Goal: Task Accomplishment & Management: Complete application form

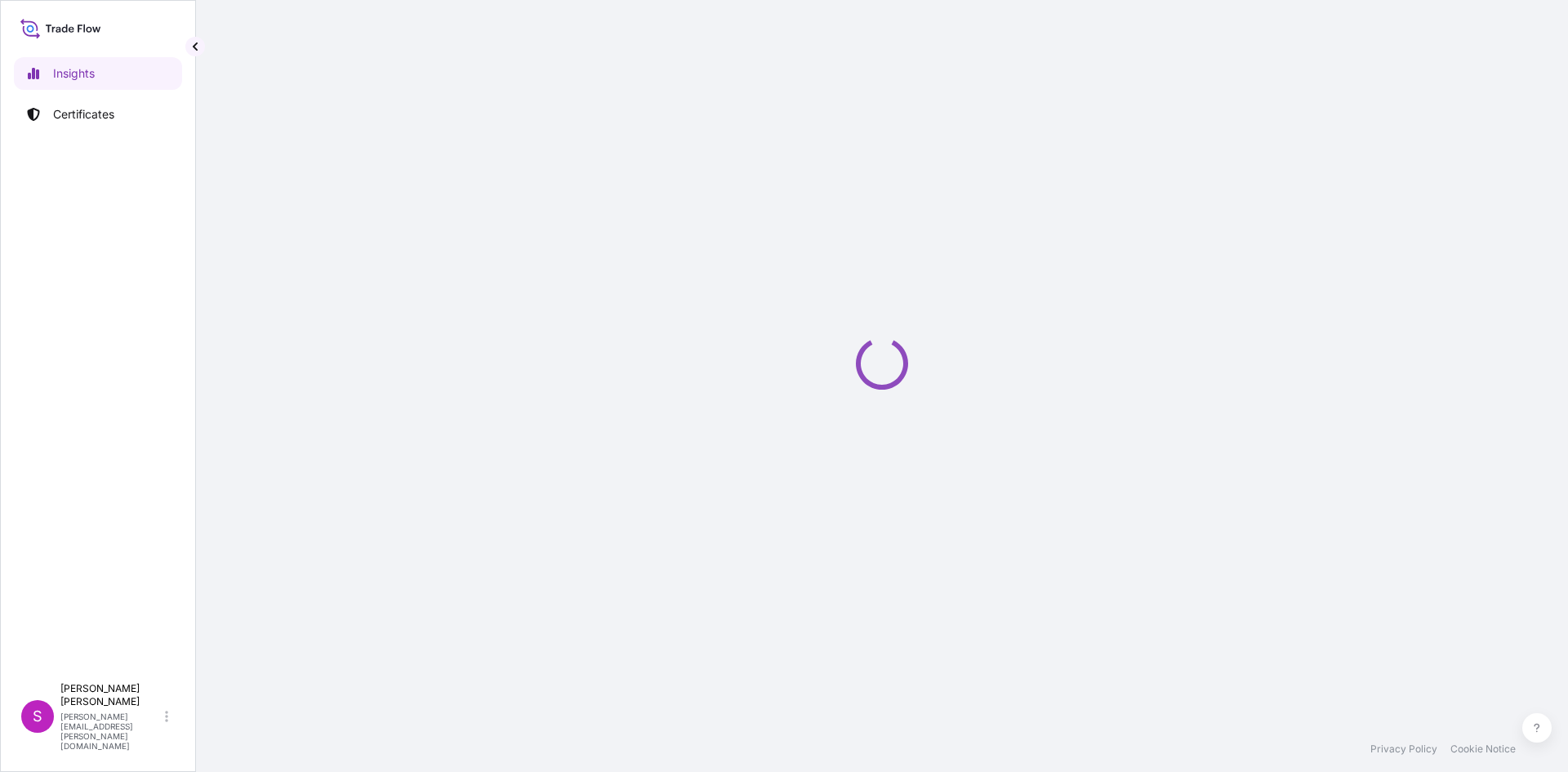
select select "2025"
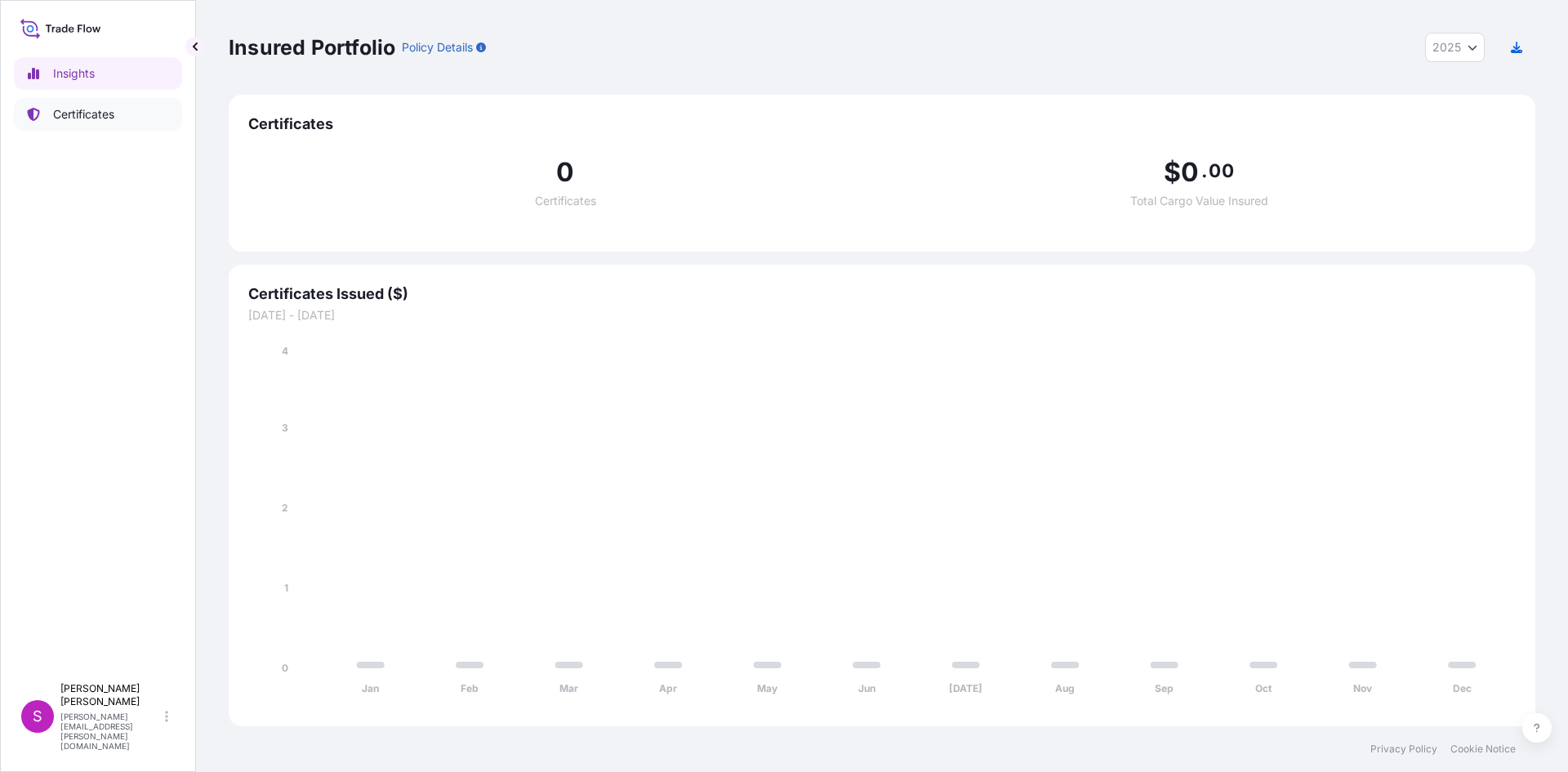
click at [90, 117] on p "Certificates" at bounding box center [83, 115] width 61 height 16
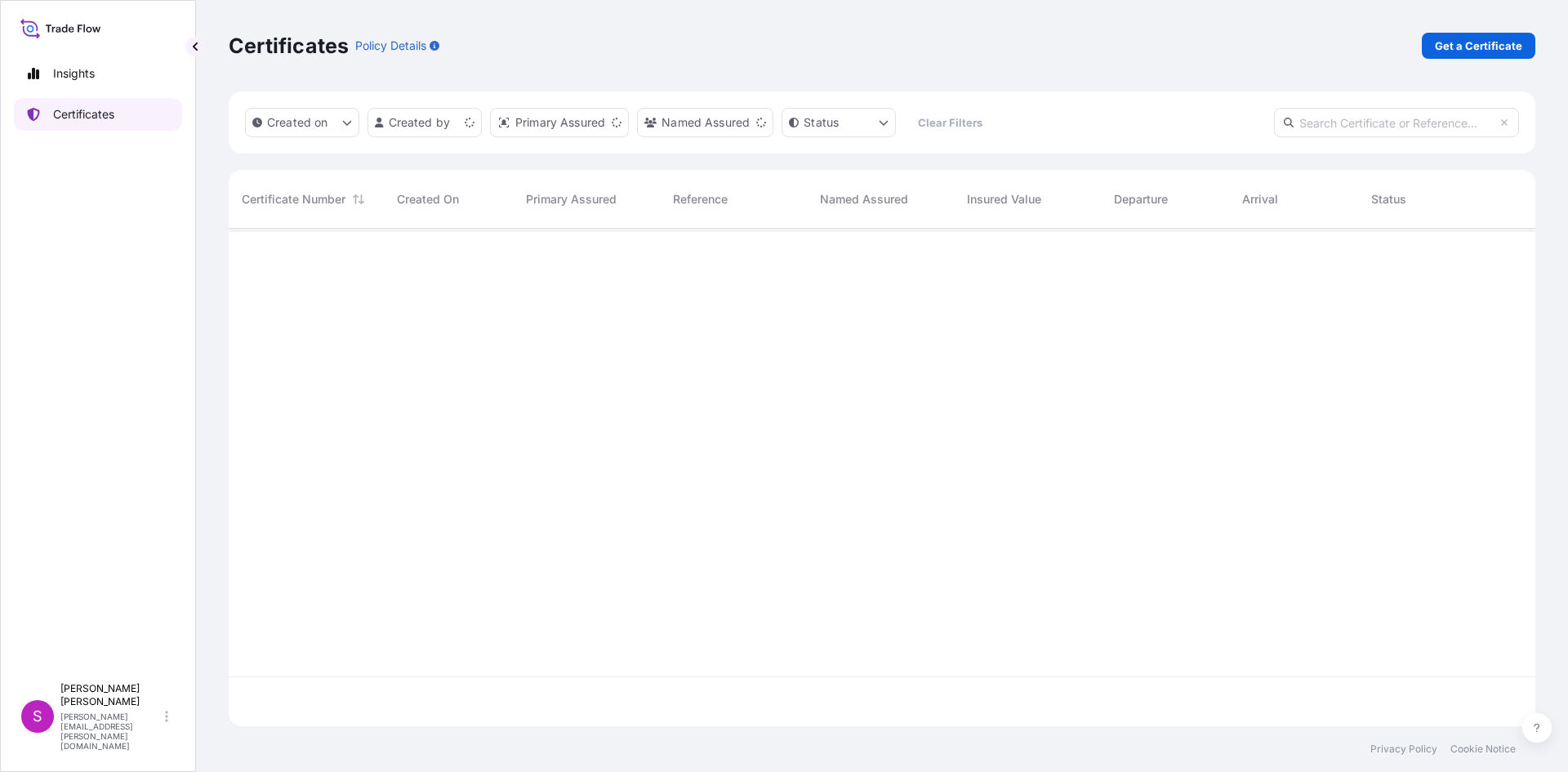
scroll to position [494, 1295]
click at [1501, 40] on p "Get a Certificate" at bounding box center [1479, 46] width 87 height 16
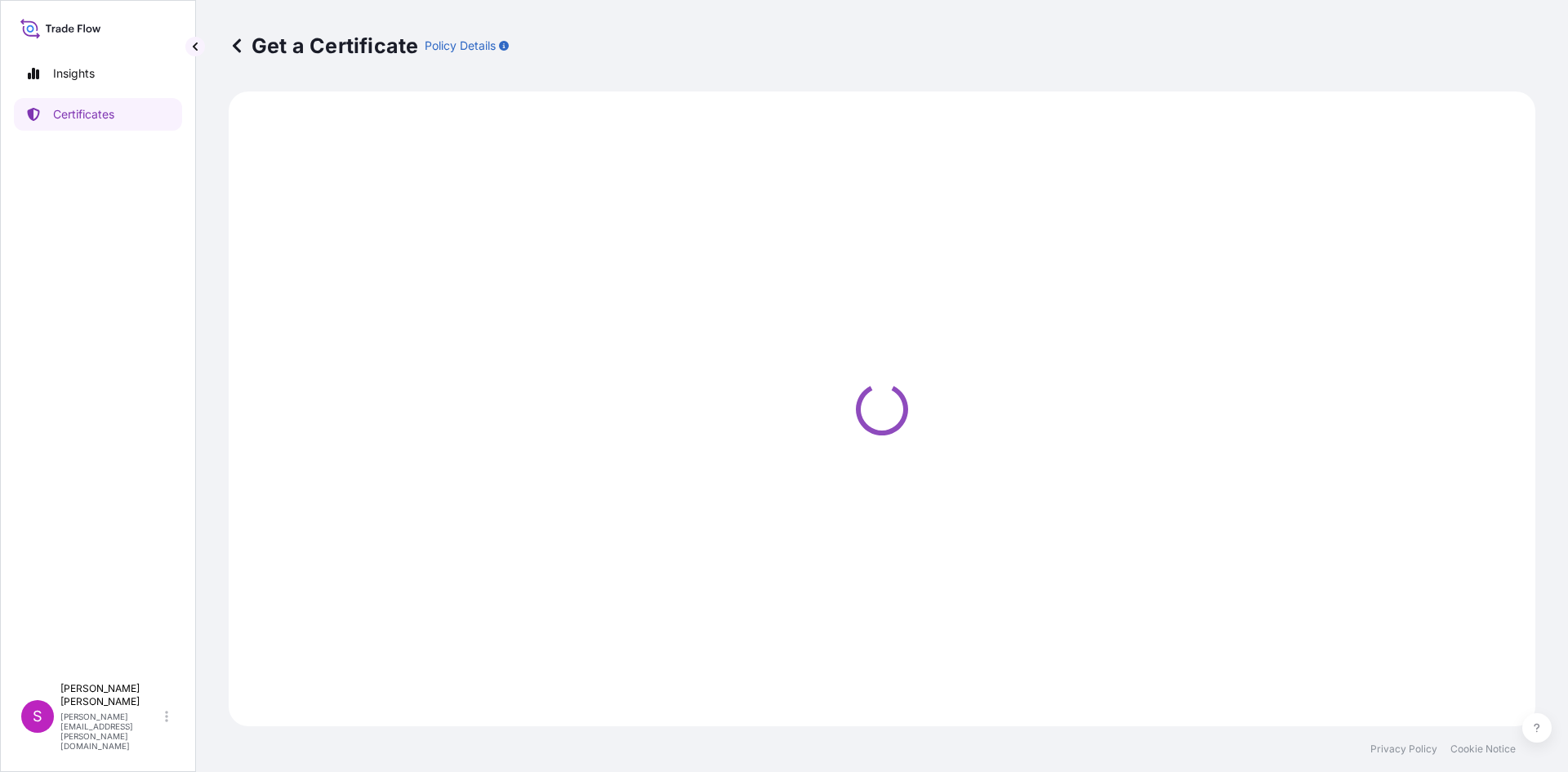
select select "Sea"
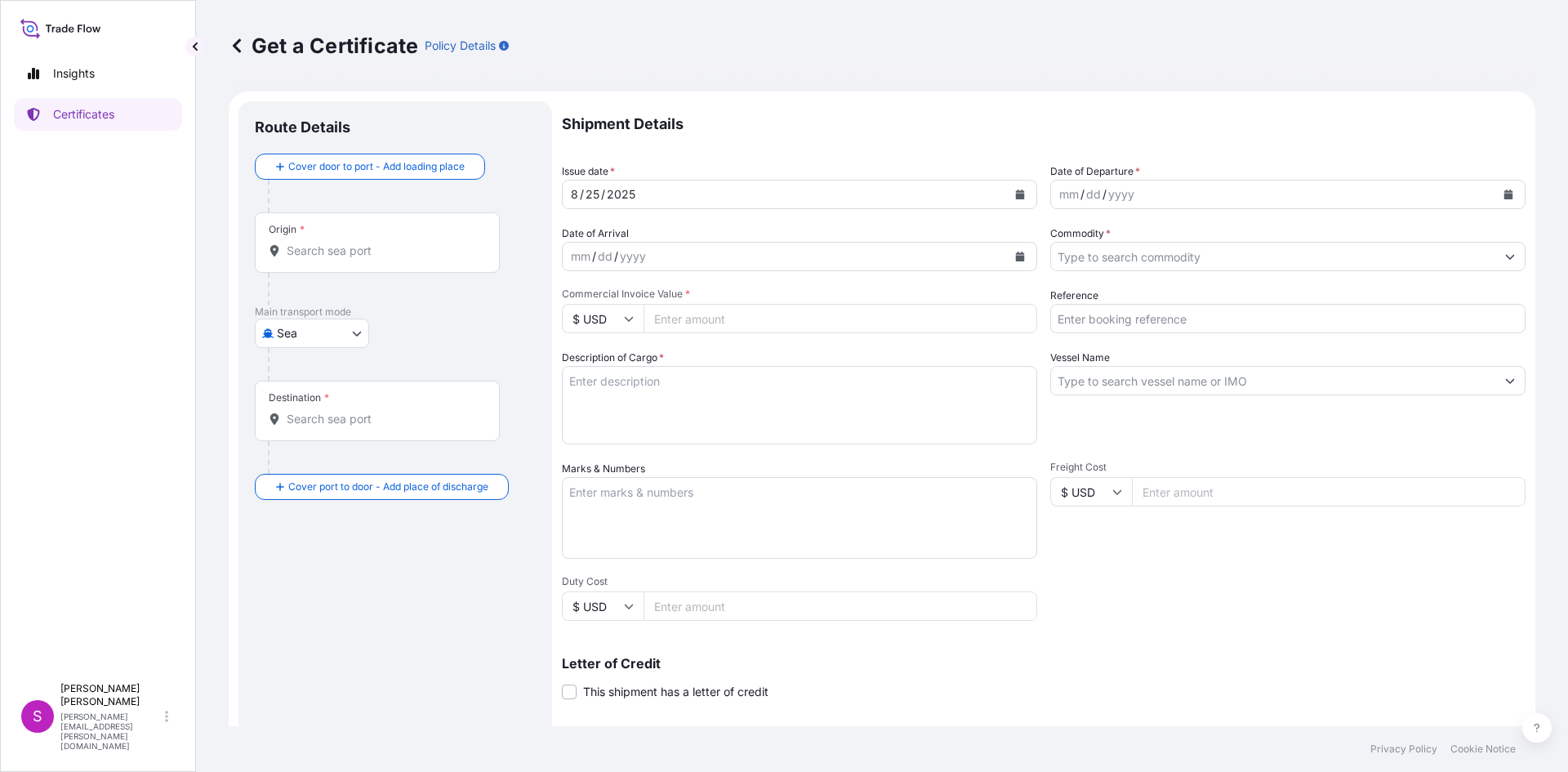
click at [364, 261] on div "Origin *" at bounding box center [377, 242] width 245 height 60
click at [364, 259] on input "Origin *" at bounding box center [384, 251] width 193 height 16
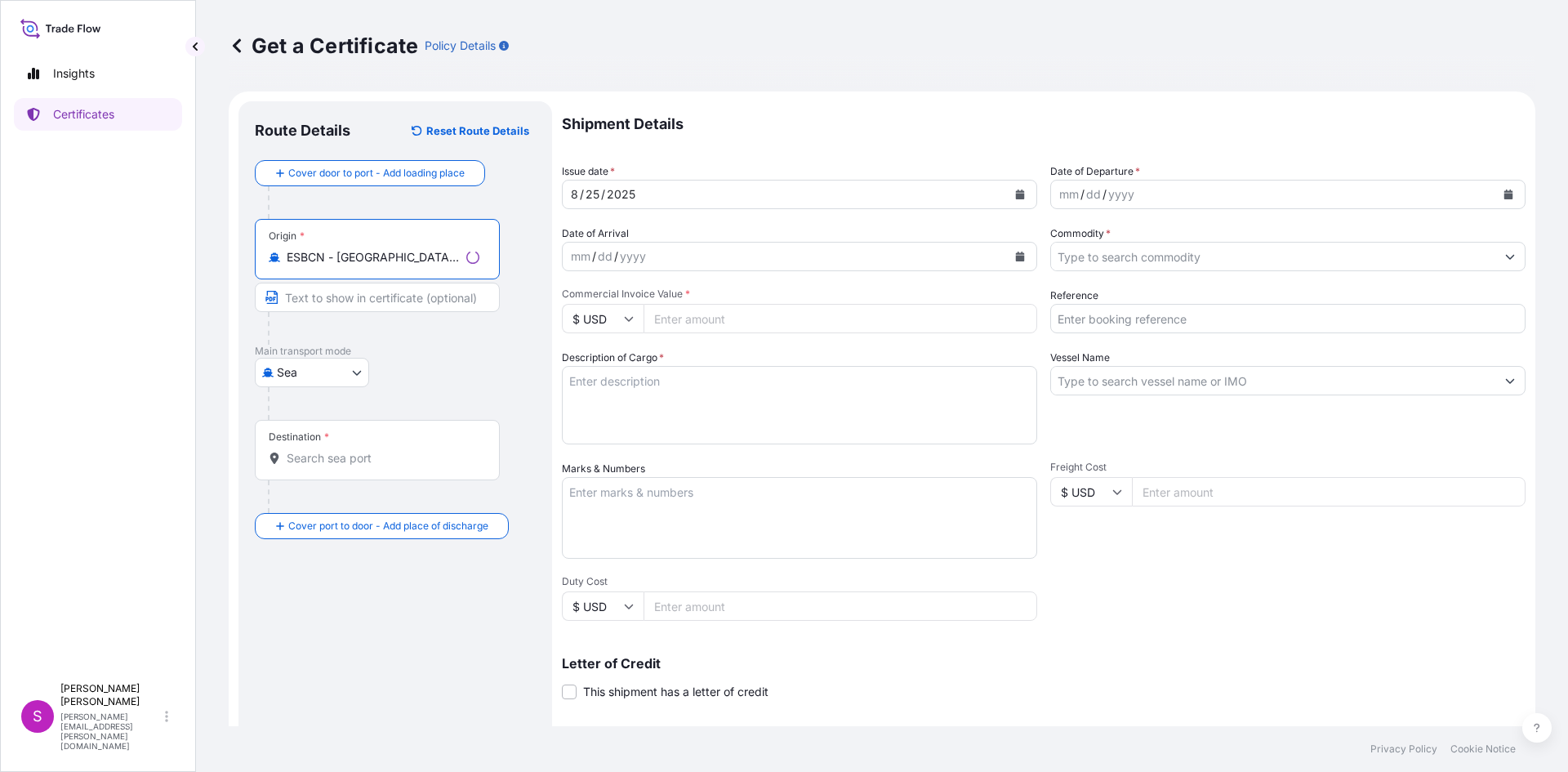
type input "ESBCN - [GEOGRAPHIC_DATA], [GEOGRAPHIC_DATA]"
click at [304, 468] on div "Destination *" at bounding box center [377, 450] width 245 height 60
click at [304, 467] on input "Destination *" at bounding box center [384, 458] width 193 height 16
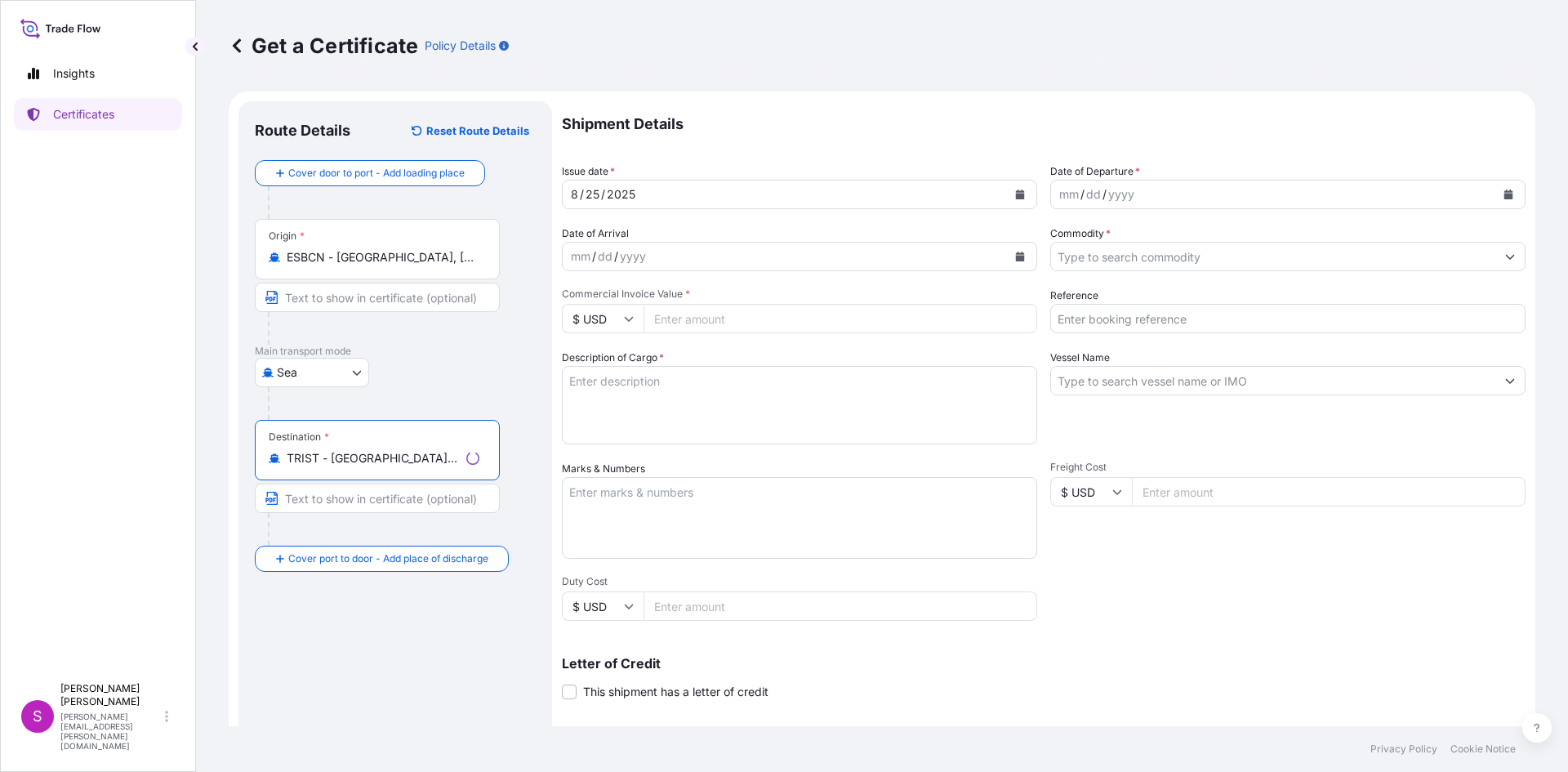
type input "TRIST - [GEOGRAPHIC_DATA], [GEOGRAPHIC_DATA]"
click at [1132, 187] on div "mm / dd / yyyy" at bounding box center [1274, 194] width 445 height 29
click at [1496, 188] on button "Calendar" at bounding box center [1508, 194] width 26 height 26
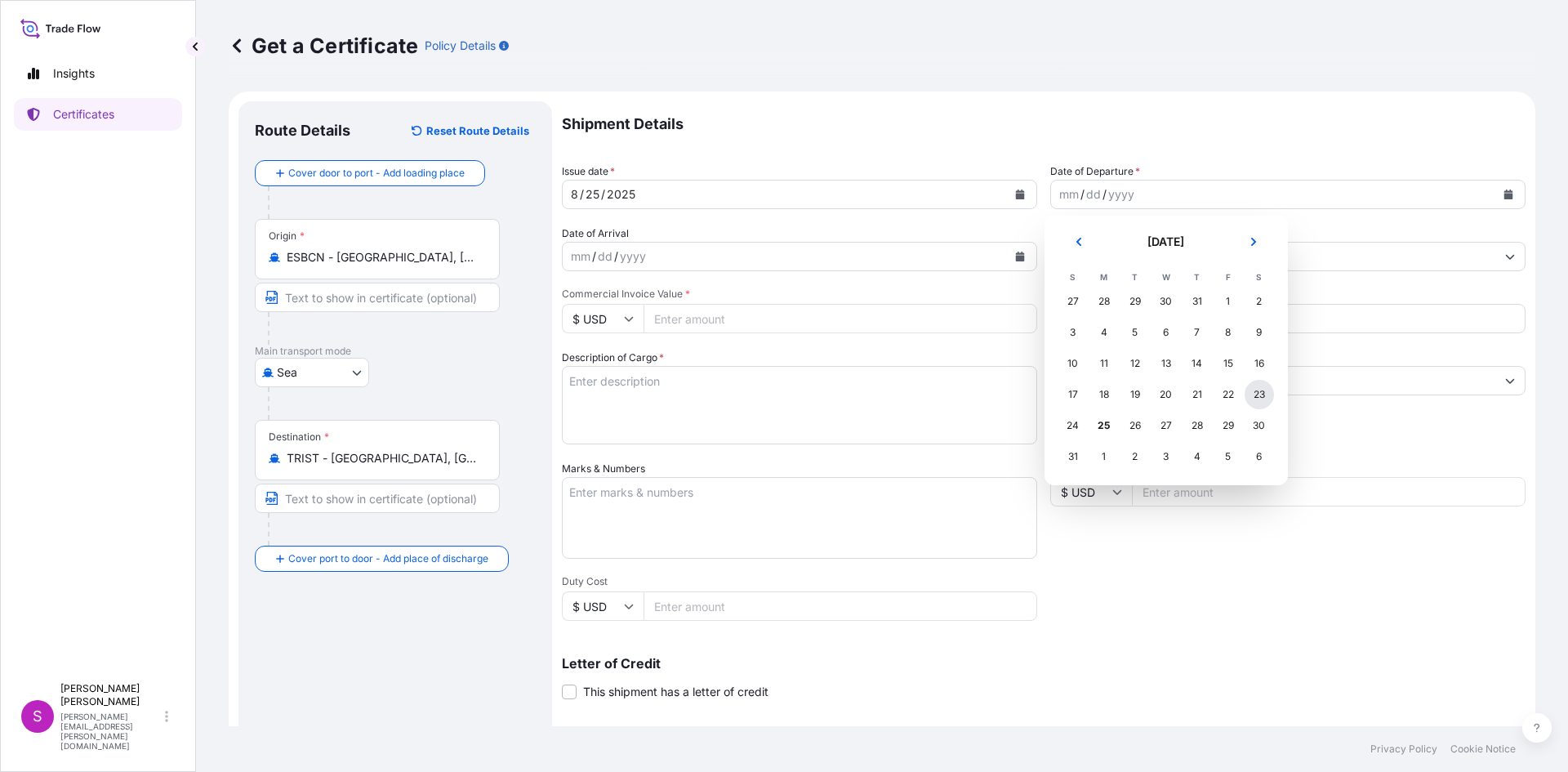
click at [1262, 394] on div "23" at bounding box center [1259, 395] width 29 height 29
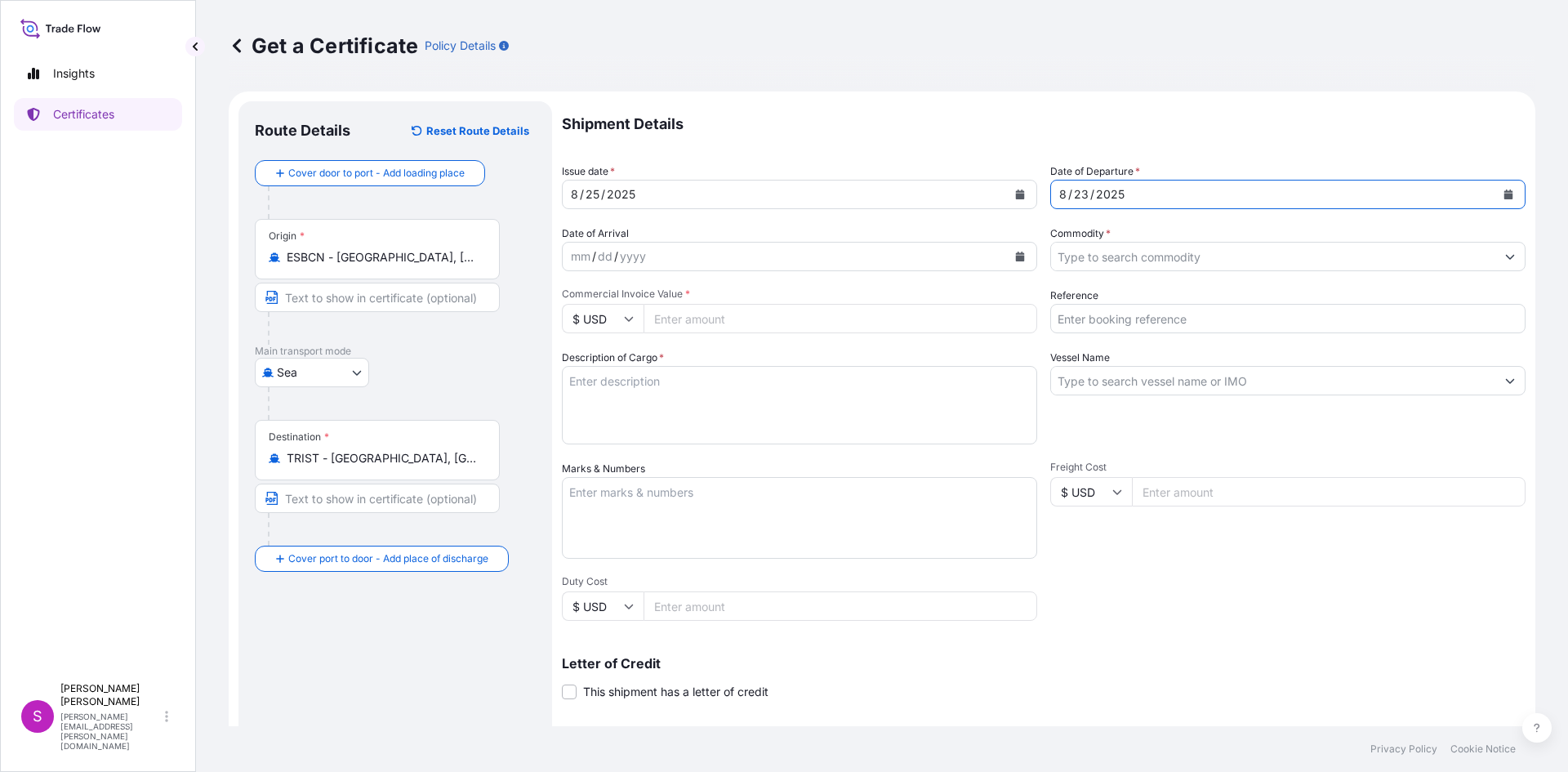
click at [683, 256] on div "mm / dd / yyyy" at bounding box center [785, 256] width 445 height 29
click at [1016, 256] on icon "Calendar" at bounding box center [1020, 256] width 9 height 10
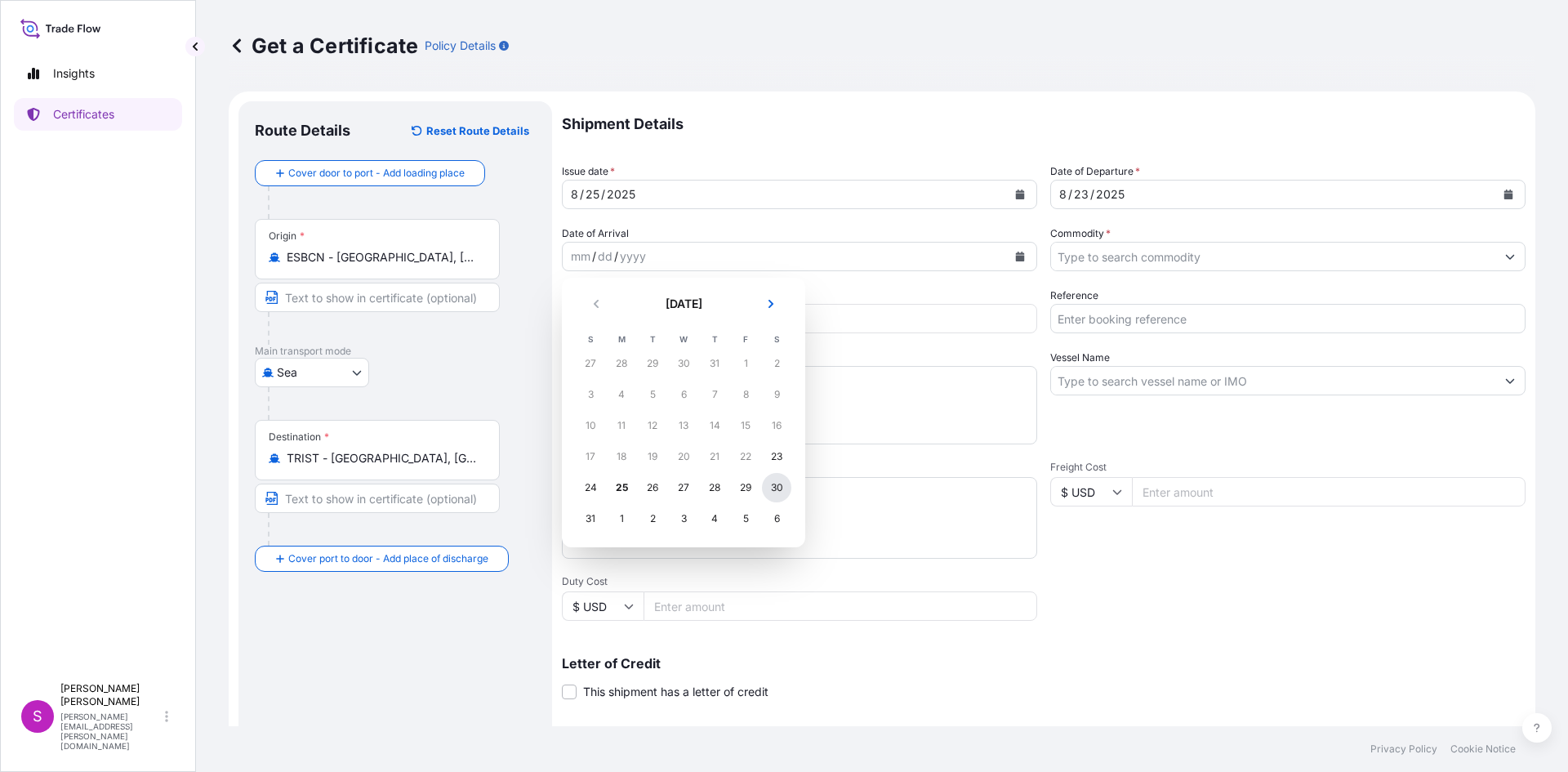
click at [784, 488] on div "30" at bounding box center [776, 488] width 29 height 29
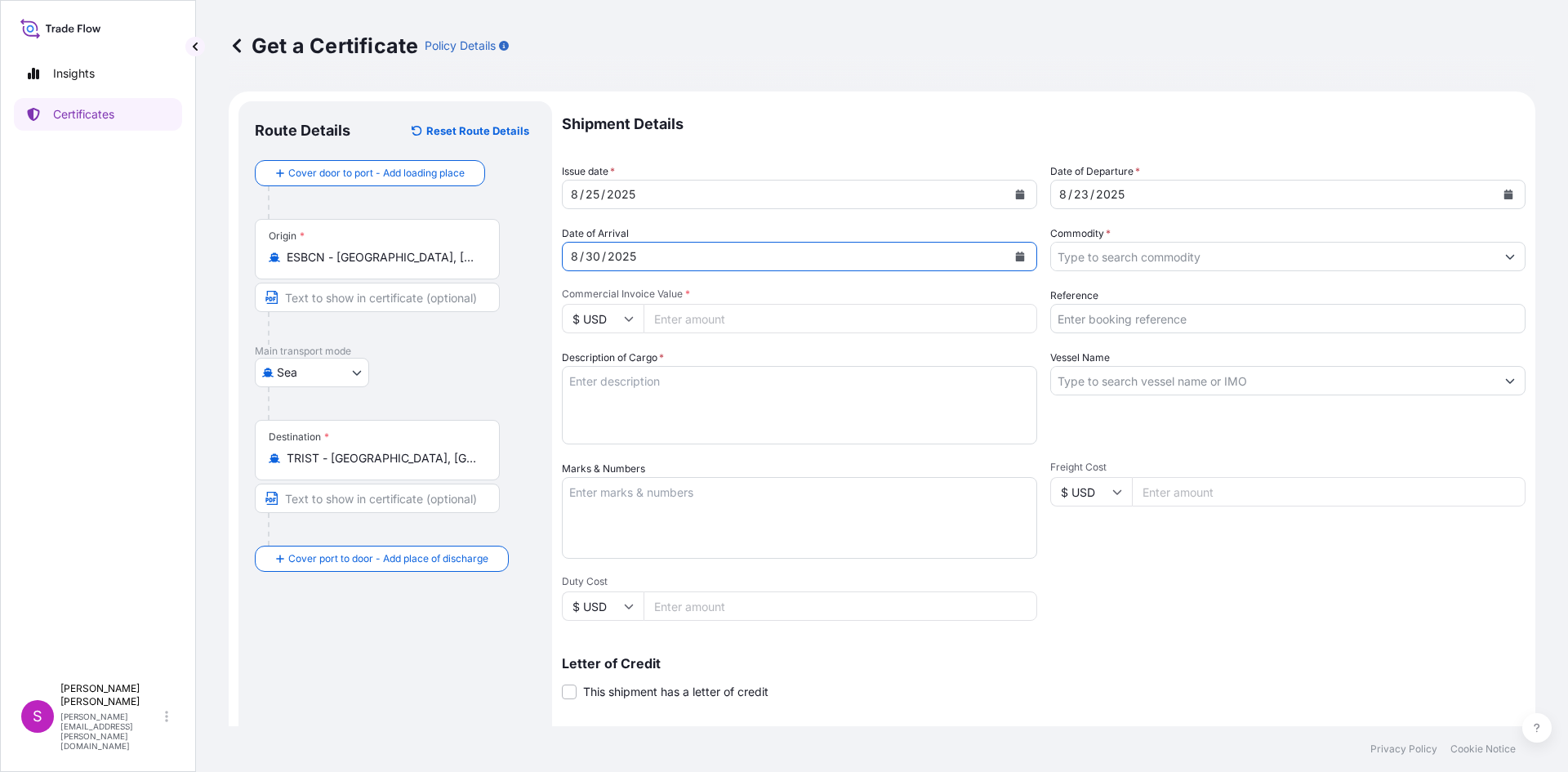
click at [1220, 315] on input "Reference" at bounding box center [1288, 318] width 476 height 29
type input "1625205155"
click at [875, 413] on textarea "Description of Cargo *" at bounding box center [800, 406] width 476 height 78
type textarea "POLYPROPYLENE"
click at [631, 318] on div "$ USD" at bounding box center [603, 318] width 82 height 29
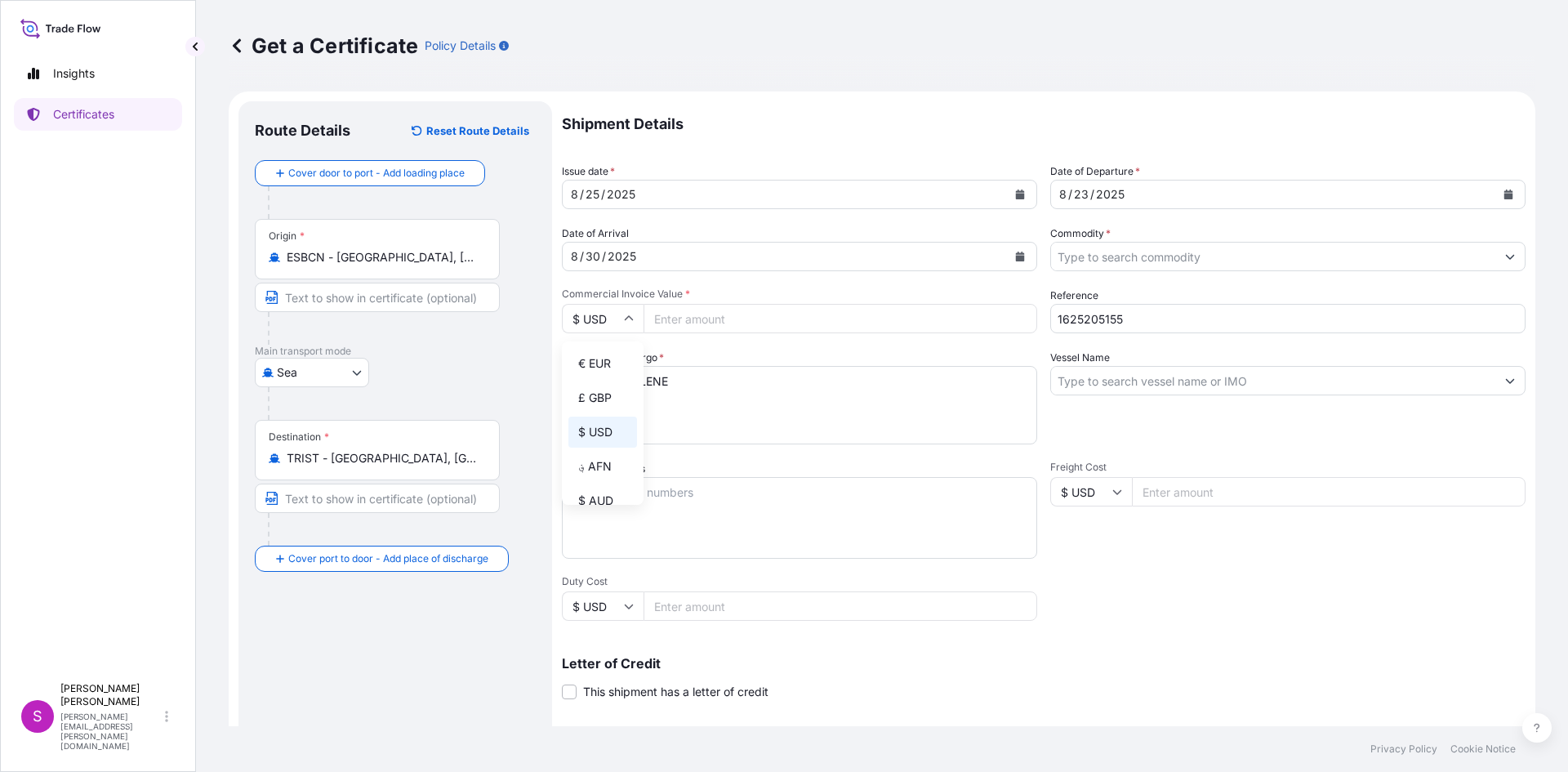
drag, startPoint x: 603, startPoint y: 353, endPoint x: 640, endPoint y: 343, distance: 38.3
click at [617, 348] on div "€ EUR" at bounding box center [602, 364] width 68 height 31
type input "€ EUR"
click at [693, 318] on input "Commercial Invoice Value *" at bounding box center [840, 318] width 394 height 29
type input "29546"
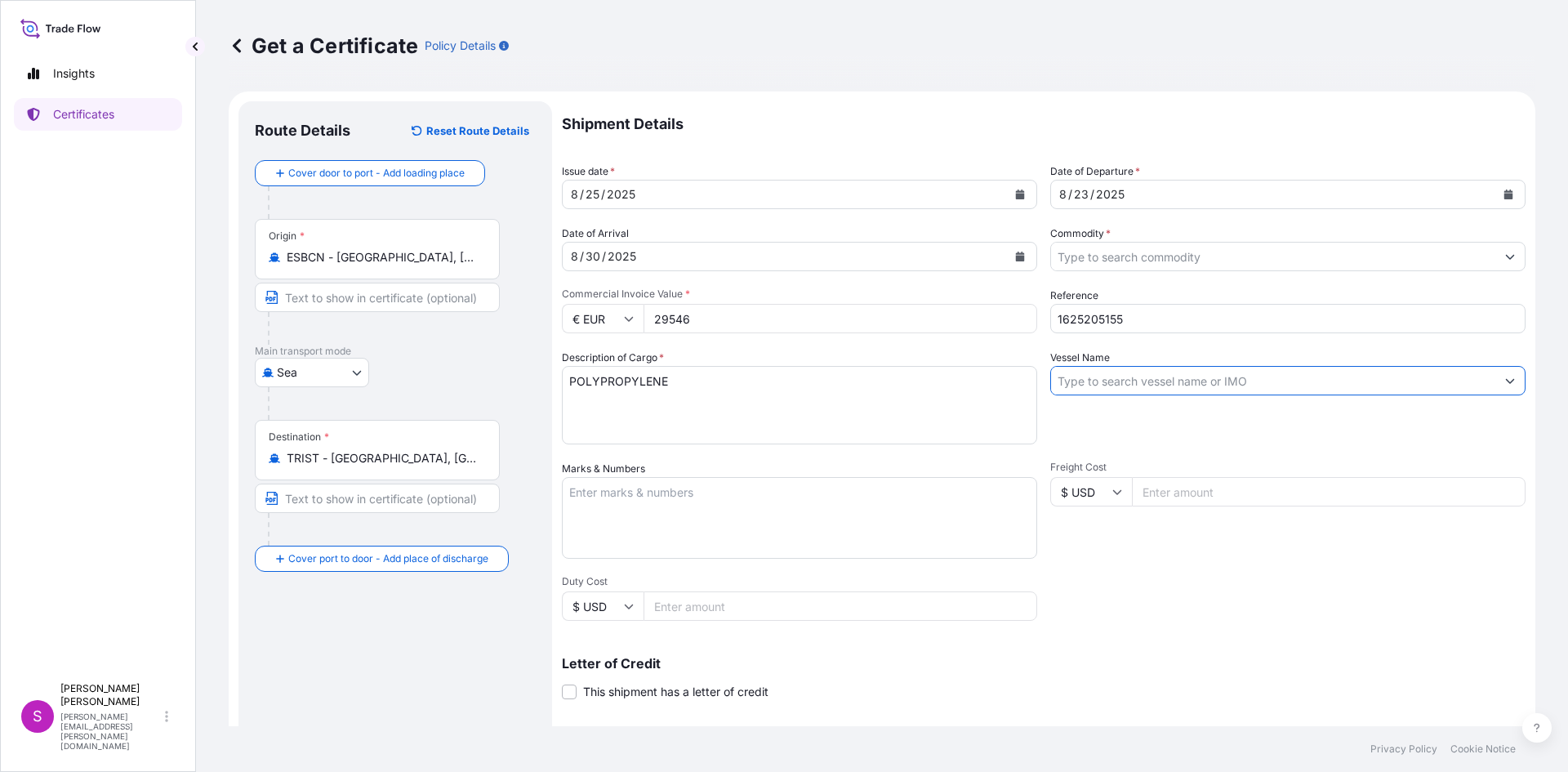
click at [1096, 383] on input "Vessel Name" at bounding box center [1274, 381] width 445 height 29
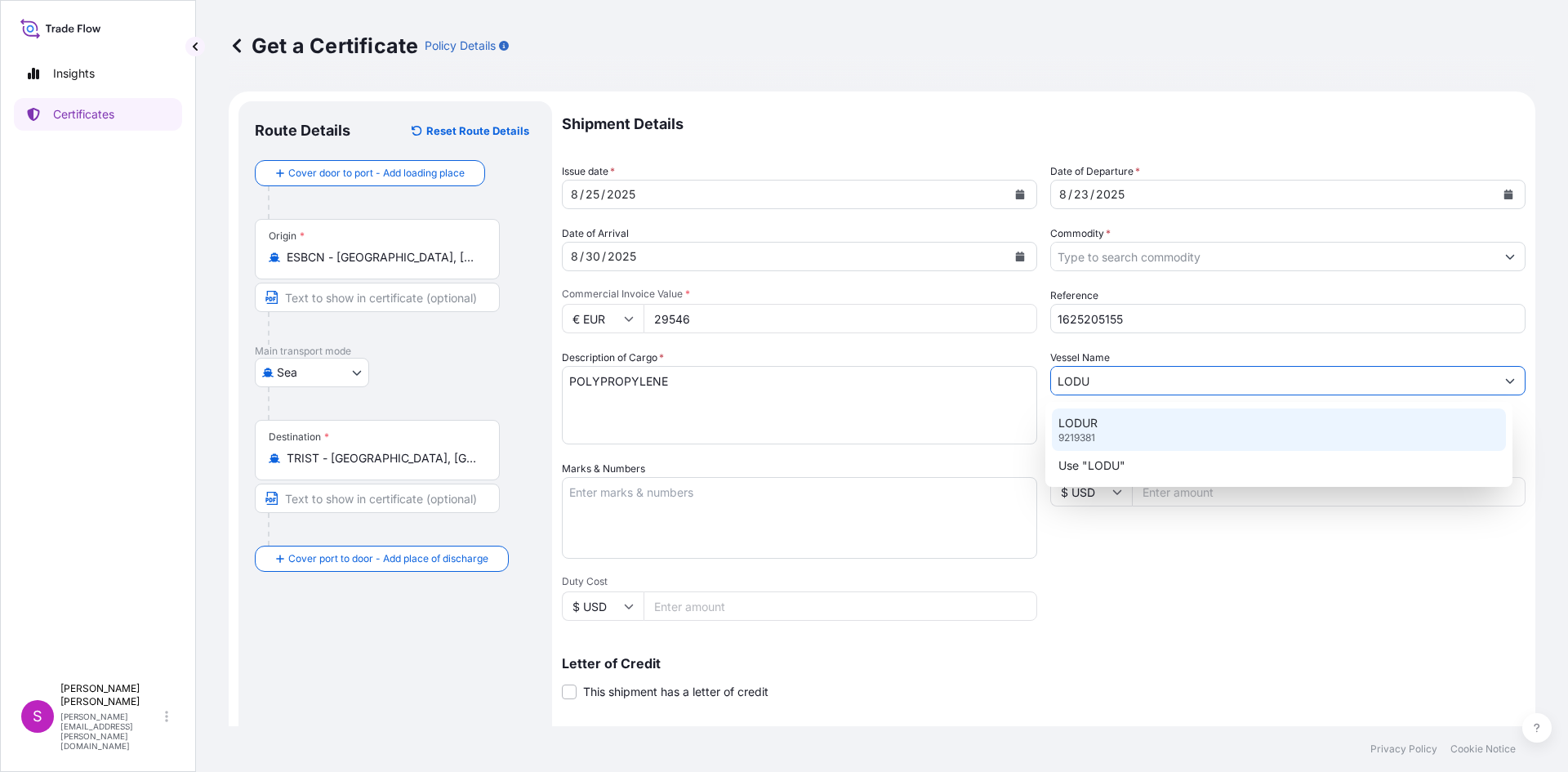
click at [1092, 411] on div "LODUR 9219381" at bounding box center [1278, 429] width 455 height 43
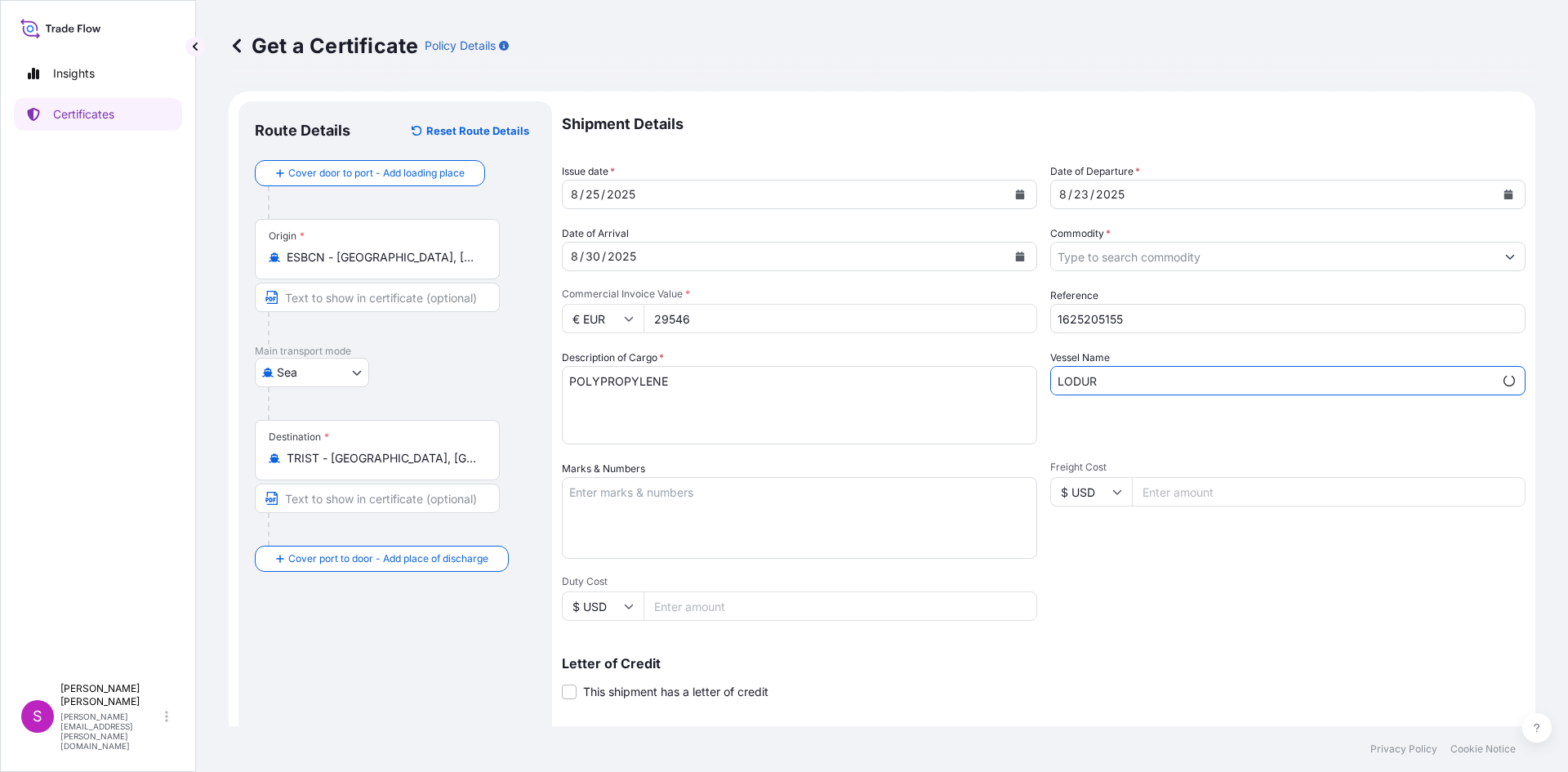
type input "LODUR"
click at [737, 512] on textarea "Marks & Numbers" at bounding box center [800, 518] width 476 height 82
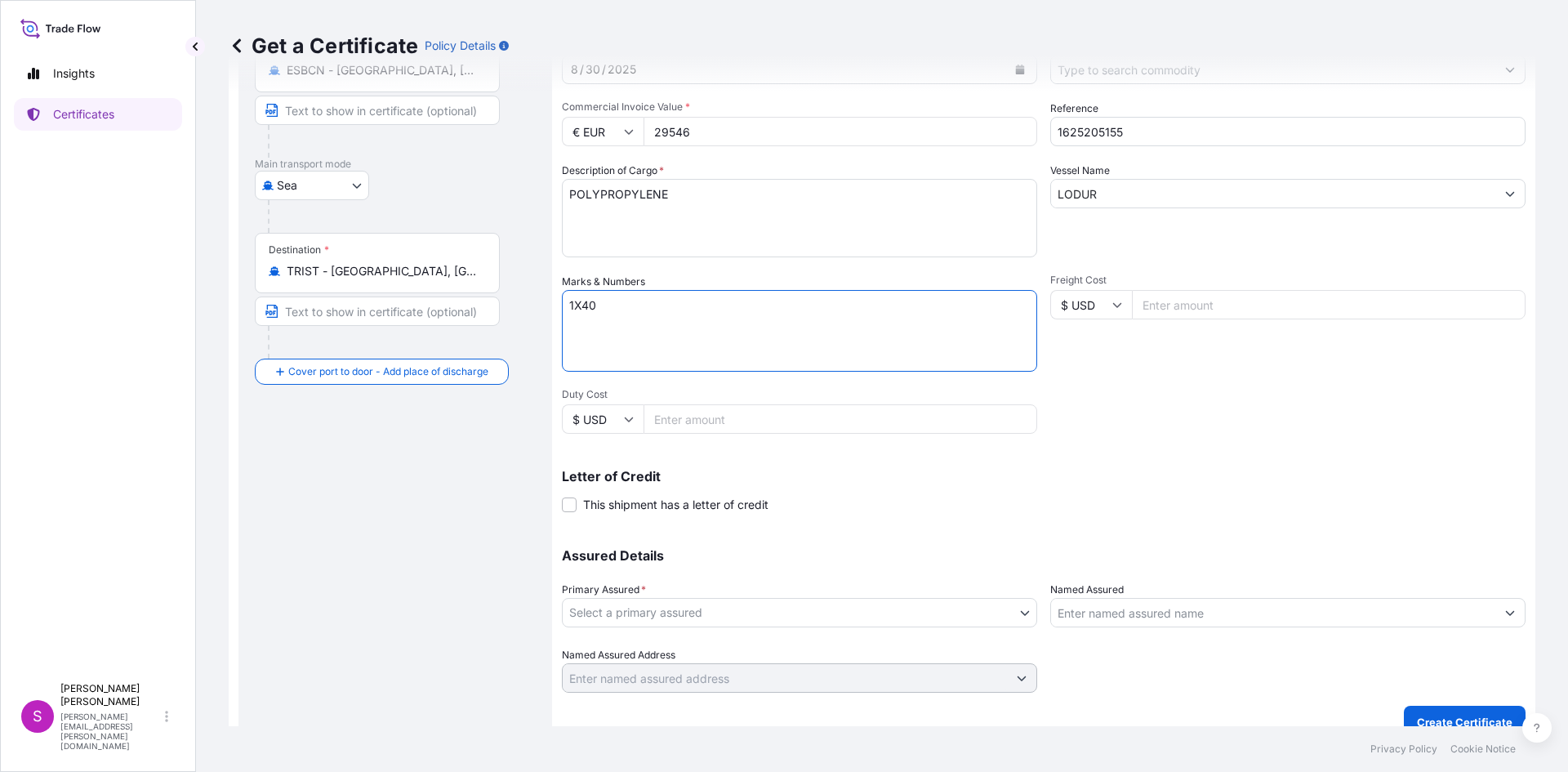
scroll to position [209, 0]
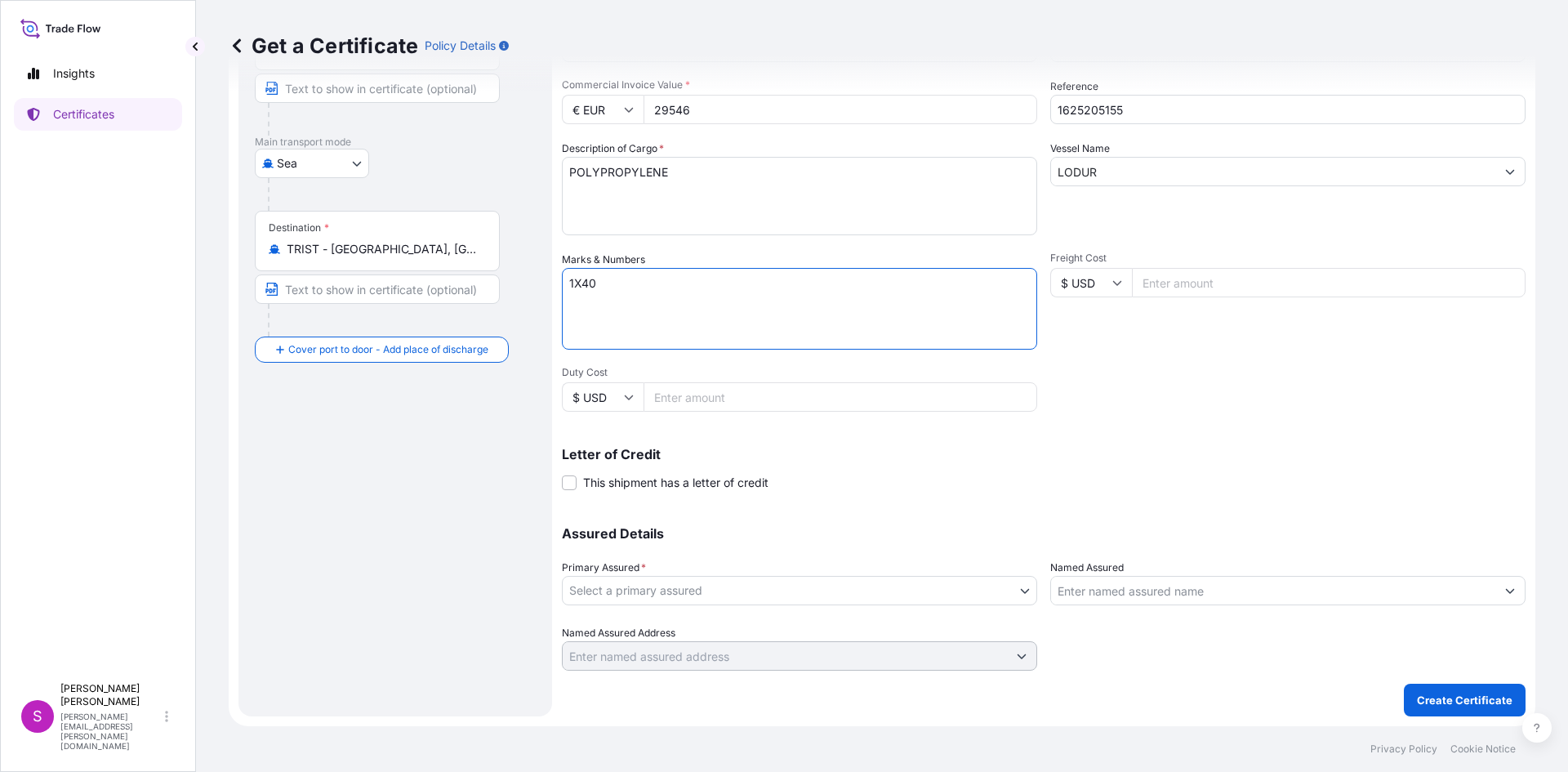
type textarea "1X40"
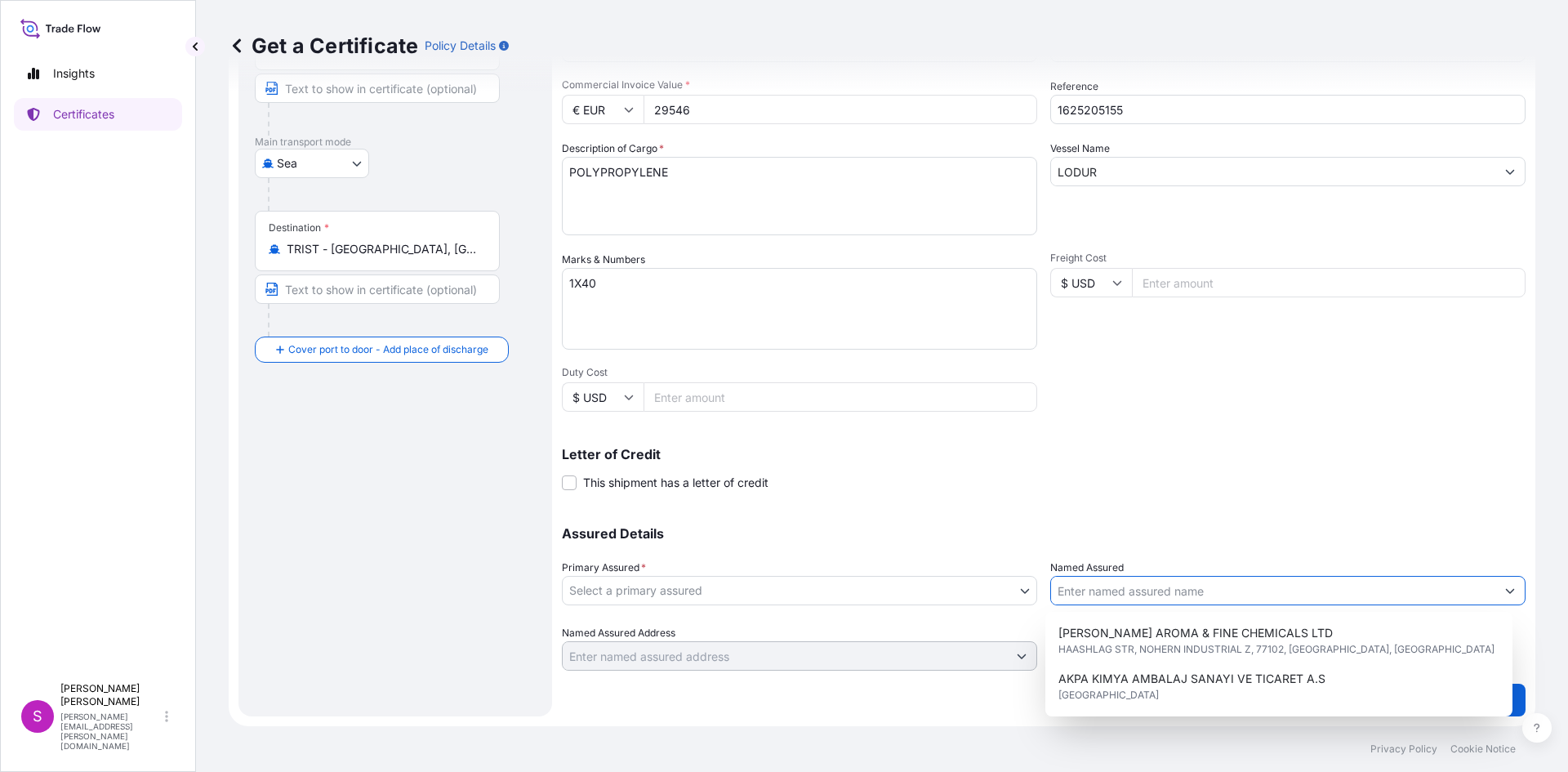
click at [1101, 583] on input "Named Assured" at bounding box center [1274, 591] width 445 height 29
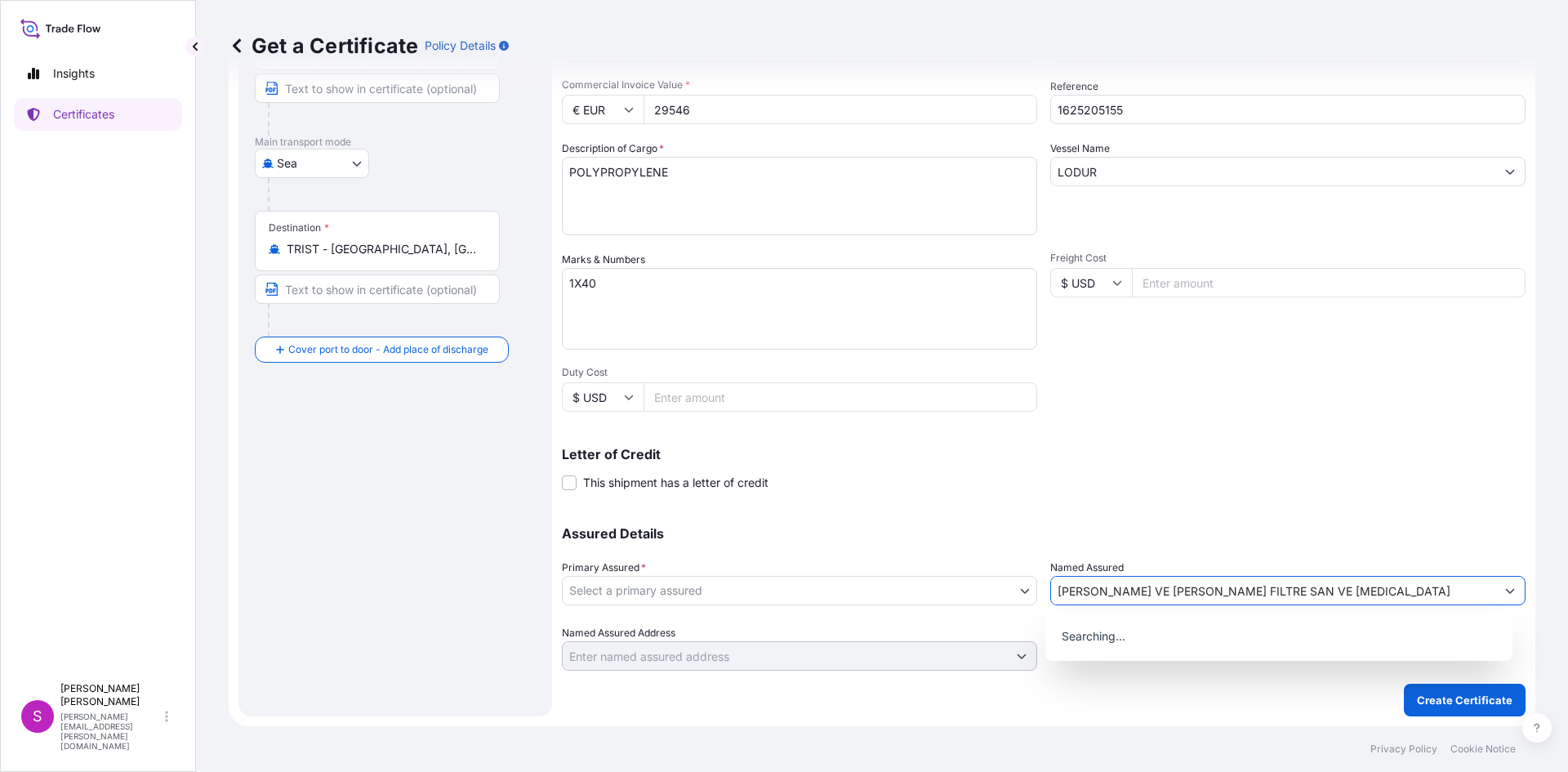
type input "[PERSON_NAME] VE [PERSON_NAME] FILTRE SAN VE [MEDICAL_DATA]"
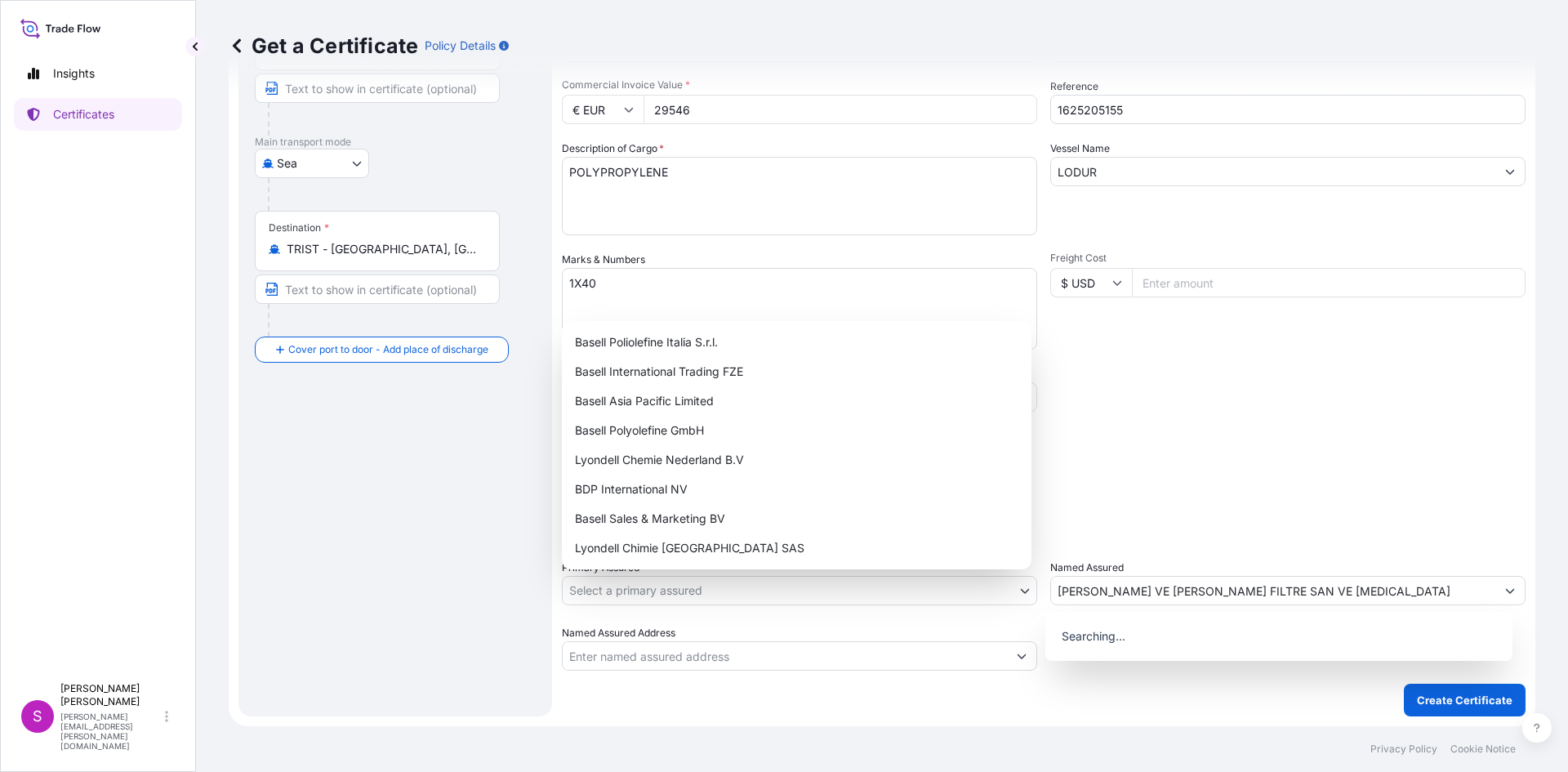
click at [801, 582] on body "1 option available. 0 options available. 1 option available. 0 options availabl…" at bounding box center [784, 386] width 1568 height 772
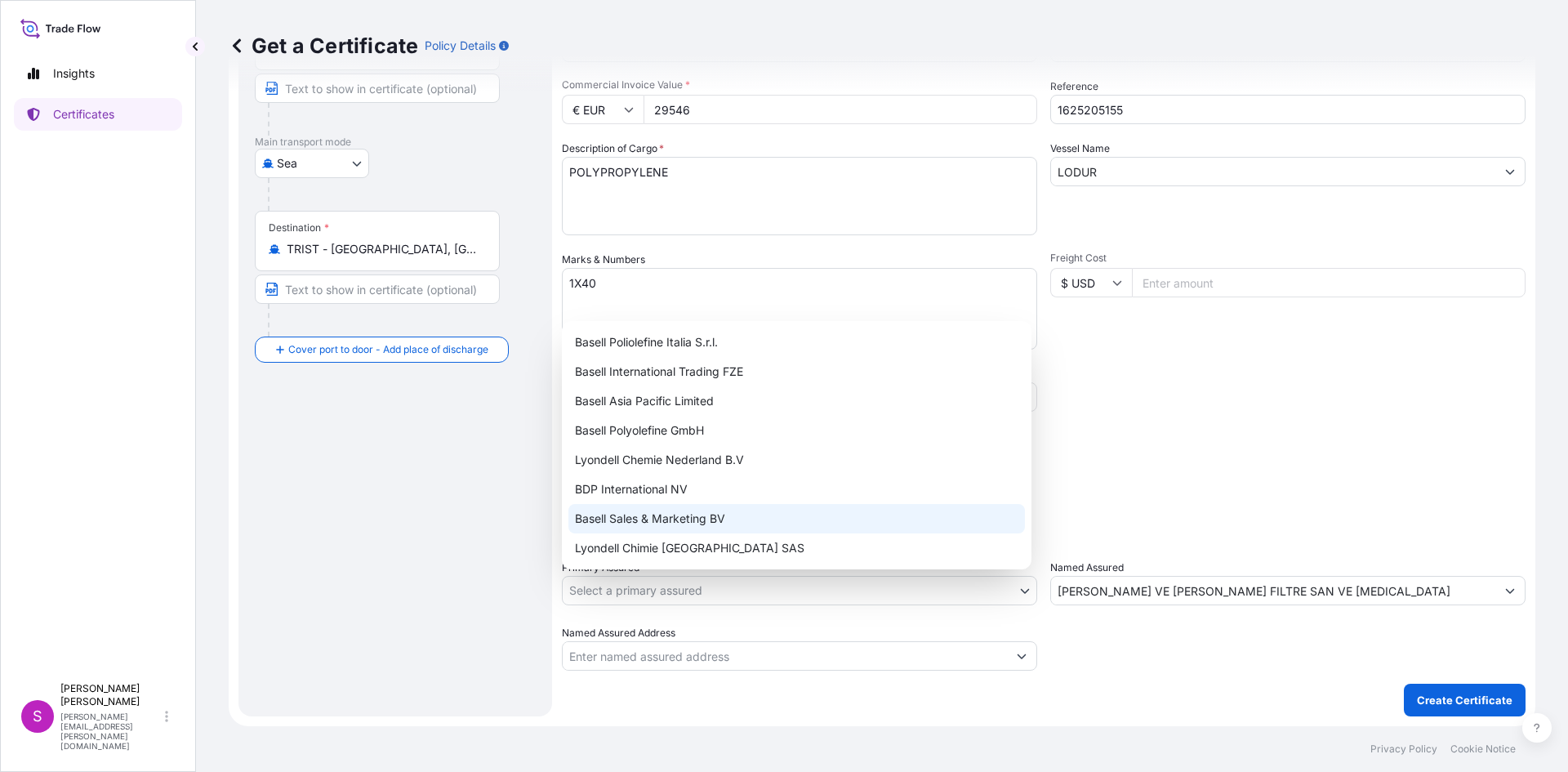
click at [642, 514] on div "Basell Sales & Marketing BV" at bounding box center [796, 519] width 456 height 29
select select "32164"
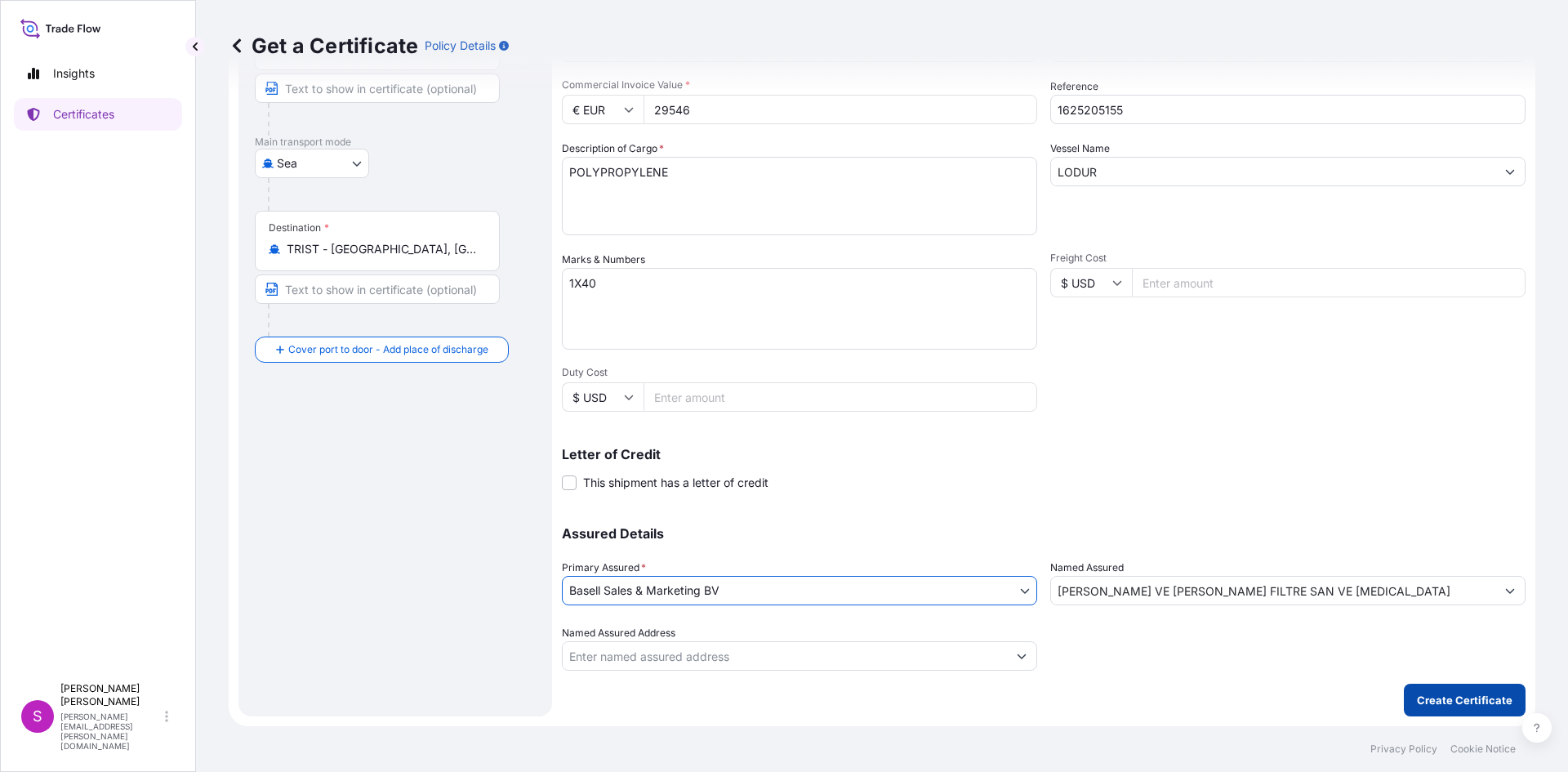
click at [1454, 697] on p "Create Certificate" at bounding box center [1464, 700] width 96 height 16
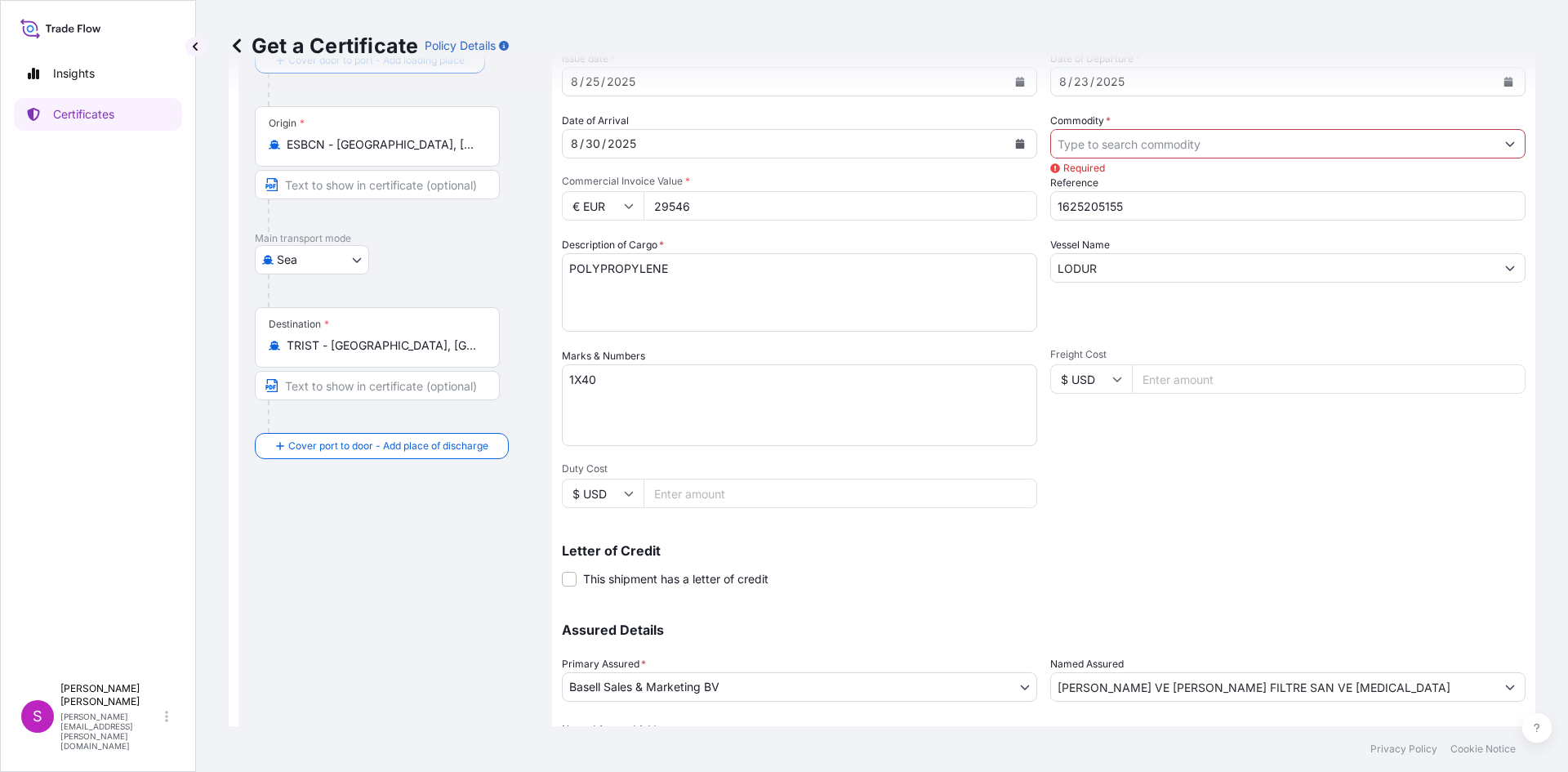
scroll to position [0, 0]
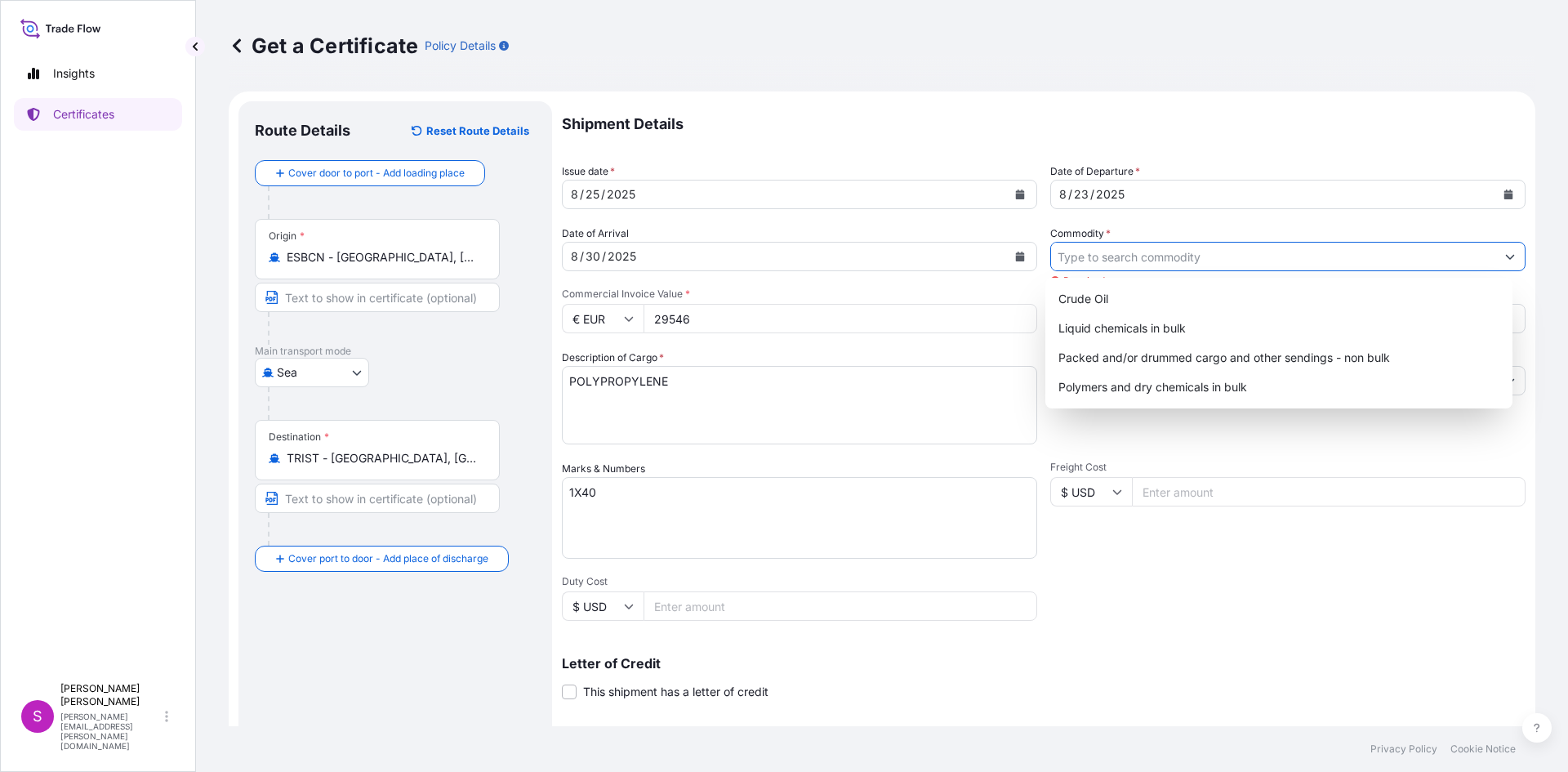
drag, startPoint x: 1138, startPoint y: 257, endPoint x: 1130, endPoint y: 282, distance: 26.2
click at [1137, 258] on input "Commodity *" at bounding box center [1274, 256] width 445 height 29
click at [1169, 354] on div "Packed and/or drummed cargo and other sendings - non bulk" at bounding box center [1278, 357] width 455 height 29
type input "Packed and/or drummed cargo and other sendings - non bulk"
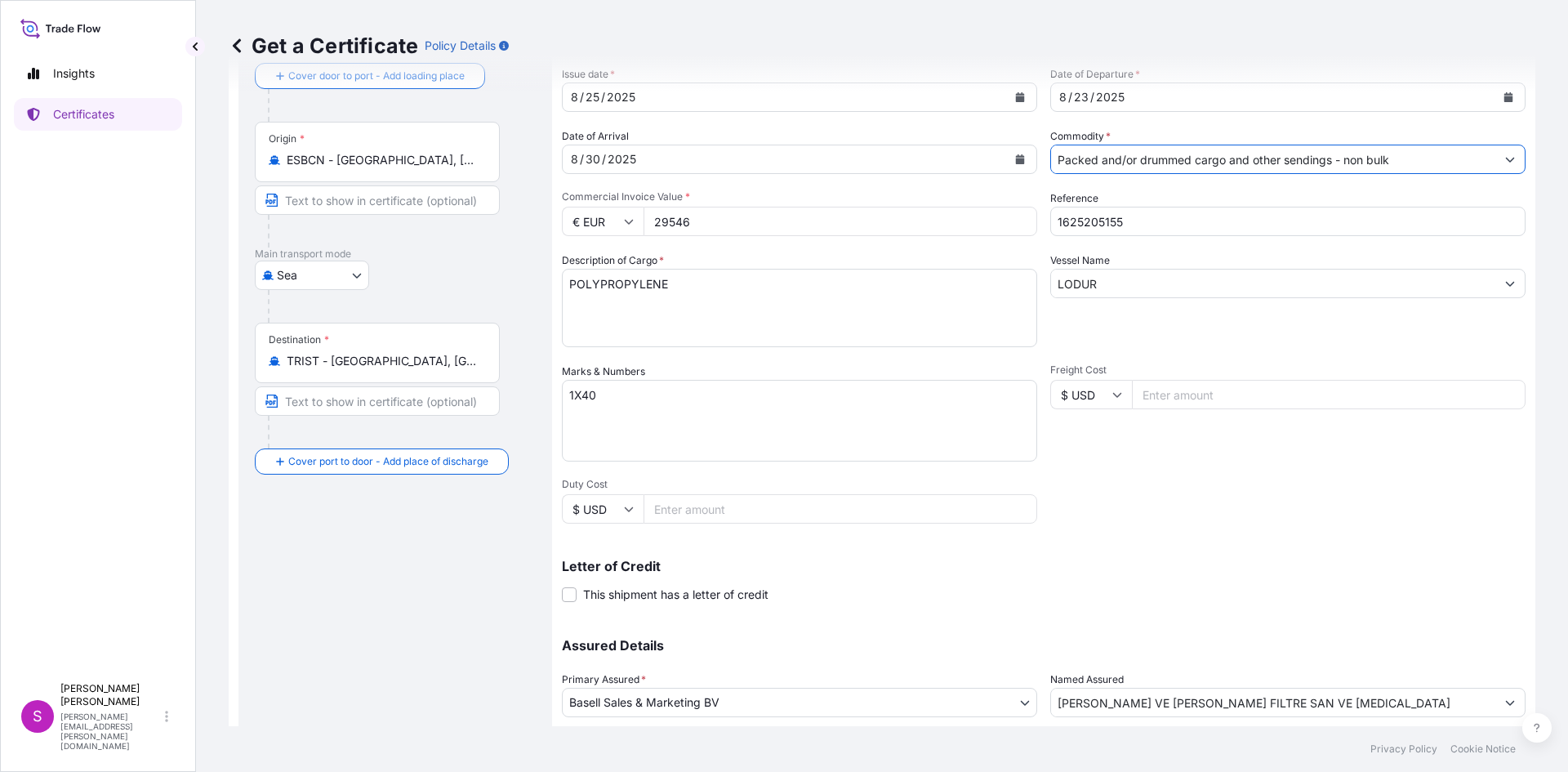
scroll to position [209, 0]
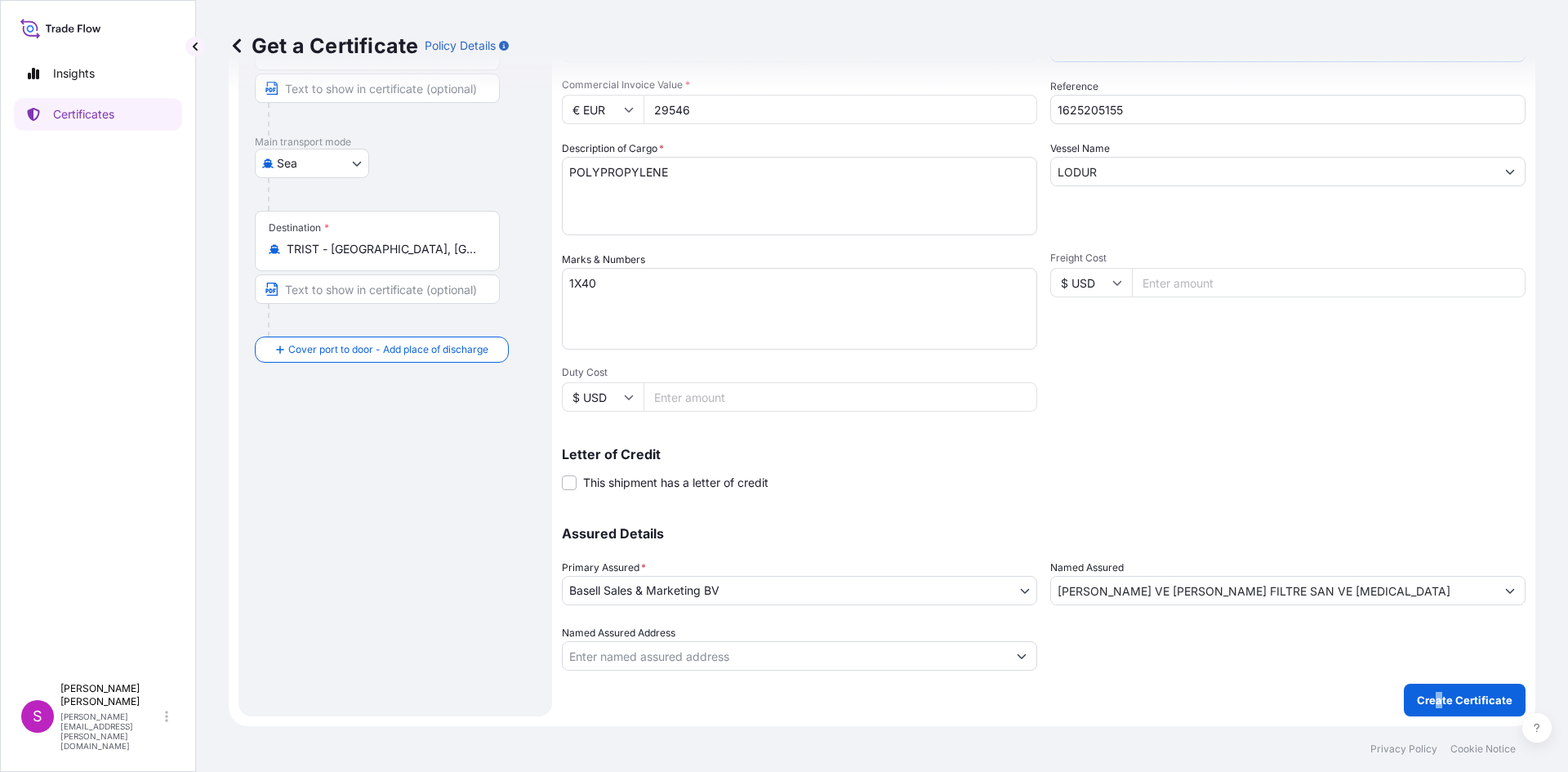
drag, startPoint x: 1427, startPoint y: 678, endPoint x: 1436, endPoint y: 698, distance: 21.9
click at [1436, 698] on div "Shipment Details Issue date * [DATE] Date of Departure * [DATE] Date of Arrival…" at bounding box center [1044, 304] width 964 height 824
click at [1436, 698] on p "Create Certificate" at bounding box center [1464, 700] width 96 height 16
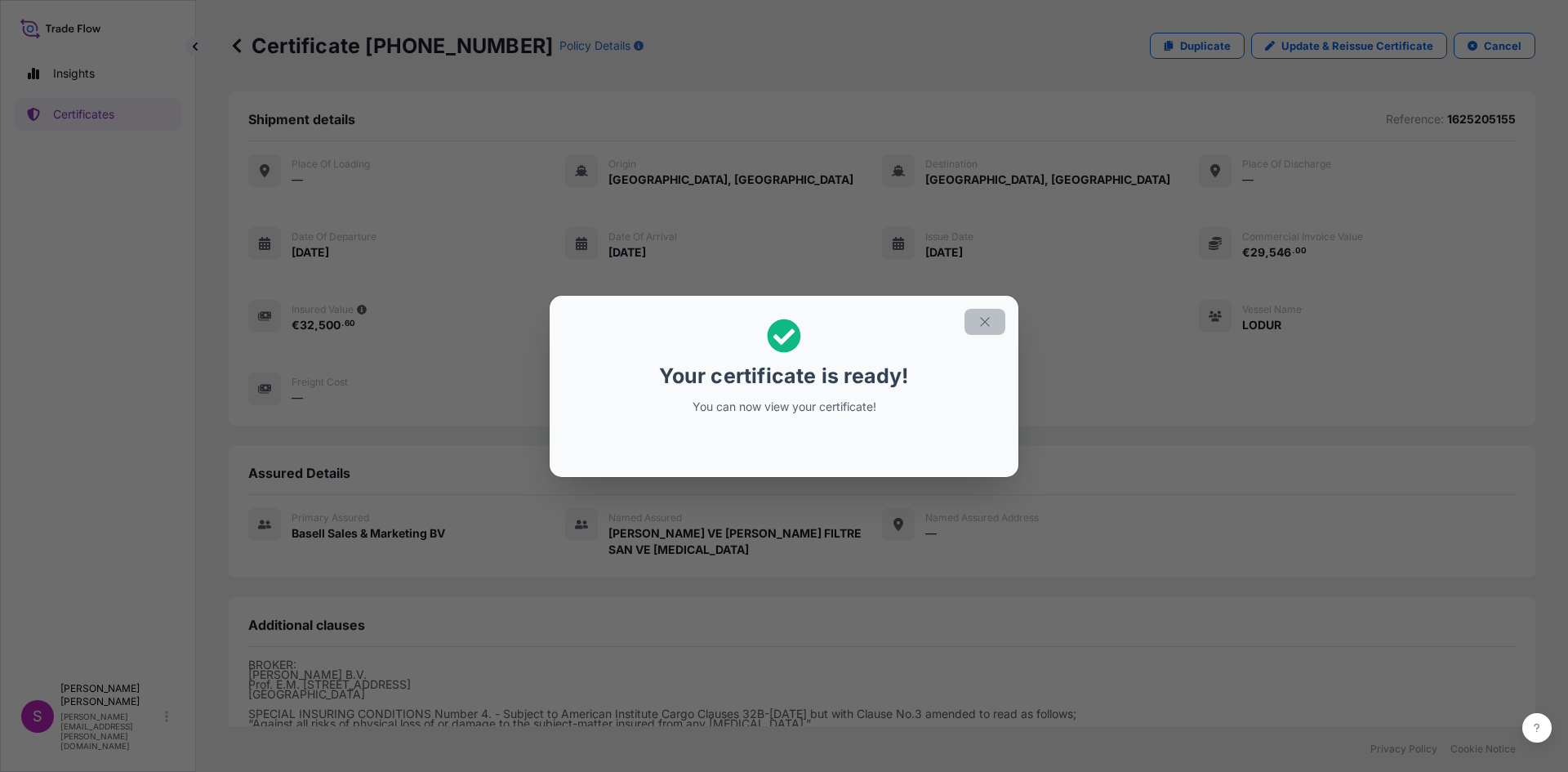
click at [981, 321] on icon "button" at bounding box center [985, 322] width 15 height 15
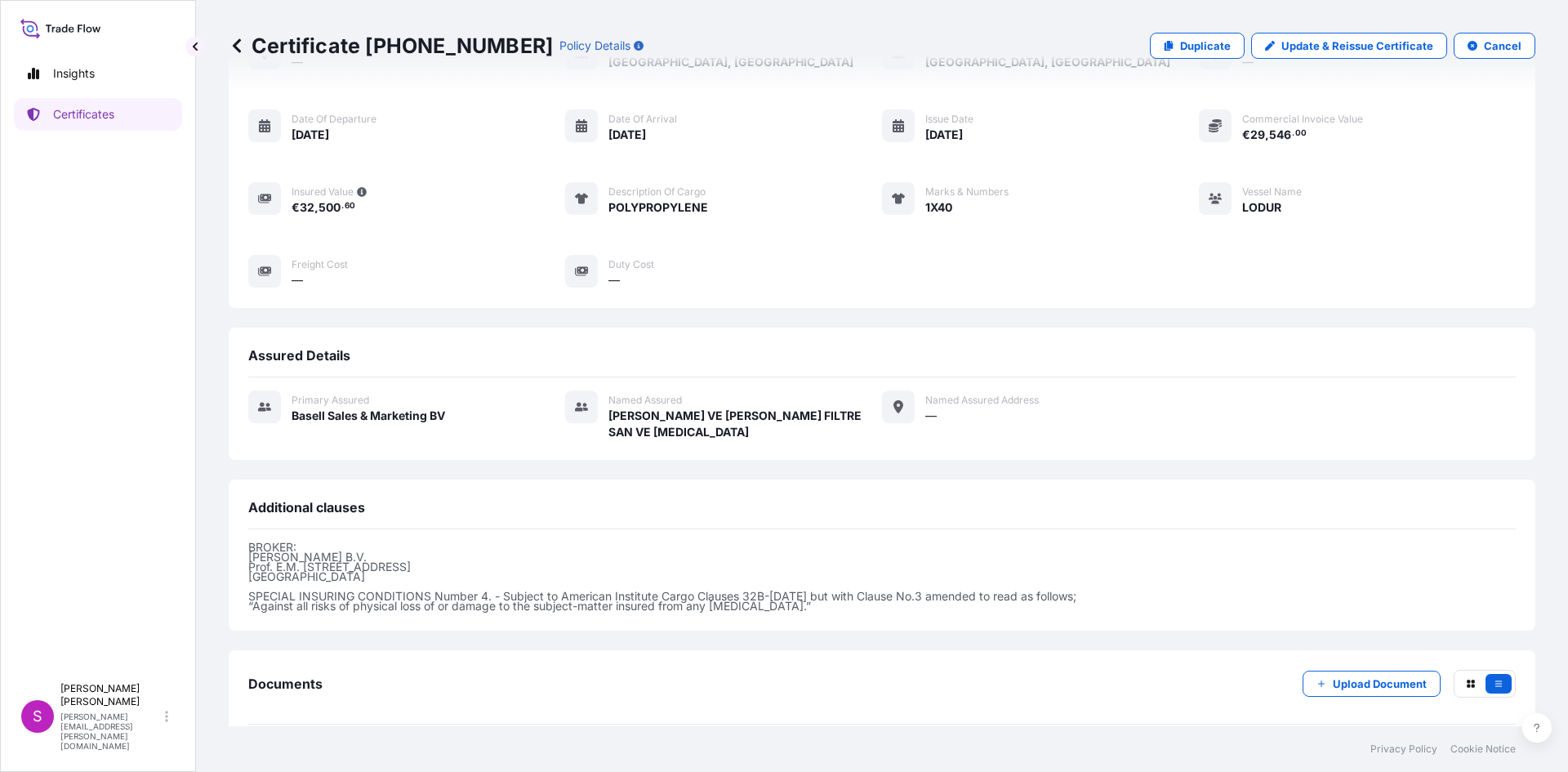
scroll to position [178, 0]
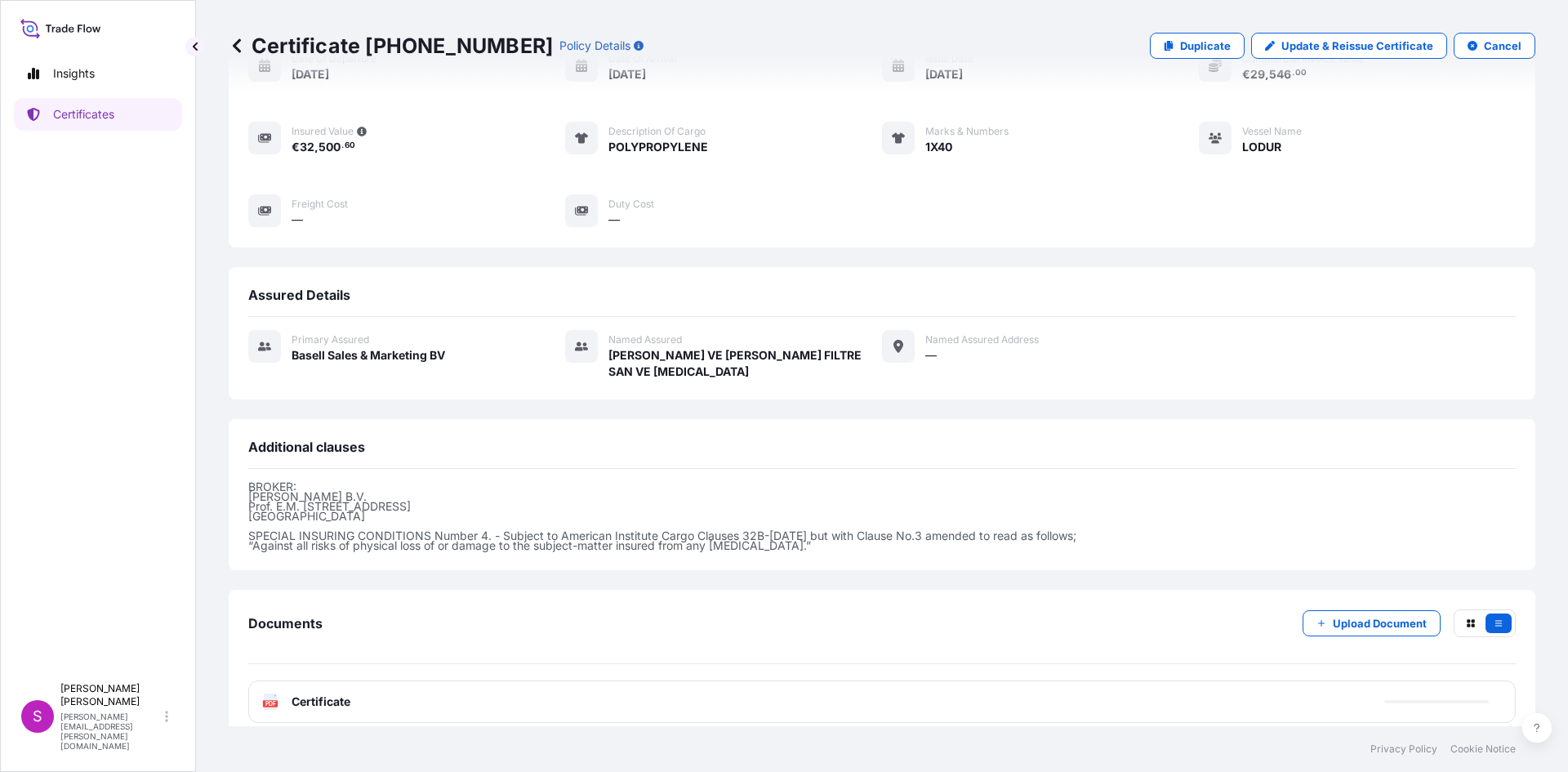
click at [271, 694] on icon at bounding box center [271, 702] width 14 height 16
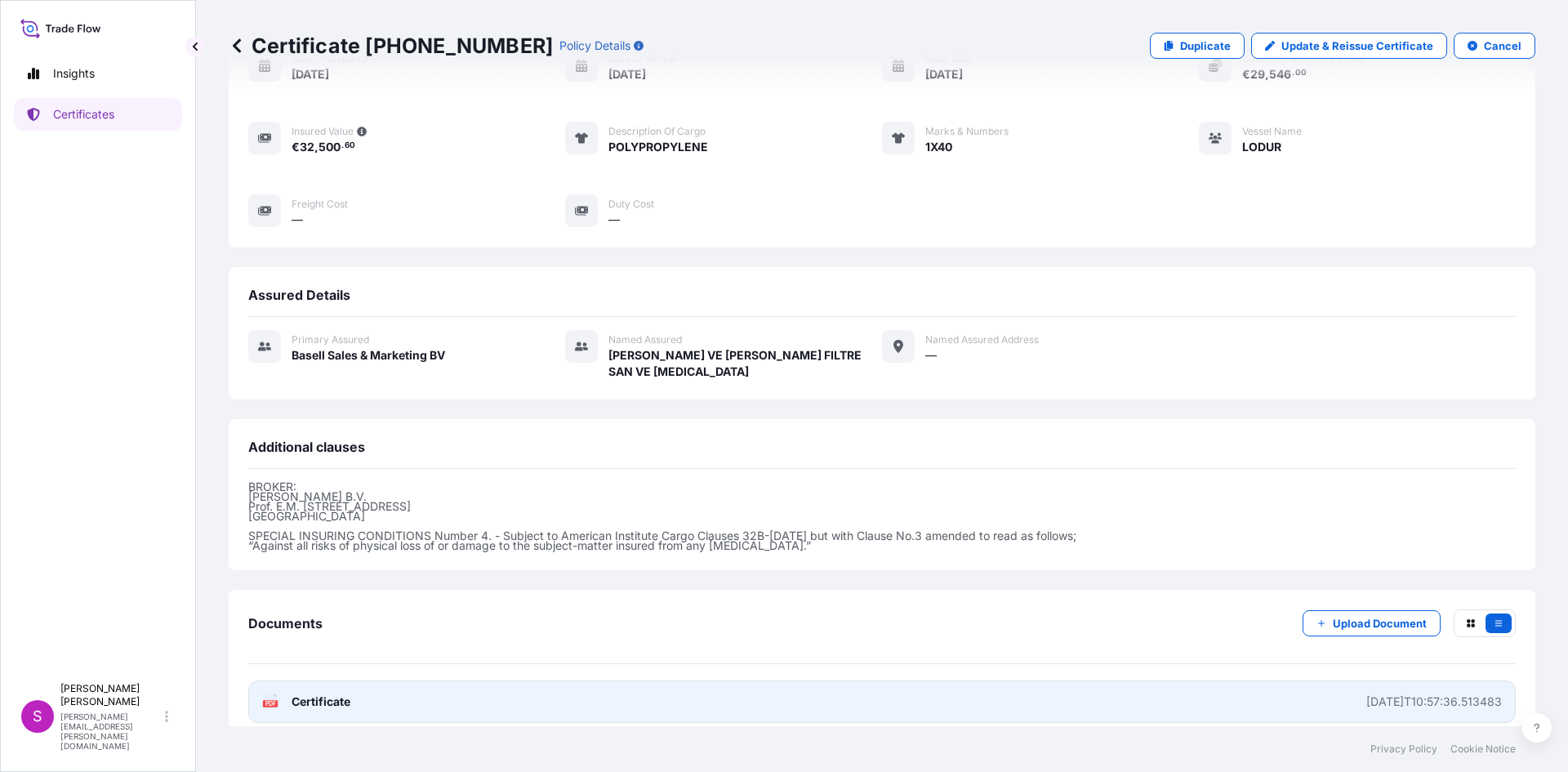
click at [271, 701] on text "PDF" at bounding box center [271, 704] width 11 height 5
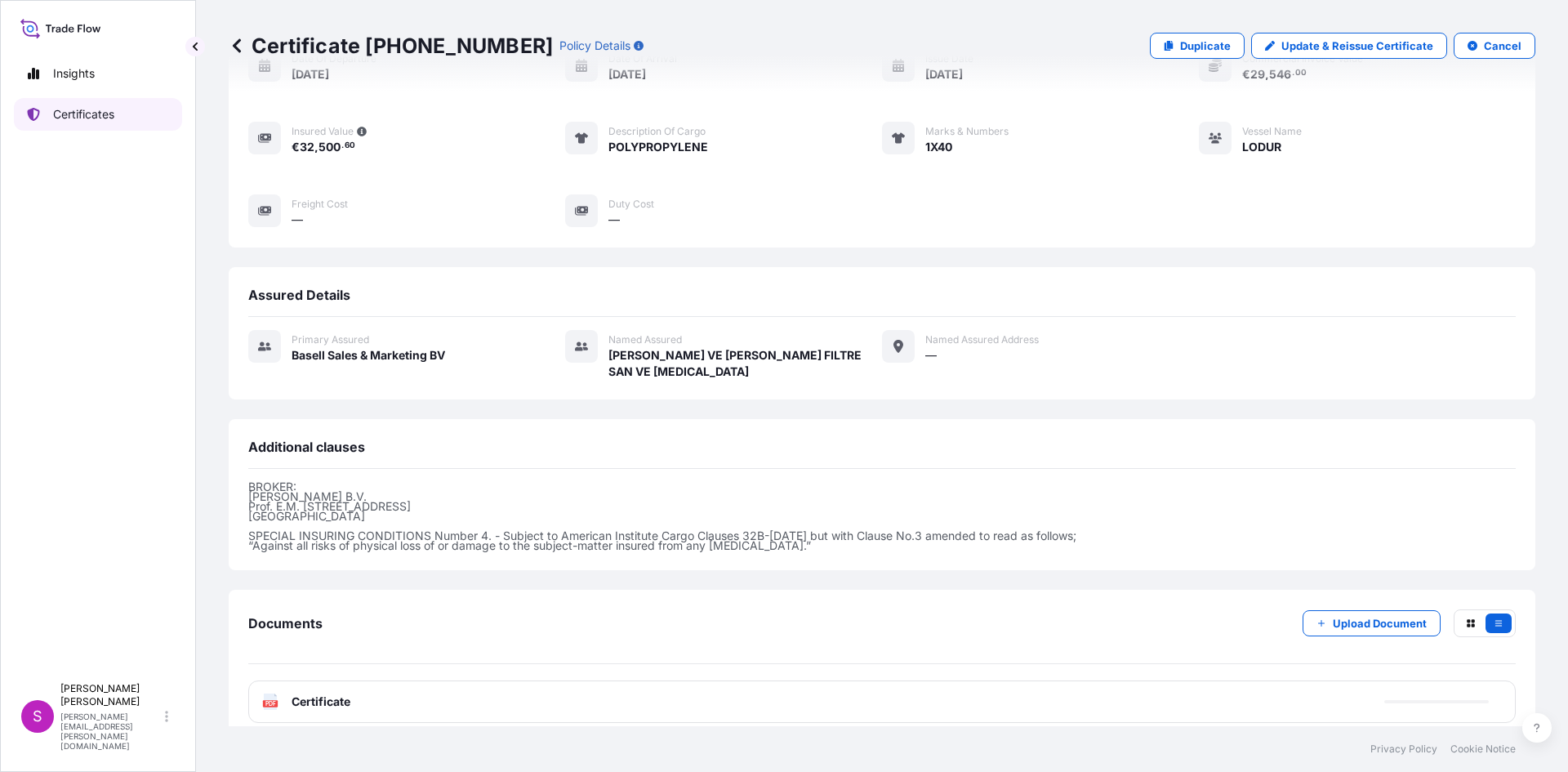
click at [95, 110] on p "Certificates" at bounding box center [83, 115] width 61 height 16
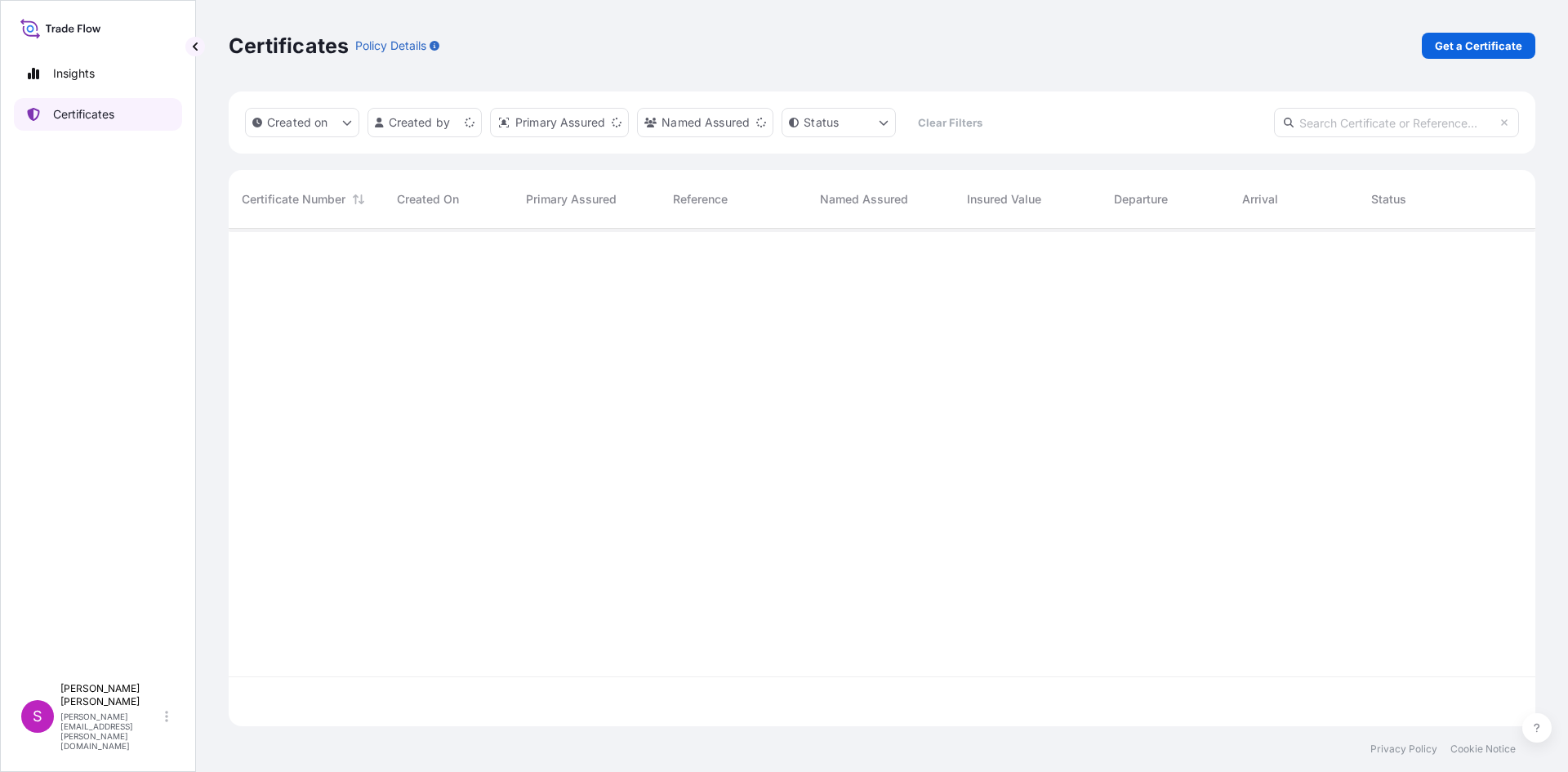
scroll to position [494, 1295]
click at [1484, 52] on p "Get a Certificate" at bounding box center [1479, 46] width 87 height 16
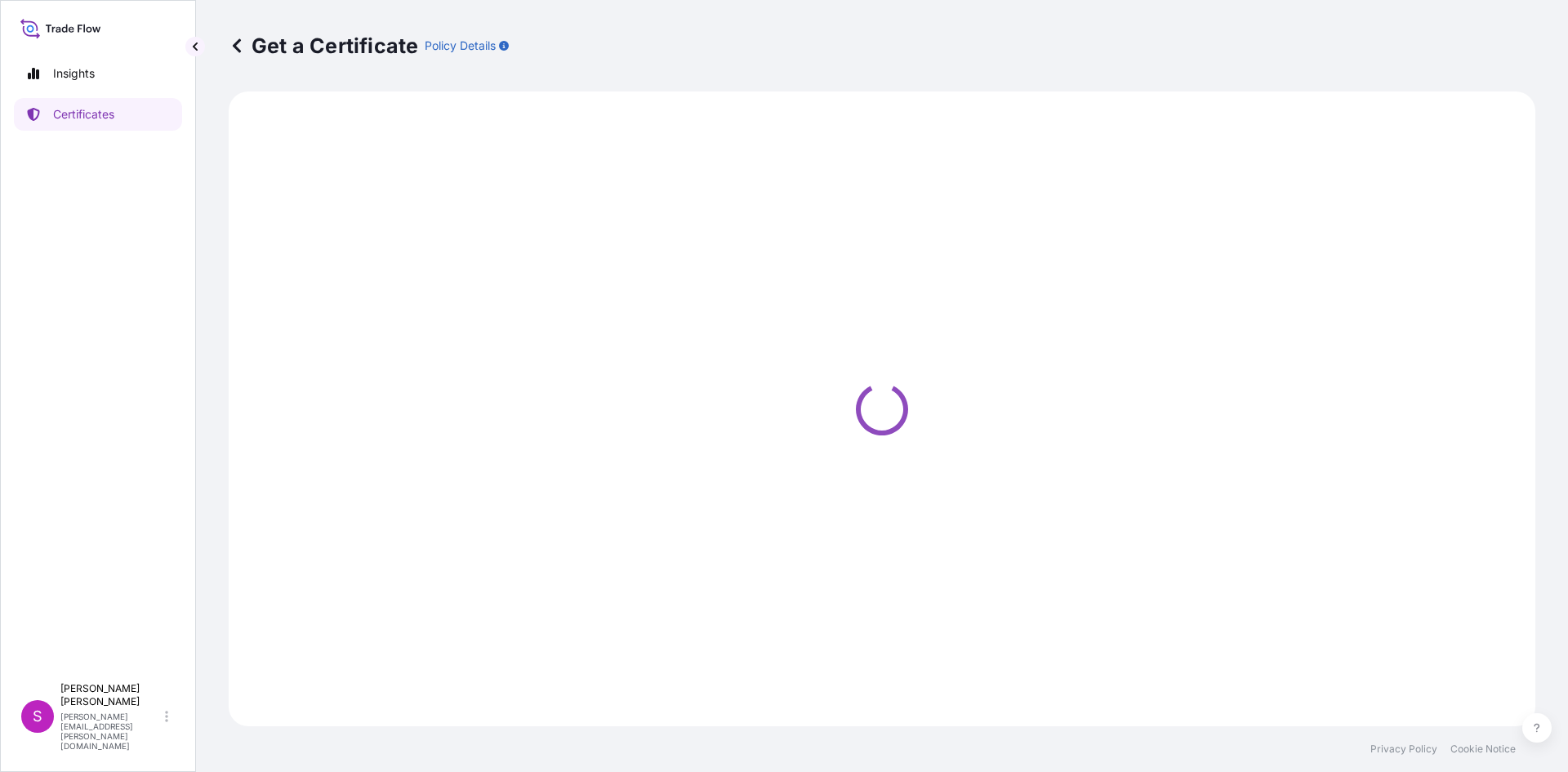
select select "Sea"
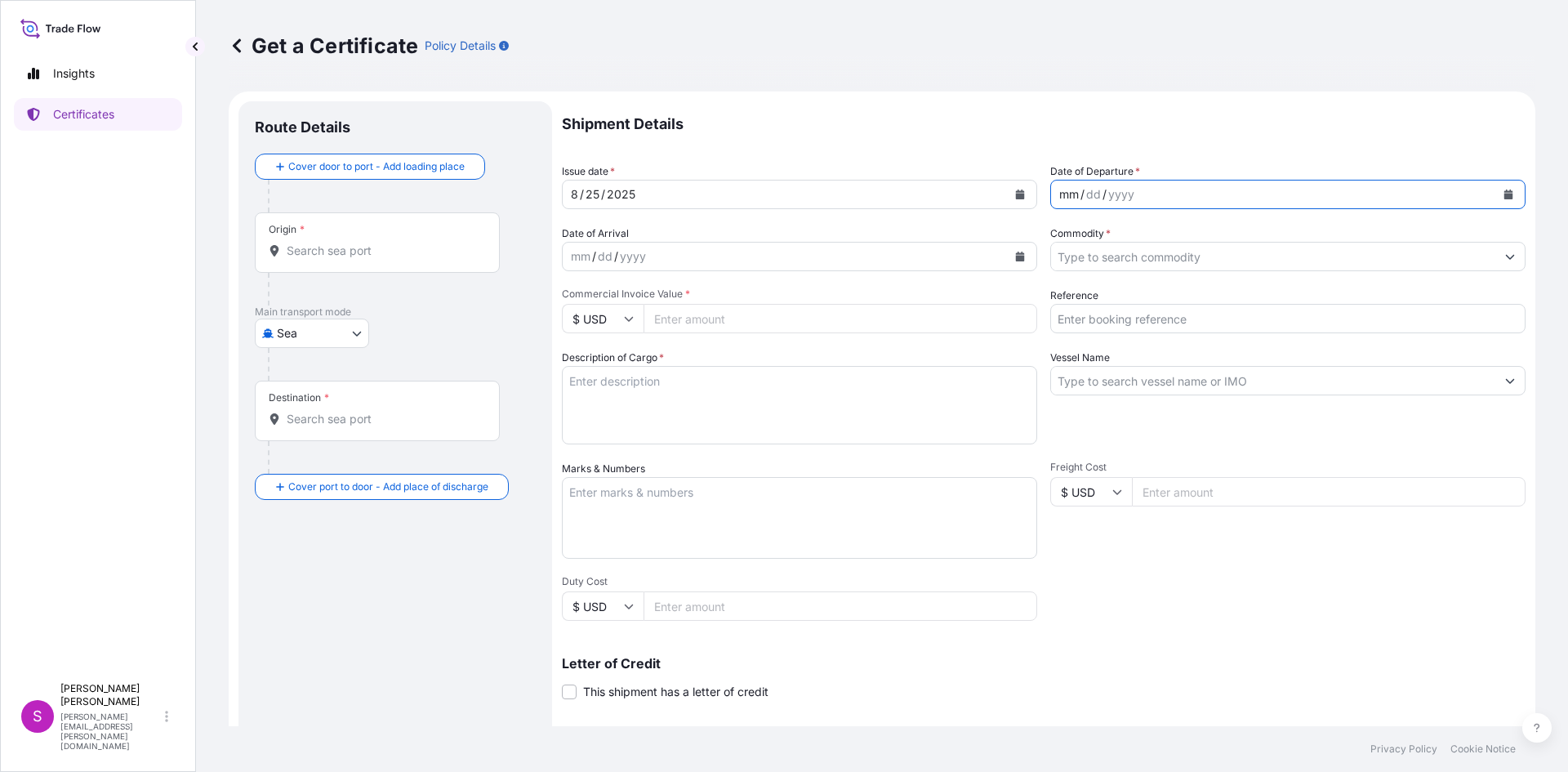
click at [1203, 193] on div "mm / dd / yyyy" at bounding box center [1274, 194] width 445 height 29
click at [1503, 190] on icon "Calendar" at bounding box center [1508, 194] width 10 height 10
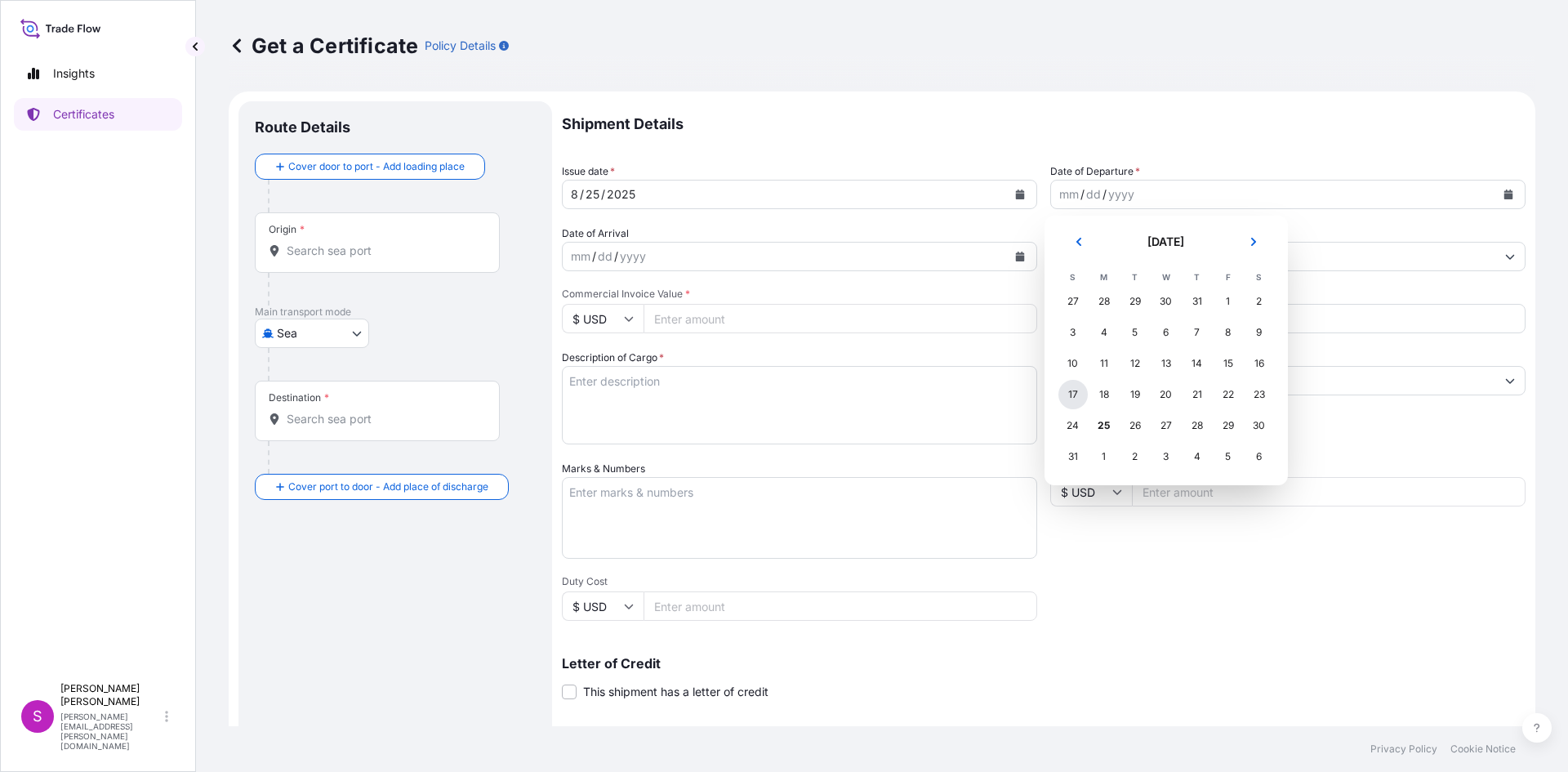
click at [1071, 397] on div "17" at bounding box center [1073, 395] width 29 height 29
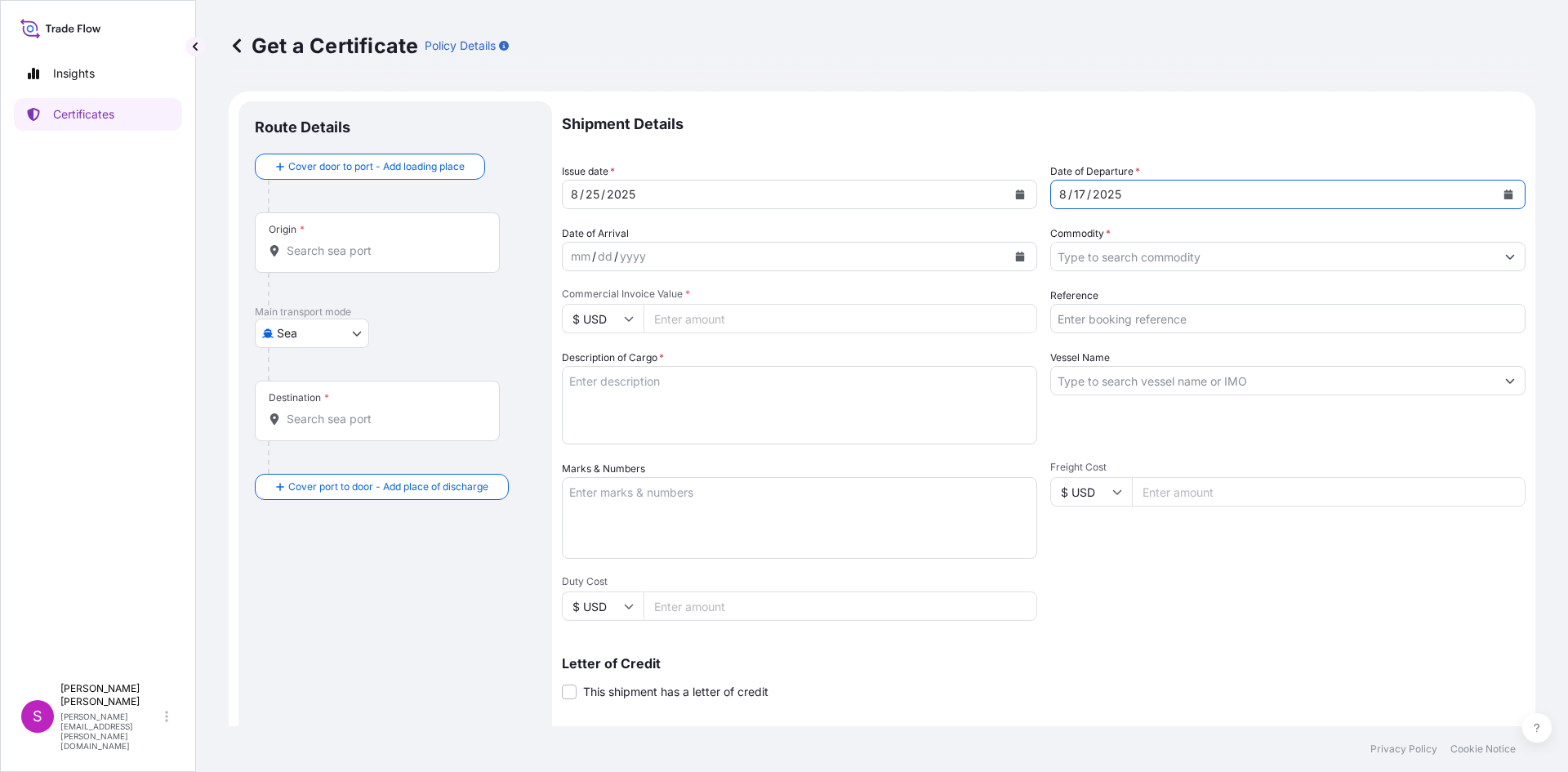
click at [1016, 256] on icon "Calendar" at bounding box center [1020, 256] width 9 height 10
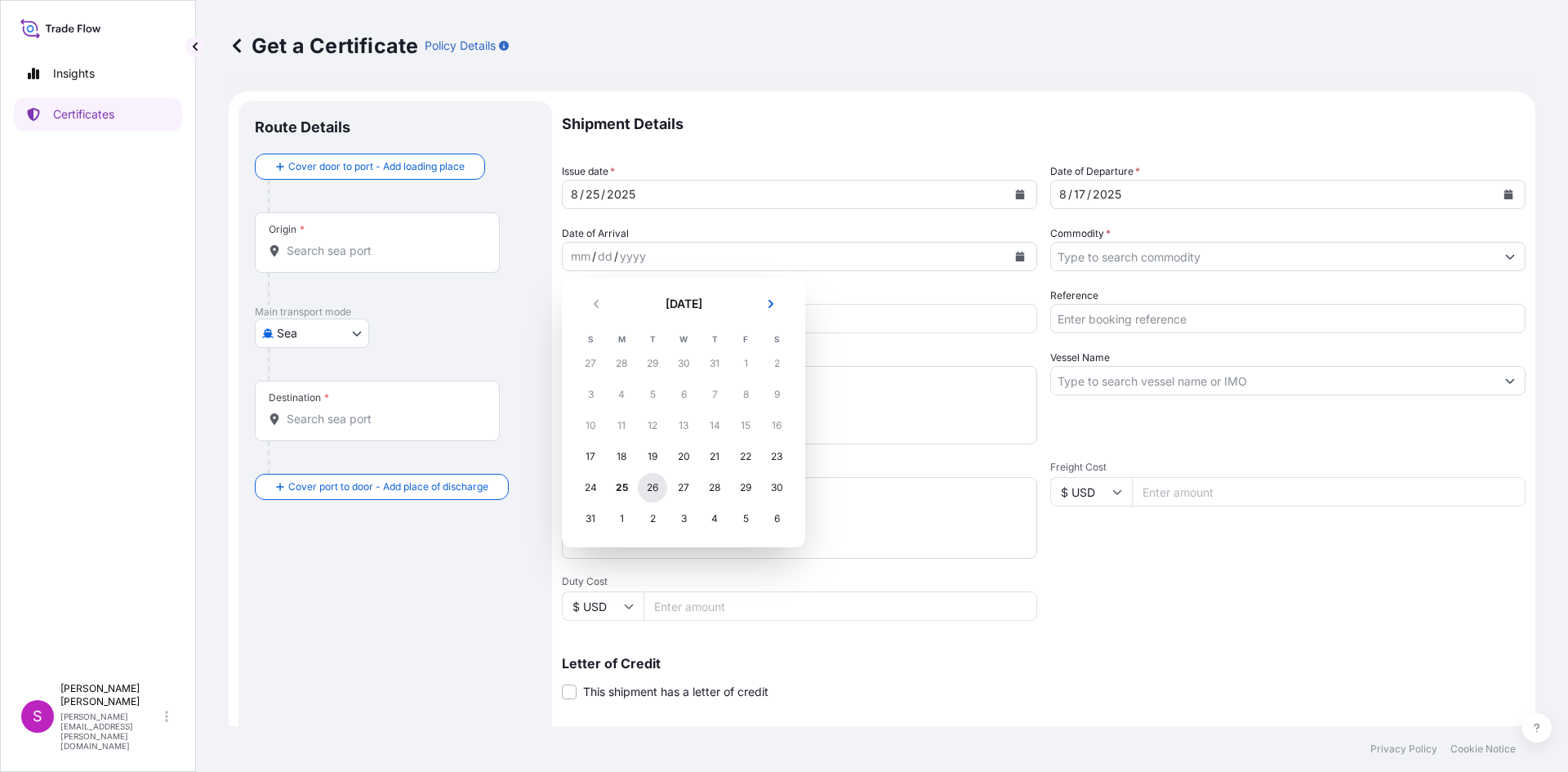
click at [655, 484] on div "26" at bounding box center [652, 488] width 29 height 29
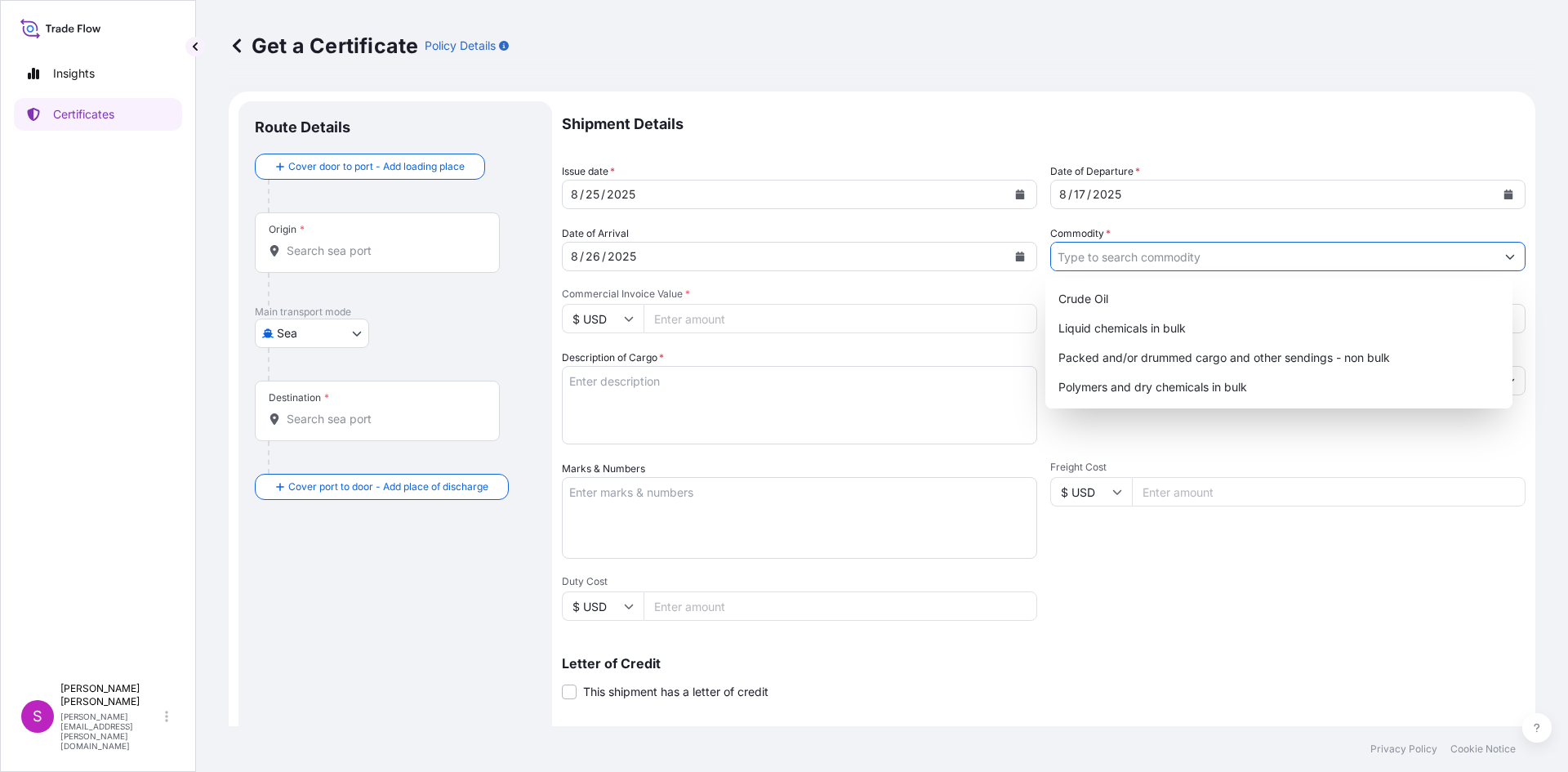
click at [1222, 267] on input "Commodity *" at bounding box center [1274, 256] width 445 height 29
click at [1202, 359] on div "Packed and/or drummed cargo and other sendings - non bulk" at bounding box center [1278, 357] width 455 height 29
type input "Packed and/or drummed cargo and other sendings - non bulk"
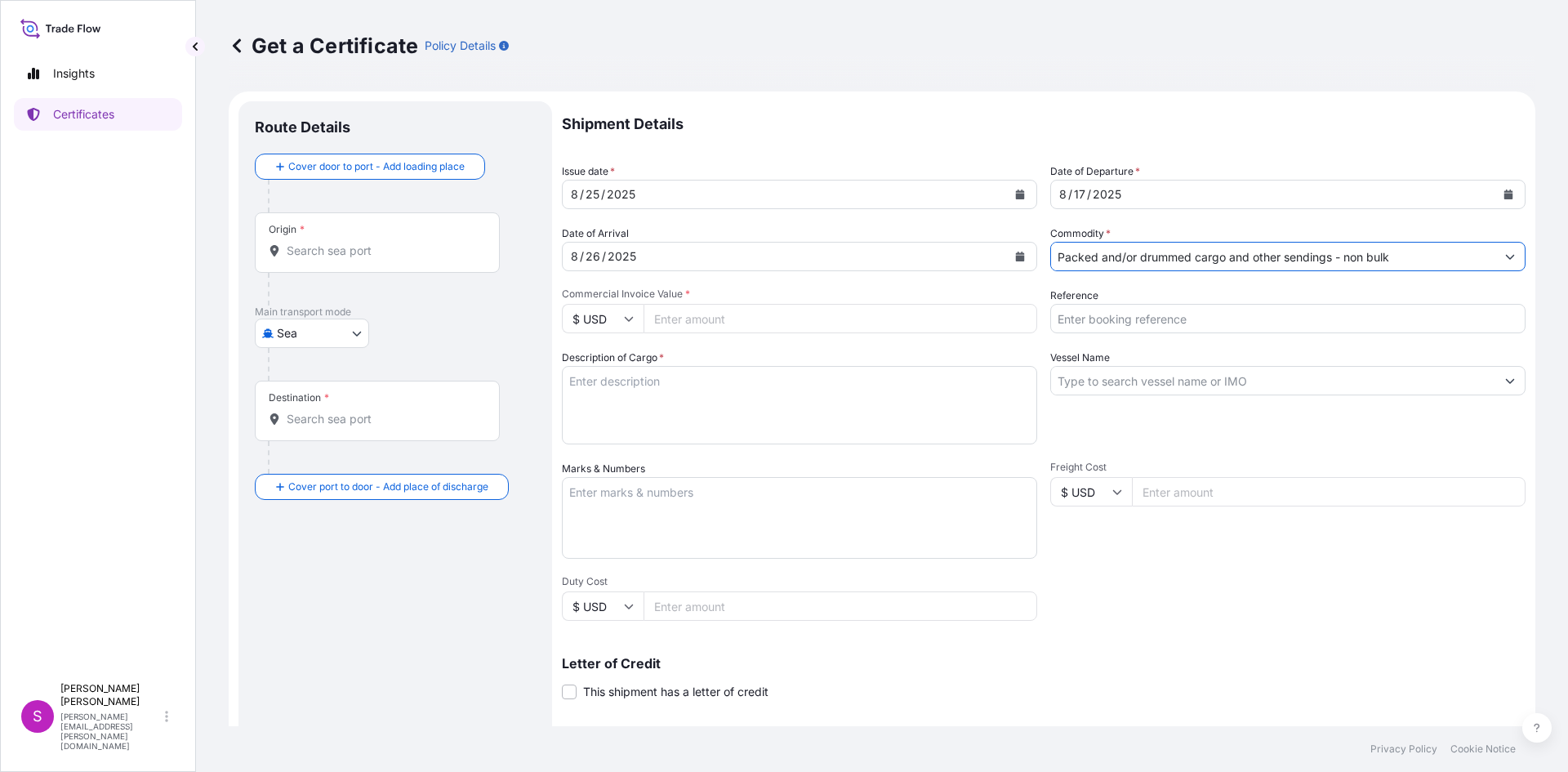
drag, startPoint x: 628, startPoint y: 316, endPoint x: 612, endPoint y: 326, distance: 18.9
click at [625, 318] on icon at bounding box center [629, 318] width 10 height 10
click at [599, 365] on div "€ EUR" at bounding box center [602, 364] width 68 height 31
type input "€ EUR"
click at [701, 322] on input "Commercial Invoice Value *" at bounding box center [840, 318] width 394 height 29
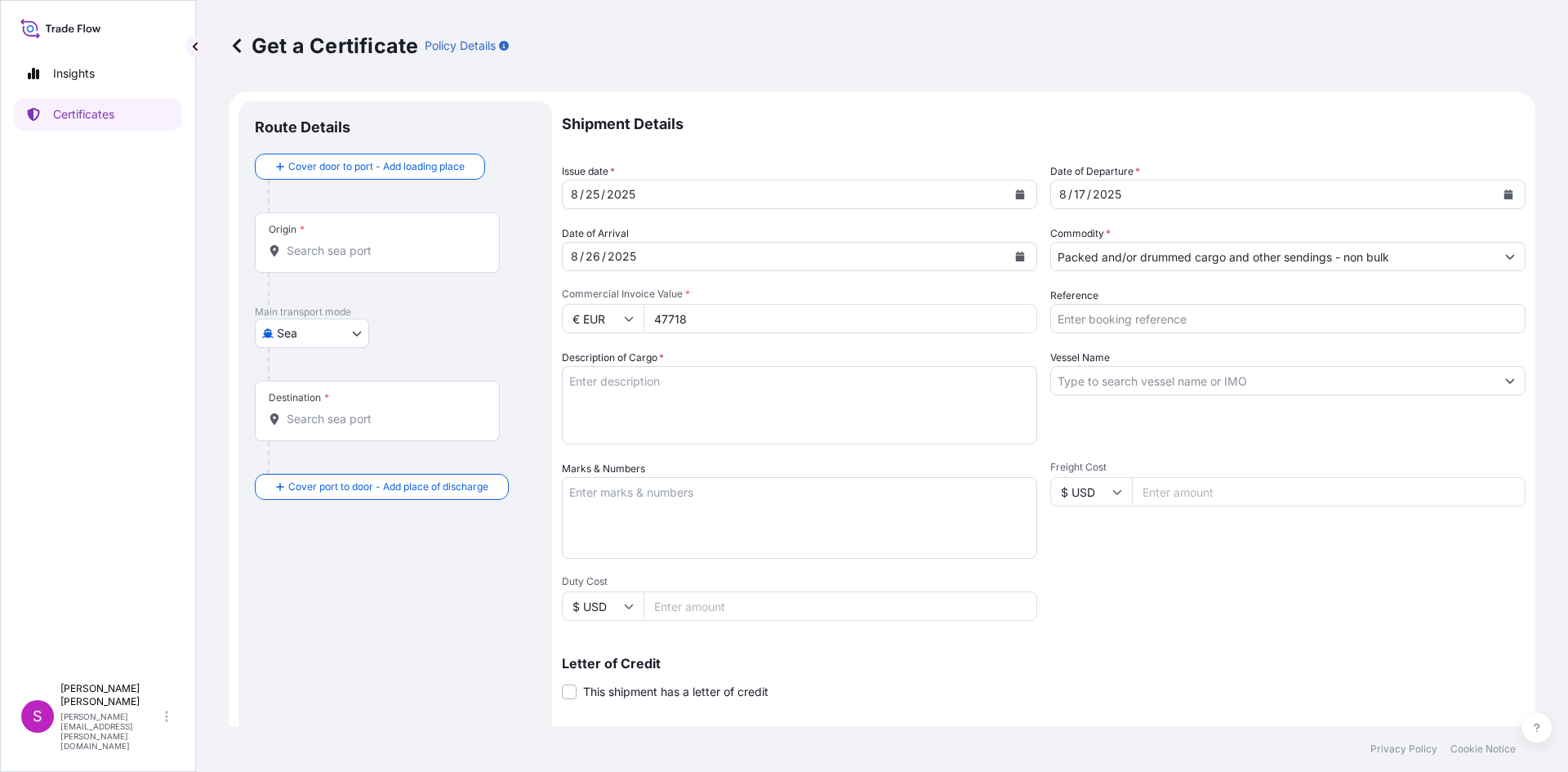
type input "47718"
click at [1153, 318] on input "Reference" at bounding box center [1288, 318] width 476 height 29
type input "1625205453"
click at [683, 399] on textarea "Description of Cargo *" at bounding box center [800, 406] width 476 height 78
type textarea "POLYPROPYLENE"
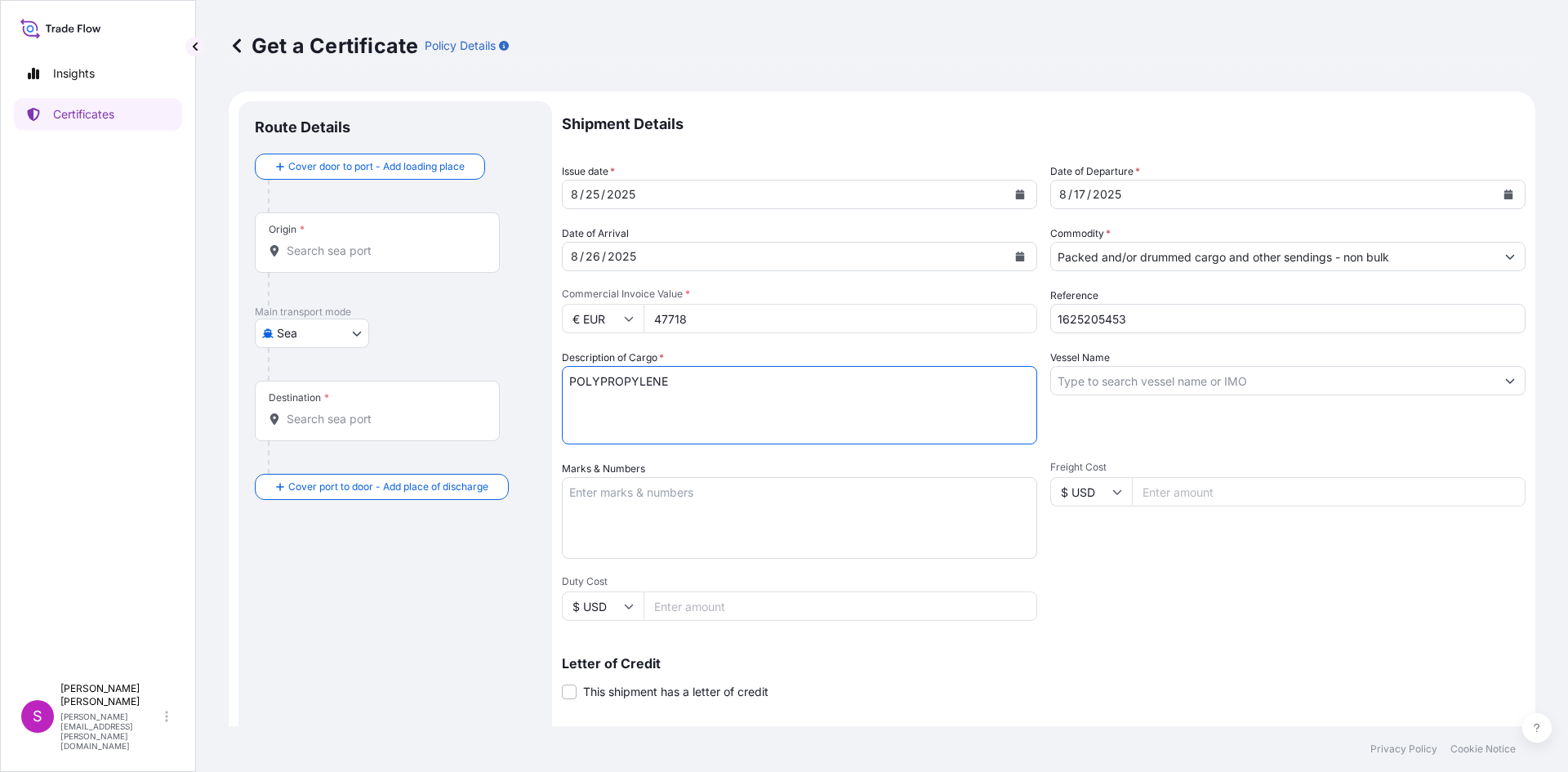
drag, startPoint x: 1122, startPoint y: 392, endPoint x: 1129, endPoint y: 385, distance: 9.9
click at [1128, 387] on input "Vessel Name" at bounding box center [1274, 381] width 445 height 29
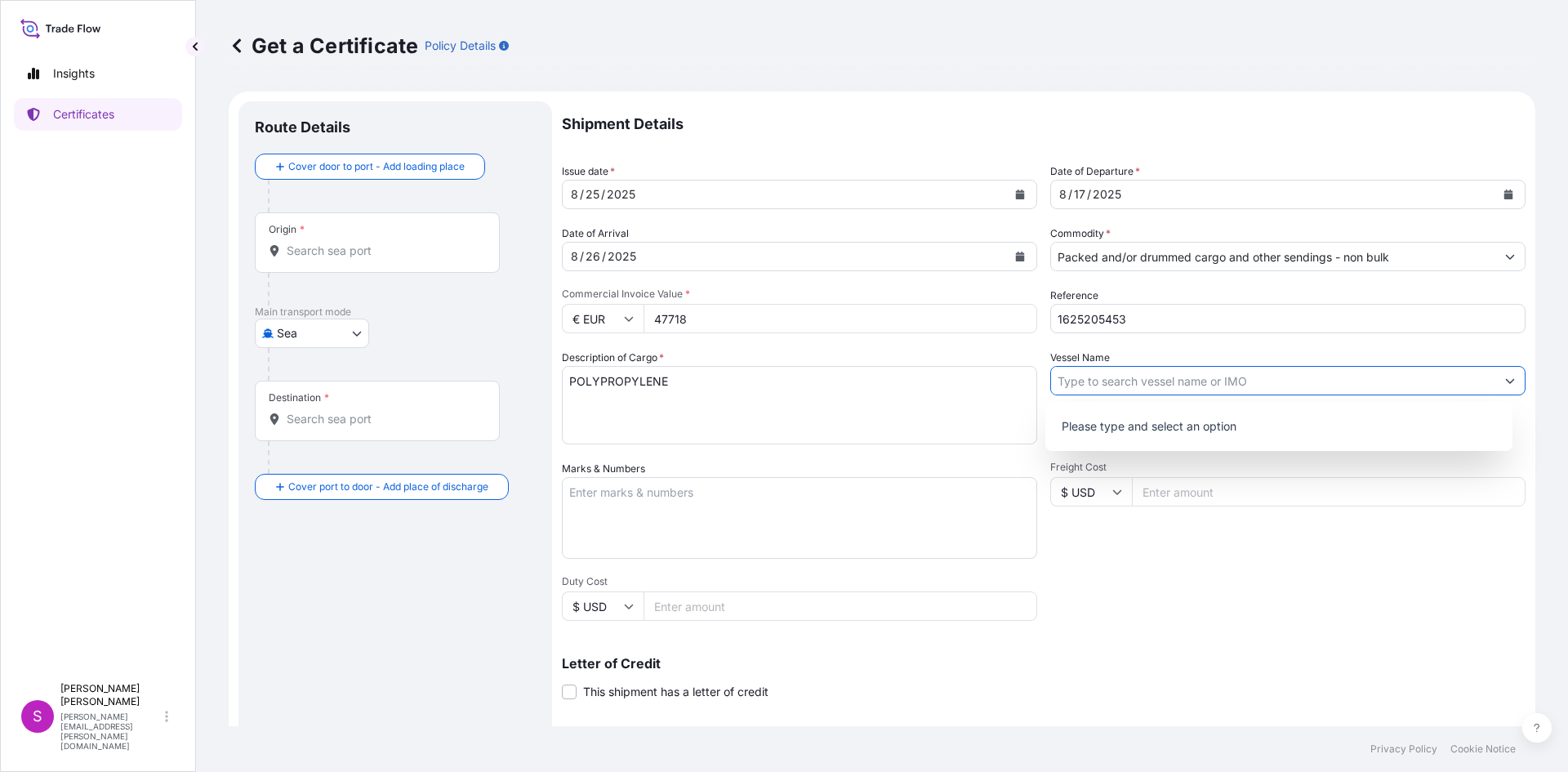
click at [1505, 383] on icon "Show suggestions" at bounding box center [1510, 380] width 10 height 10
click at [1122, 383] on input "Vessel Name" at bounding box center [1274, 381] width 445 height 29
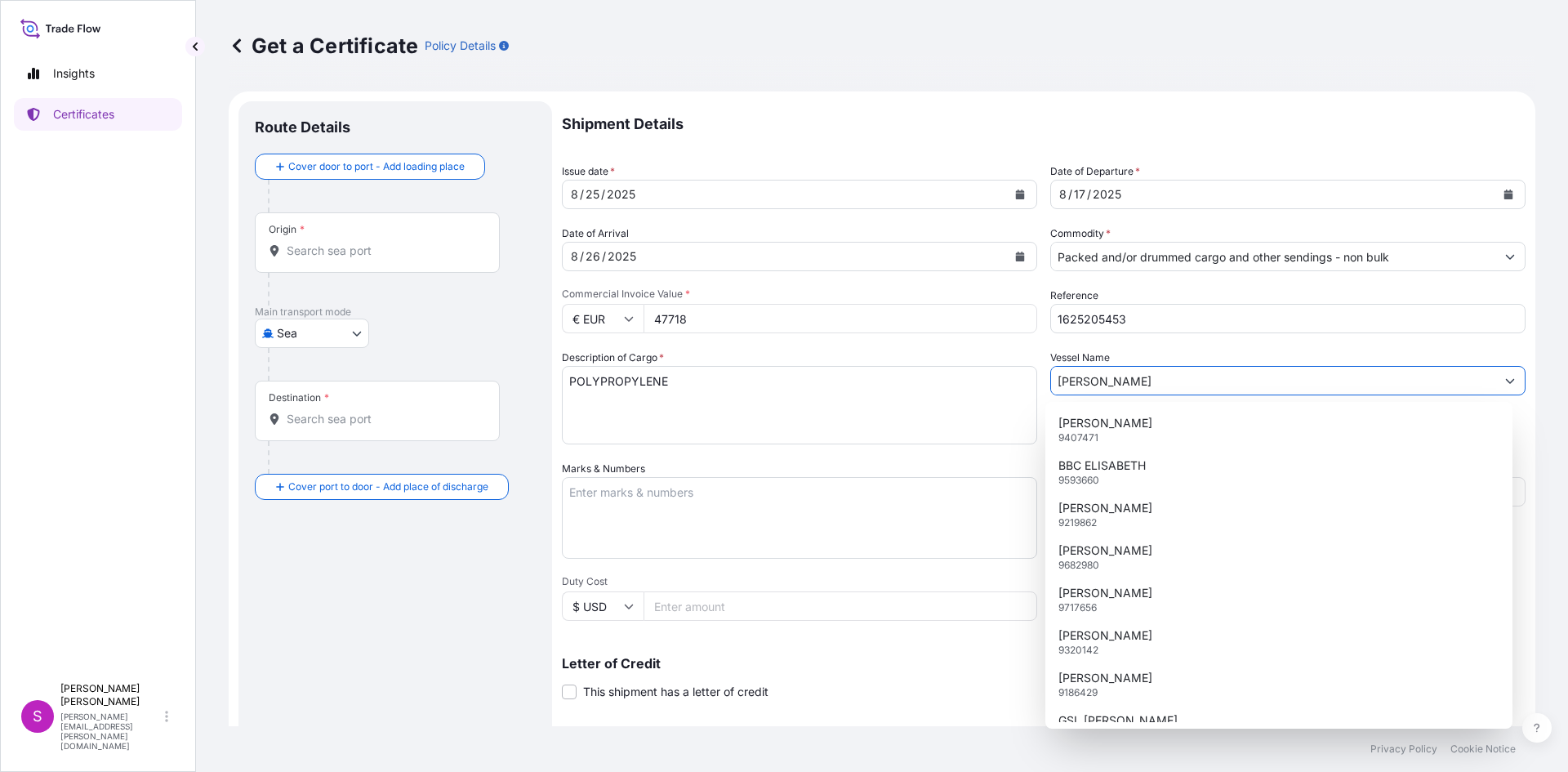
type input "[PERSON_NAME]"
click at [709, 508] on textarea "Marks & Numbers" at bounding box center [800, 518] width 476 height 82
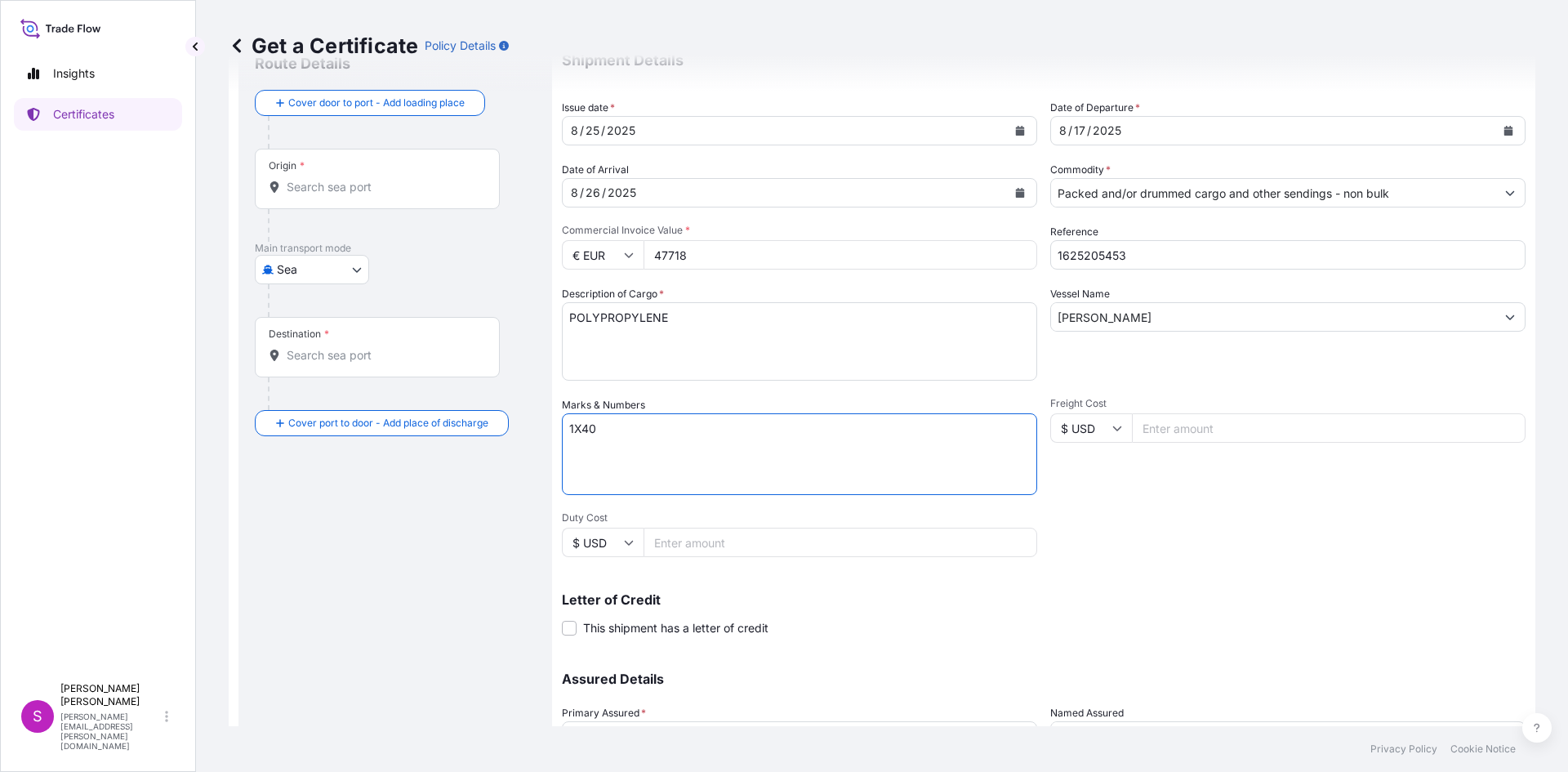
scroll to position [209, 0]
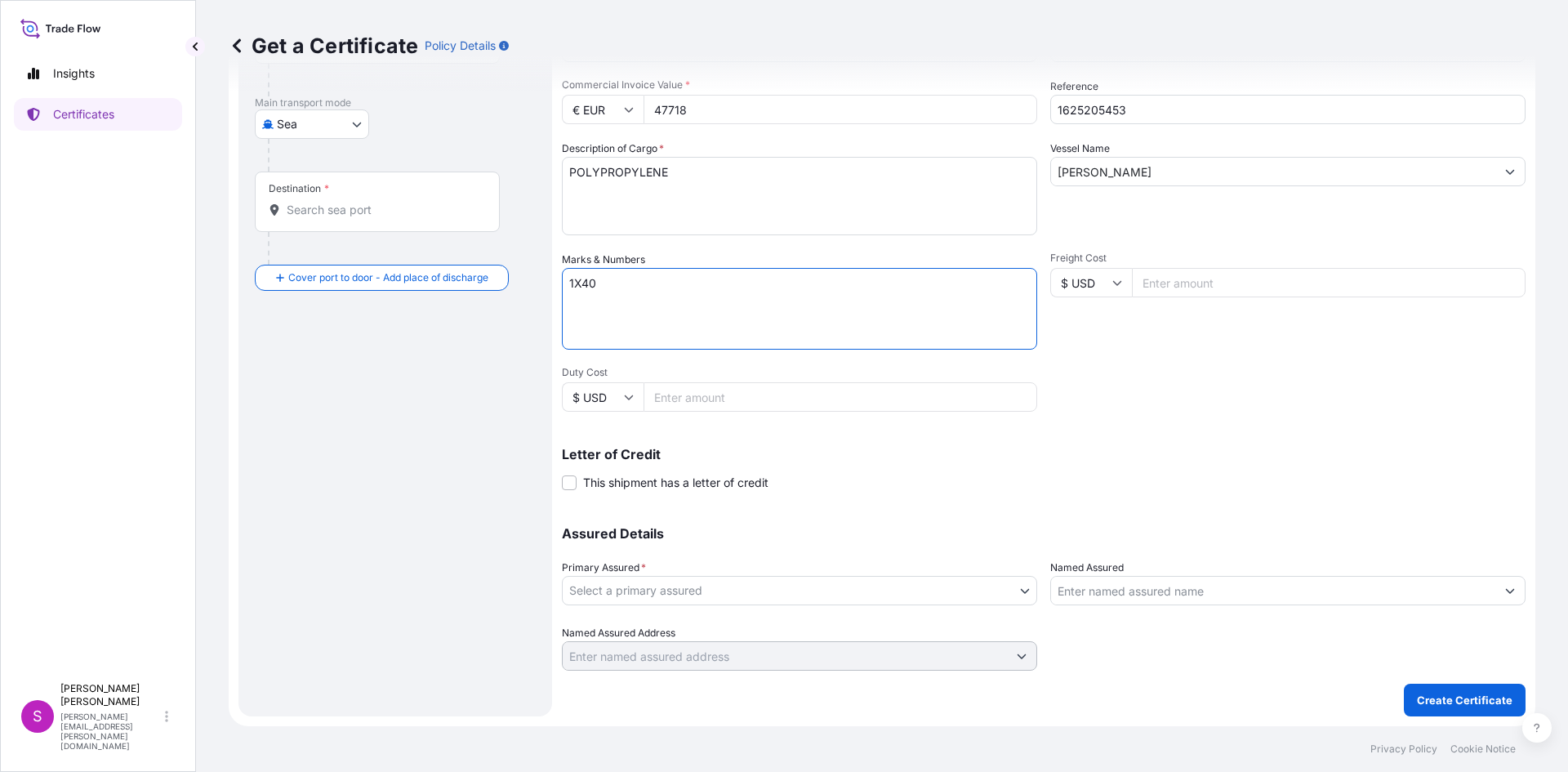
type textarea "1X40"
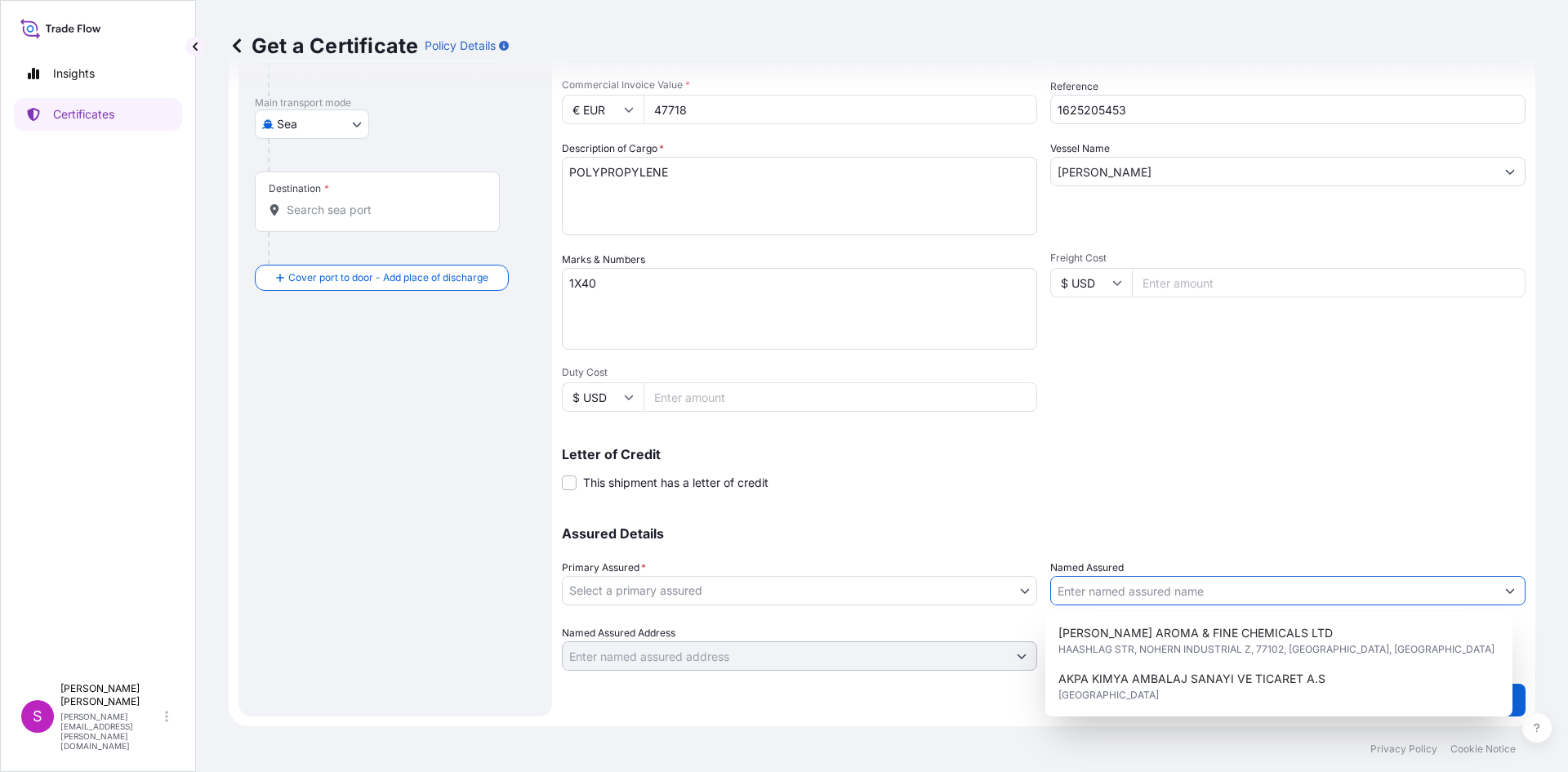
click at [1146, 593] on input "Named Assured" at bounding box center [1274, 591] width 445 height 29
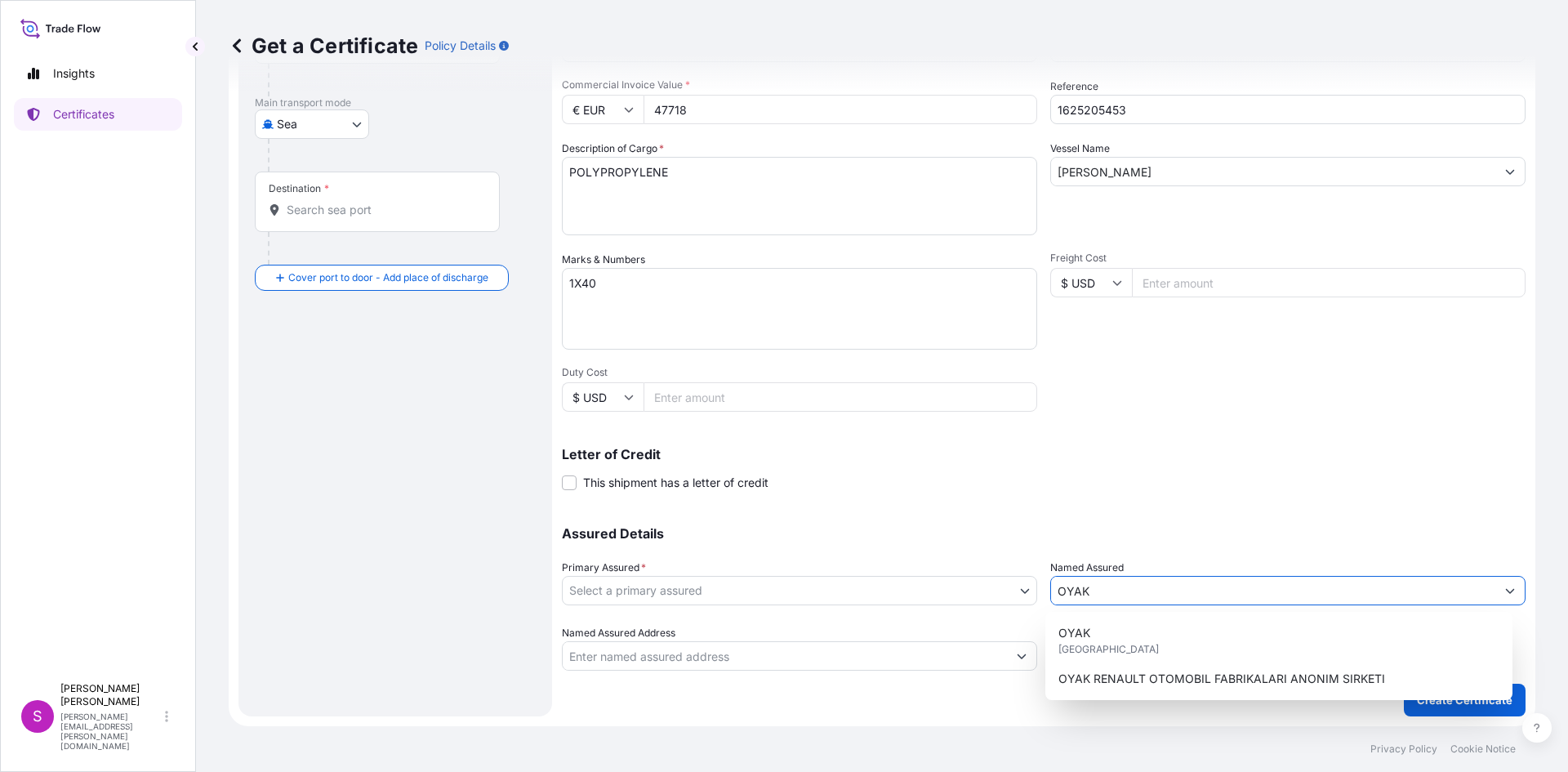
drag, startPoint x: 1112, startPoint y: 590, endPoint x: 1107, endPoint y: 606, distance: 16.8
click at [1109, 592] on input "OYAK" at bounding box center [1274, 591] width 445 height 29
click at [1125, 676] on span "OYAK RENAULT OTOMOBIL FABRIKALARI ANONIM SIRKETI" at bounding box center [1222, 679] width 327 height 16
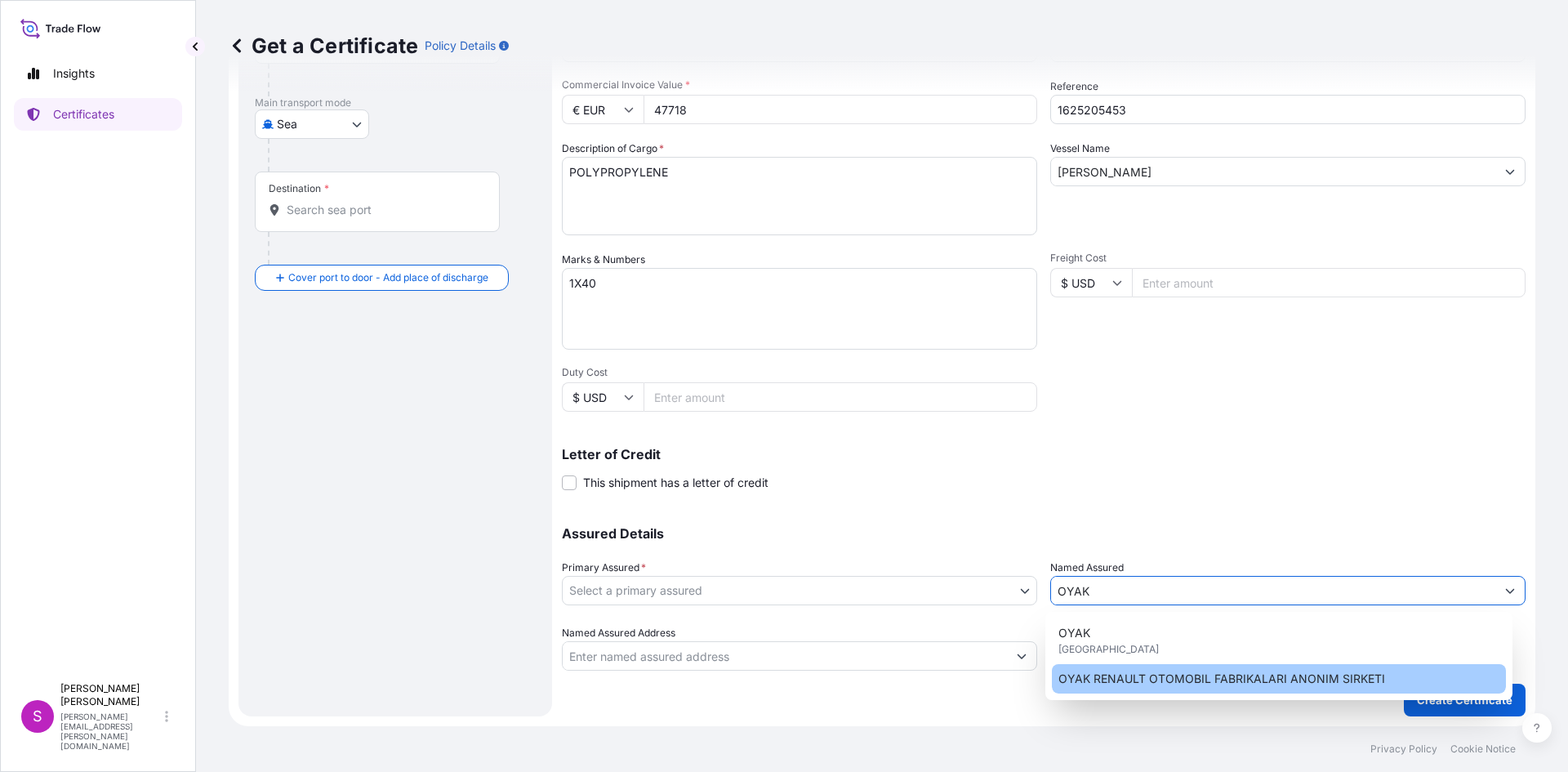
type input "OYAK RENAULT OTOMOBIL FABRIKALARI ANONIM SIRKETI"
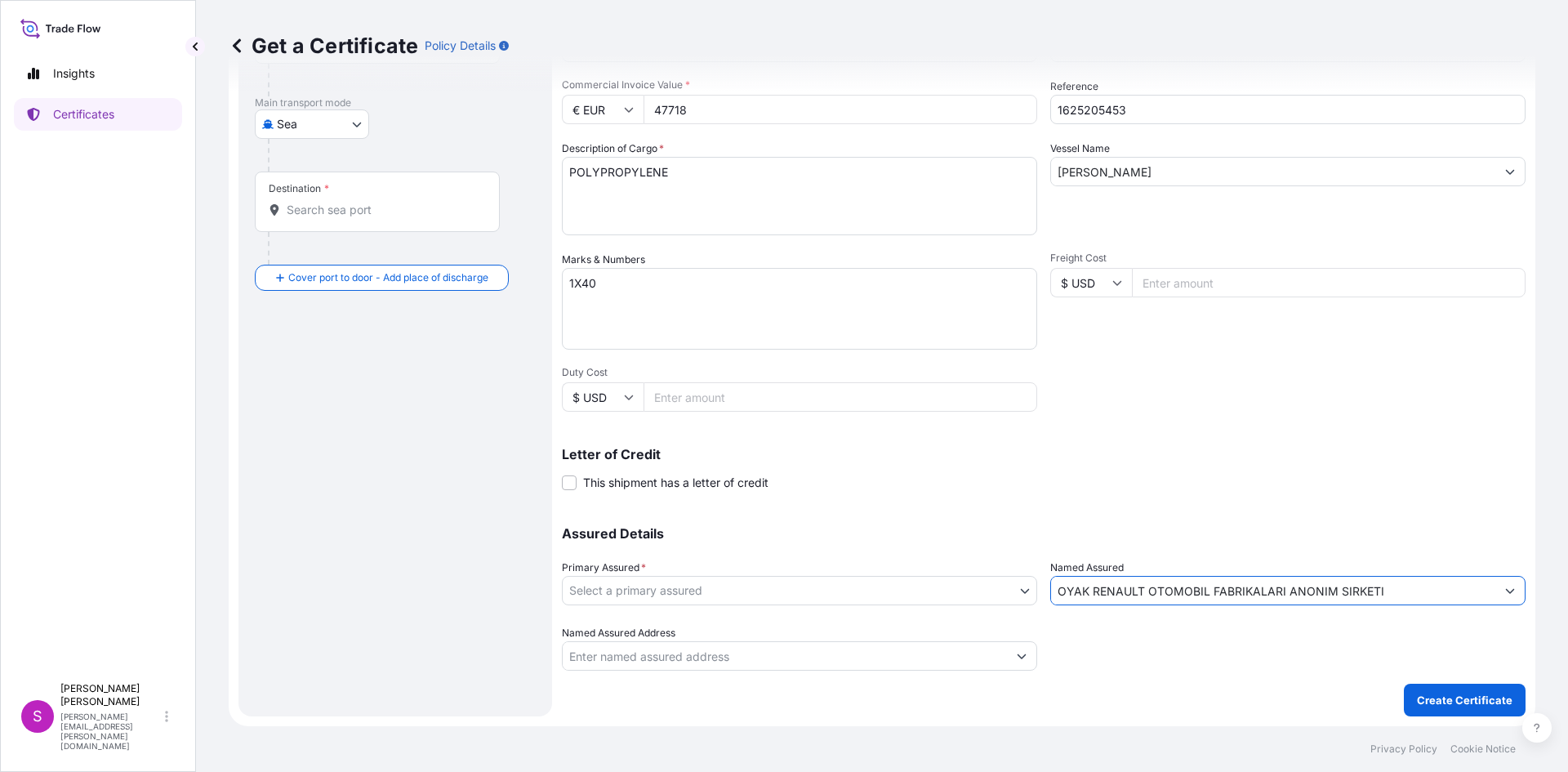
click at [1013, 595] on body "6 options available. 2 options available. 0 options available. 2 options availa…" at bounding box center [784, 386] width 1568 height 772
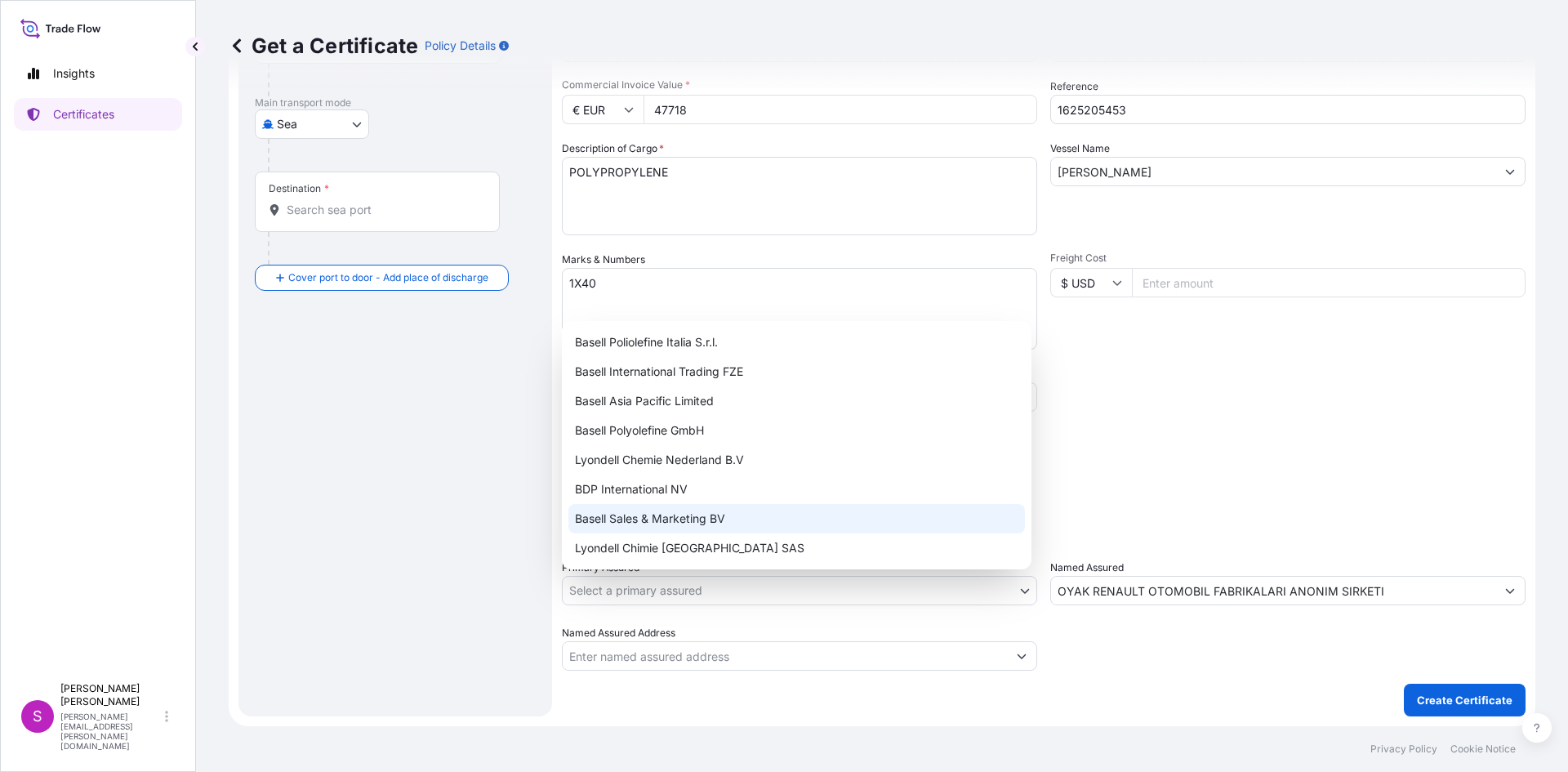
click at [621, 520] on div "Basell Sales & Marketing BV" at bounding box center [796, 519] width 456 height 29
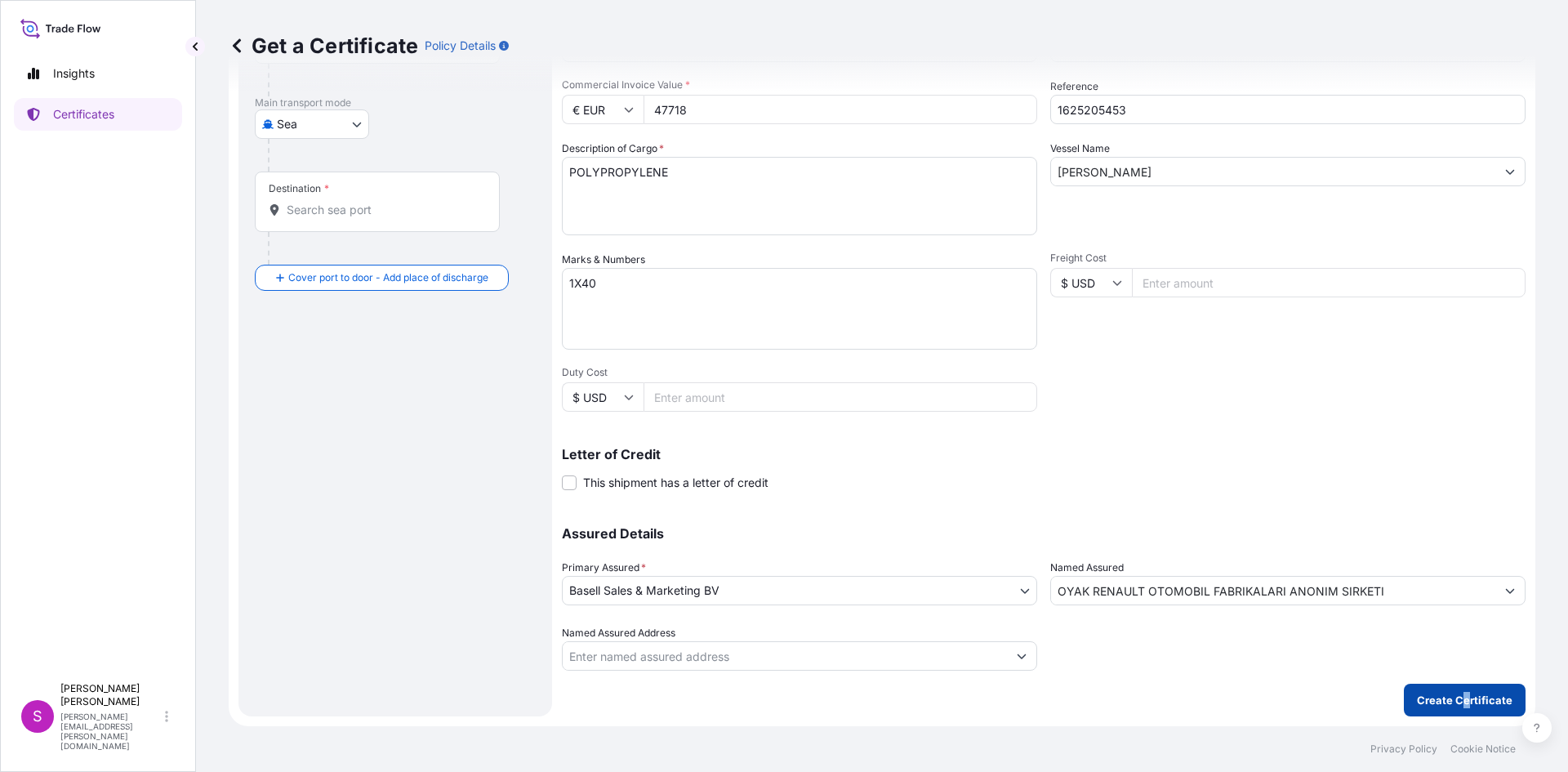
drag, startPoint x: 1456, startPoint y: 682, endPoint x: 1463, endPoint y: 695, distance: 14.8
click at [1461, 693] on div "Shipment Details Issue date * [DATE] Date of Departure * [DATE] Date of Arrival…" at bounding box center [1044, 304] width 964 height 824
click at [1465, 697] on p "Create Certificate" at bounding box center [1464, 700] width 96 height 16
click at [1463, 702] on p "Create Certificate" at bounding box center [1464, 700] width 96 height 16
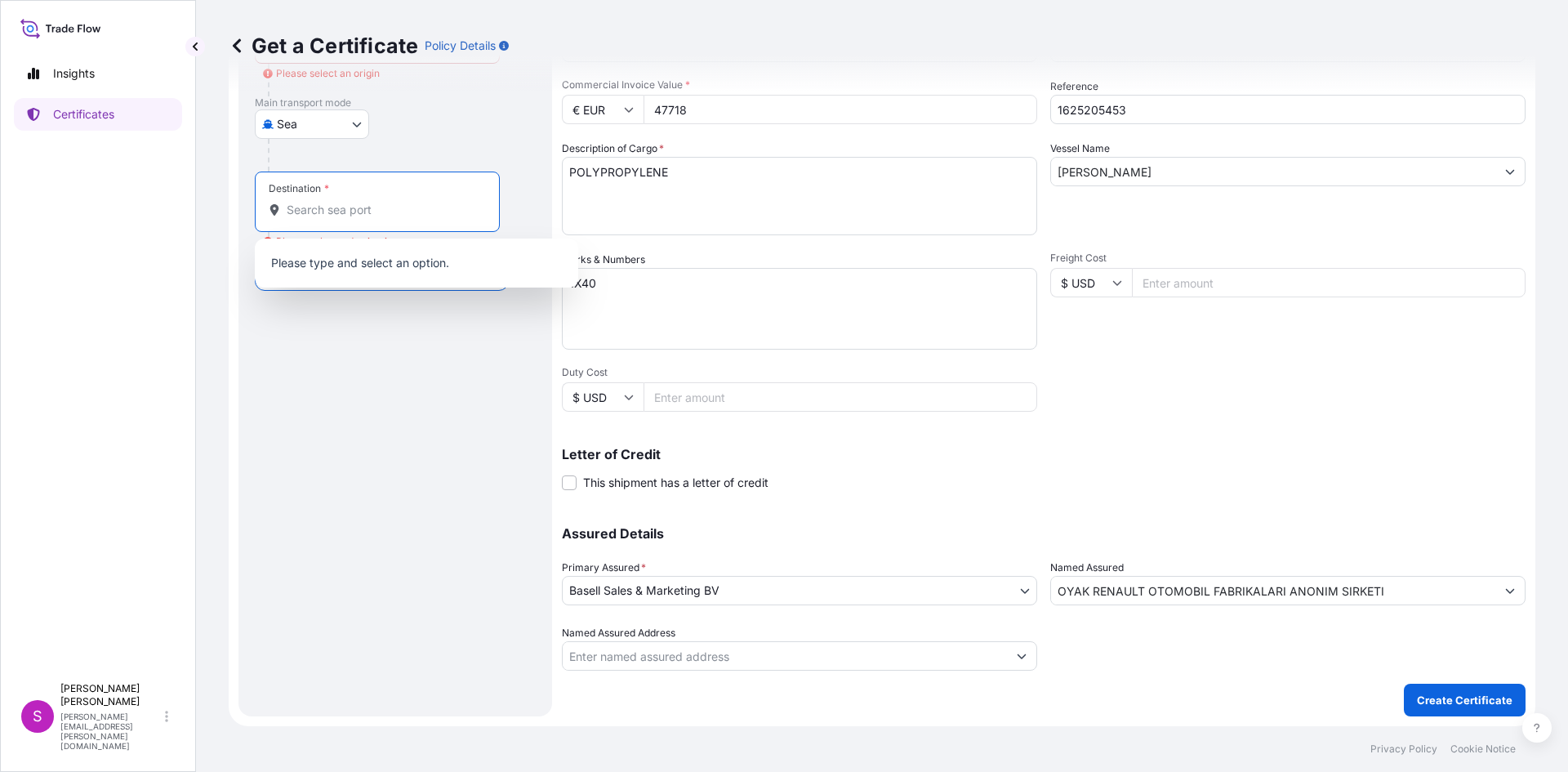
click at [363, 216] on input "Destination * Please select a destination" at bounding box center [384, 210] width 193 height 16
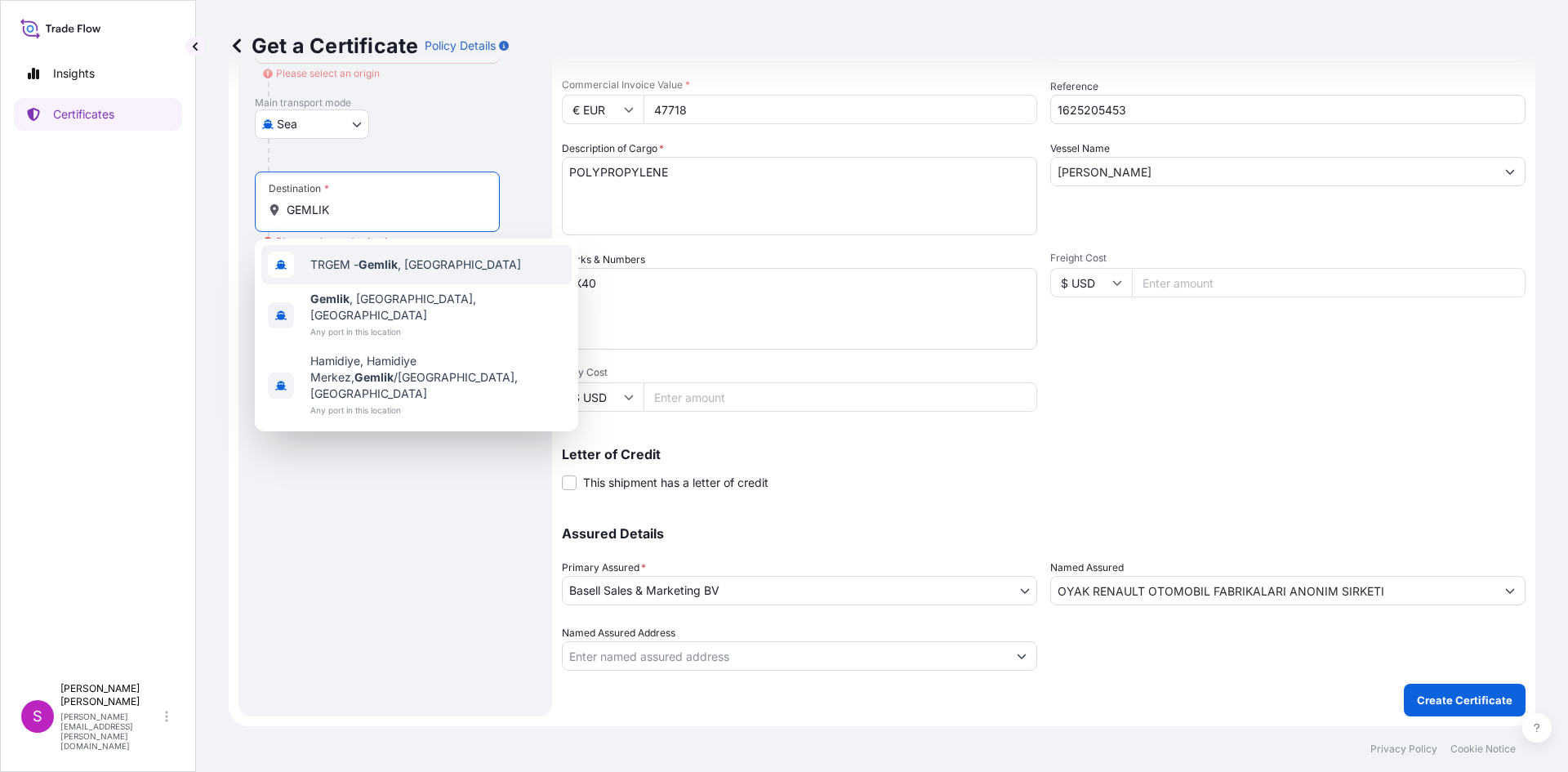
click at [343, 263] on span "TRGEM - Gemlik , [GEOGRAPHIC_DATA]" at bounding box center [415, 264] width 210 height 16
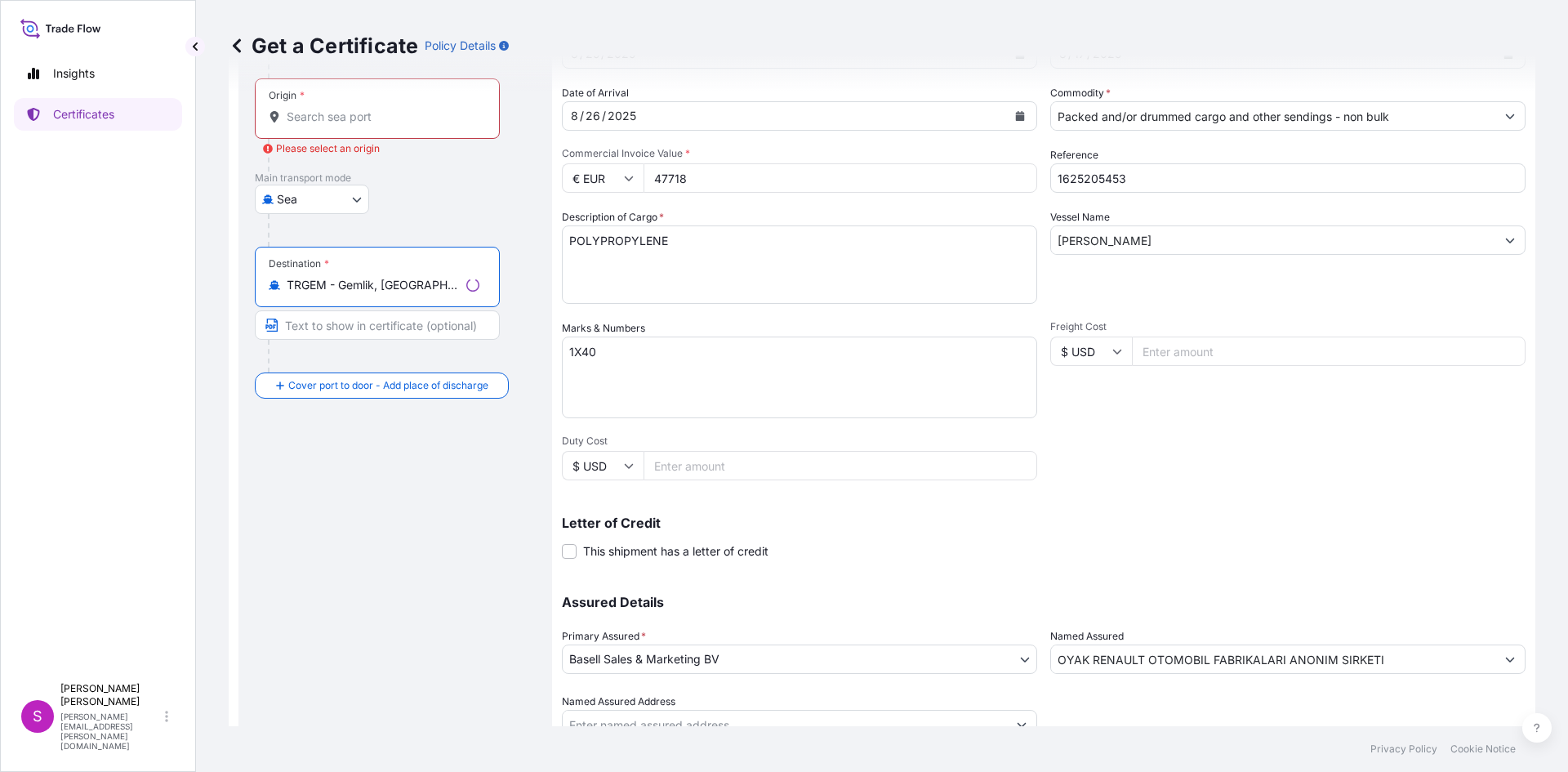
scroll to position [0, 0]
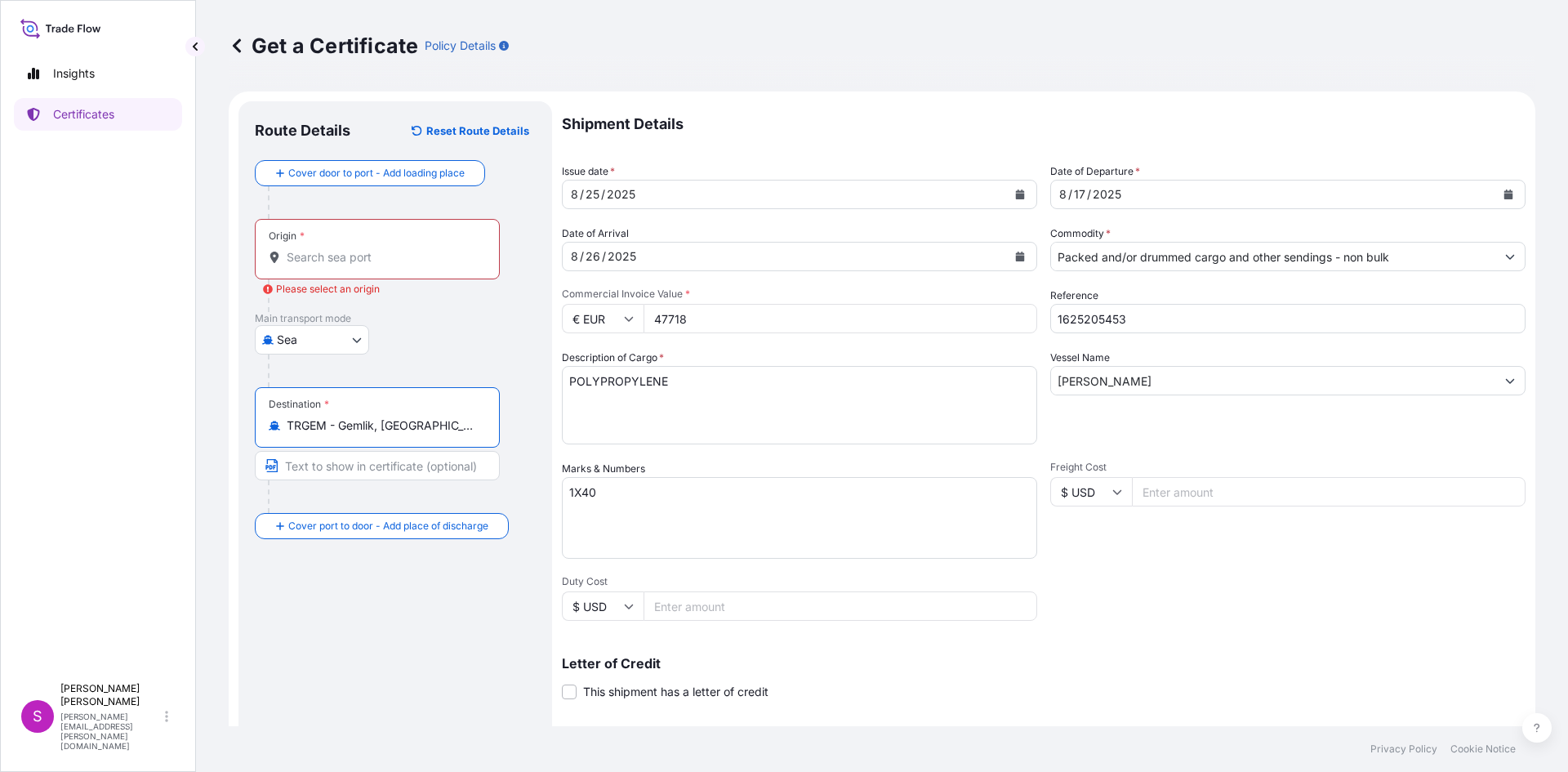
type input "TRGEM - Gemlik, [GEOGRAPHIC_DATA]"
click at [345, 268] on div "Origin *" at bounding box center [377, 249] width 245 height 60
click at [345, 265] on input "Origin * Please select an origin" at bounding box center [384, 257] width 193 height 16
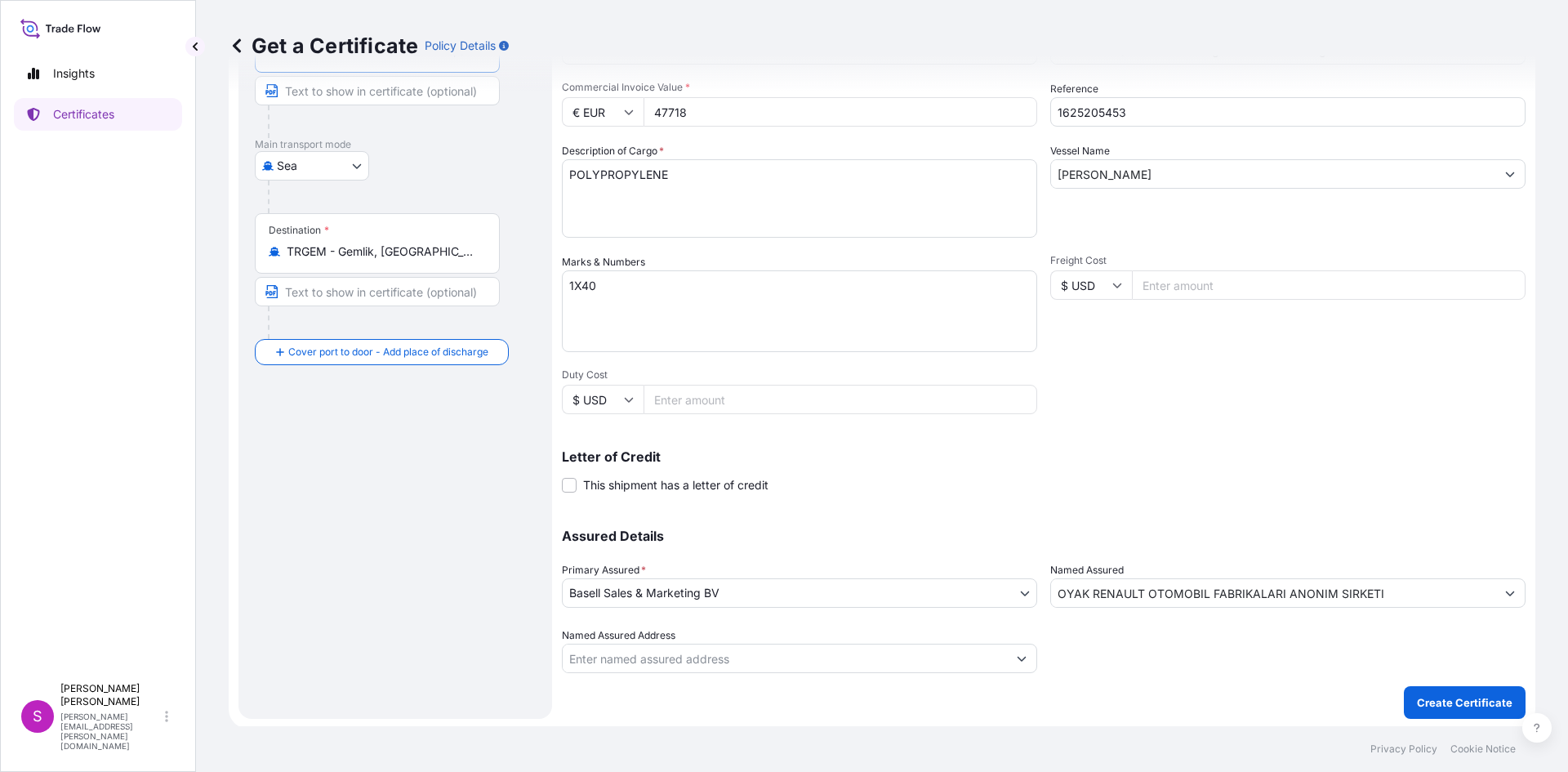
scroll to position [209, 0]
type input "ESBCN - [GEOGRAPHIC_DATA], [GEOGRAPHIC_DATA]"
click at [1449, 694] on p "Create Certificate" at bounding box center [1464, 700] width 96 height 16
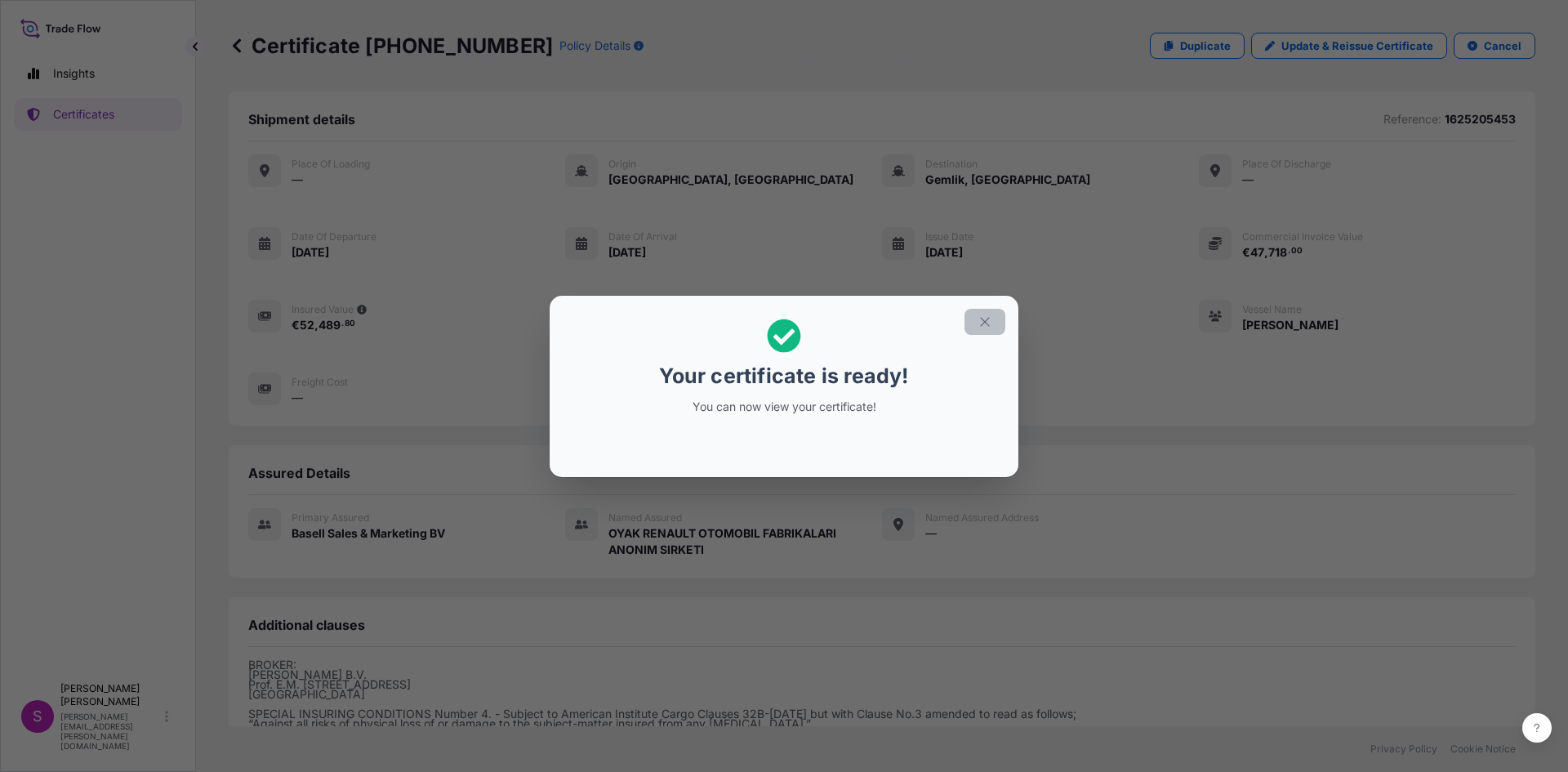
click at [972, 327] on button "button" at bounding box center [985, 322] width 41 height 26
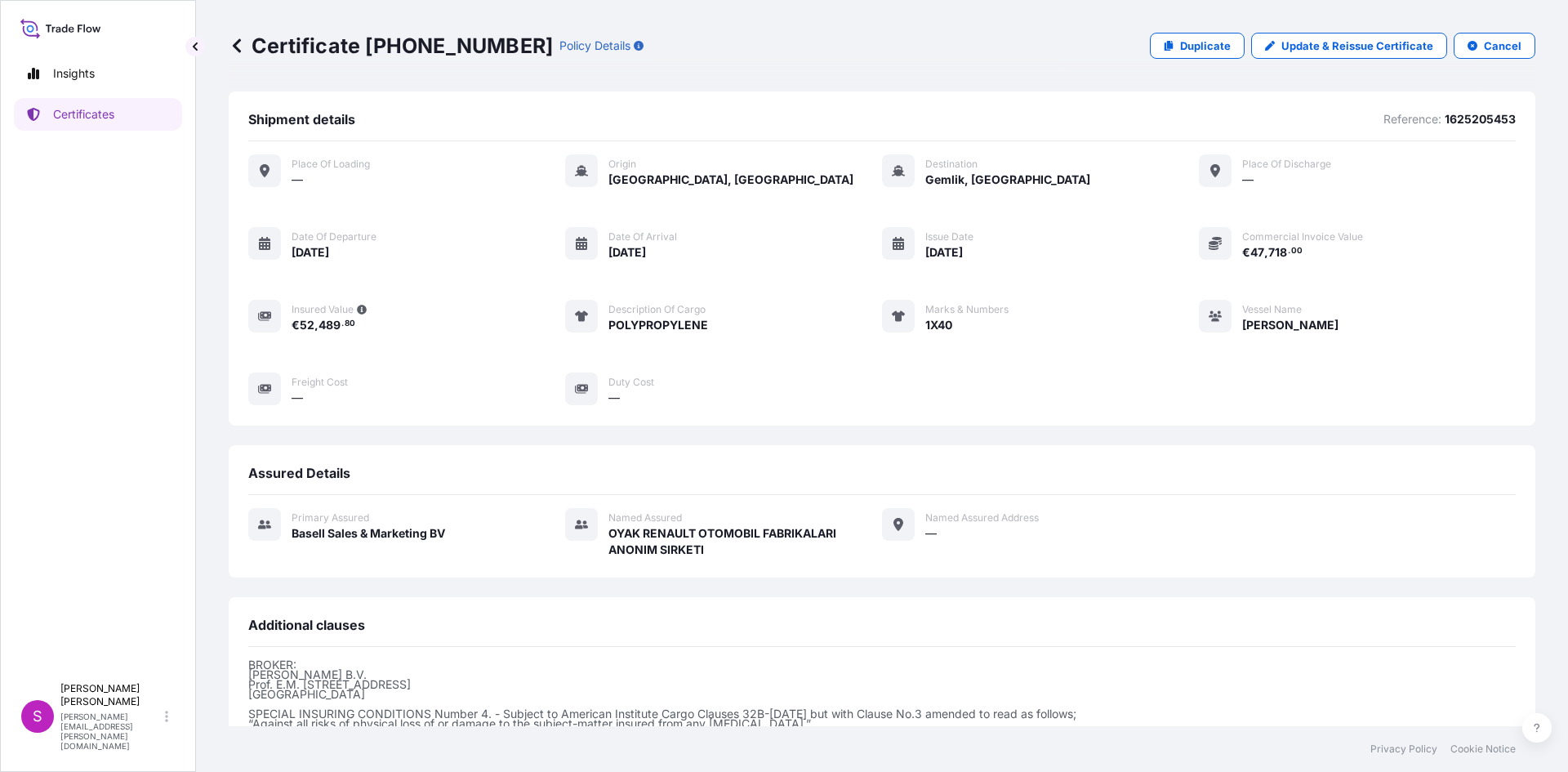
scroll to position [194, 0]
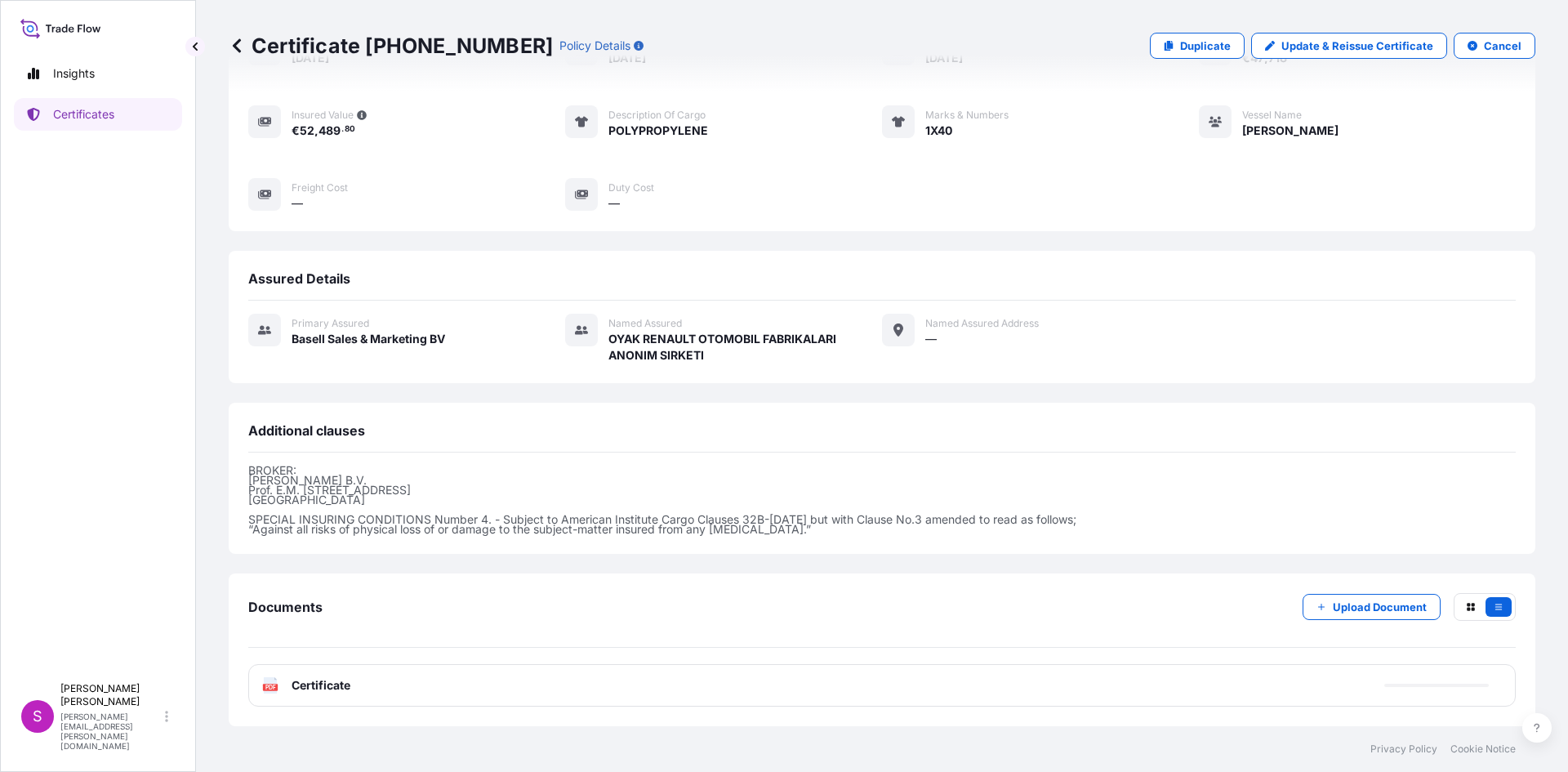
click at [275, 684] on icon at bounding box center [271, 685] width 14 height 16
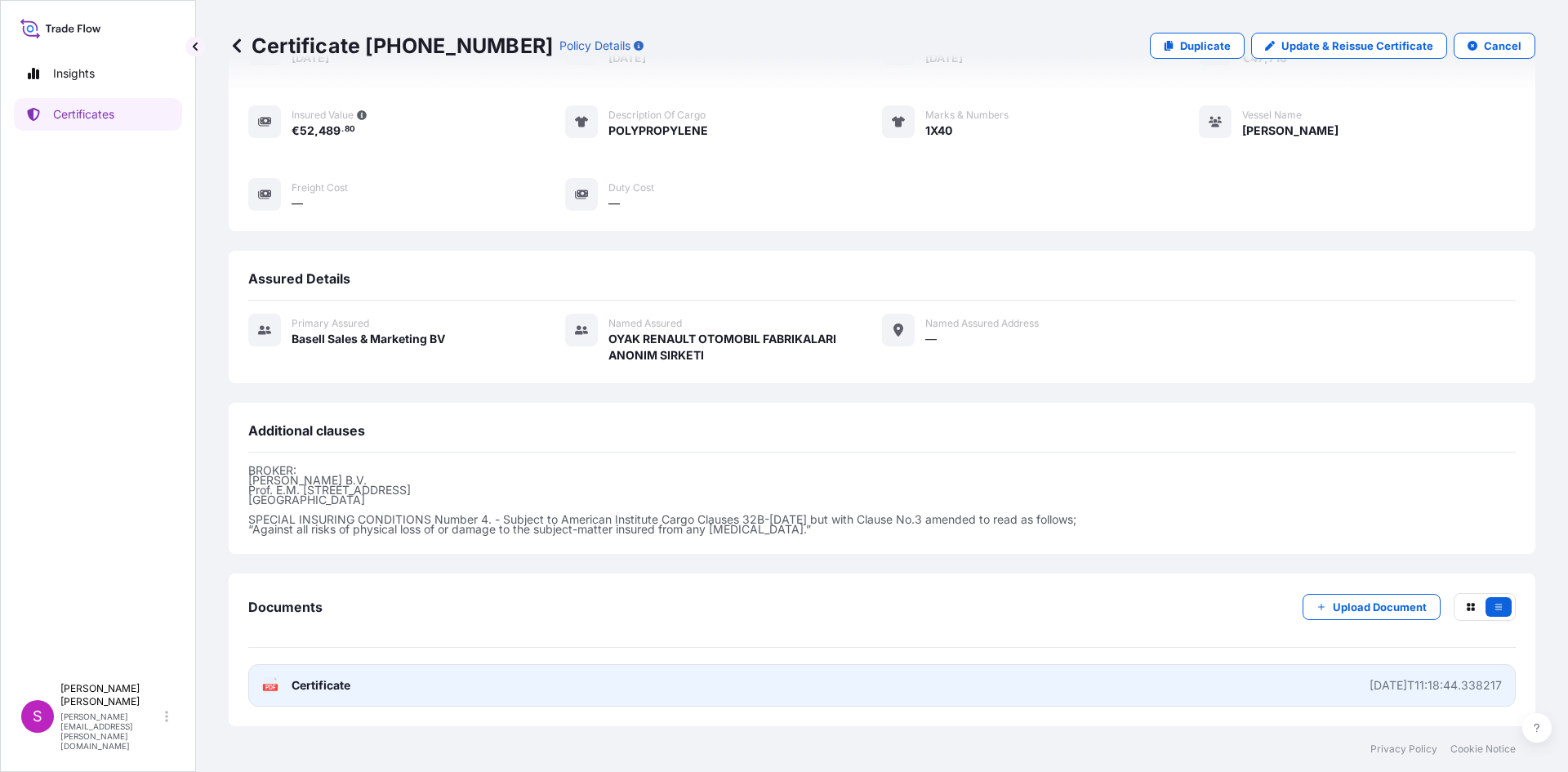
click at [274, 689] on text "PDF" at bounding box center [271, 687] width 11 height 5
